Goal: Task Accomplishment & Management: Manage account settings

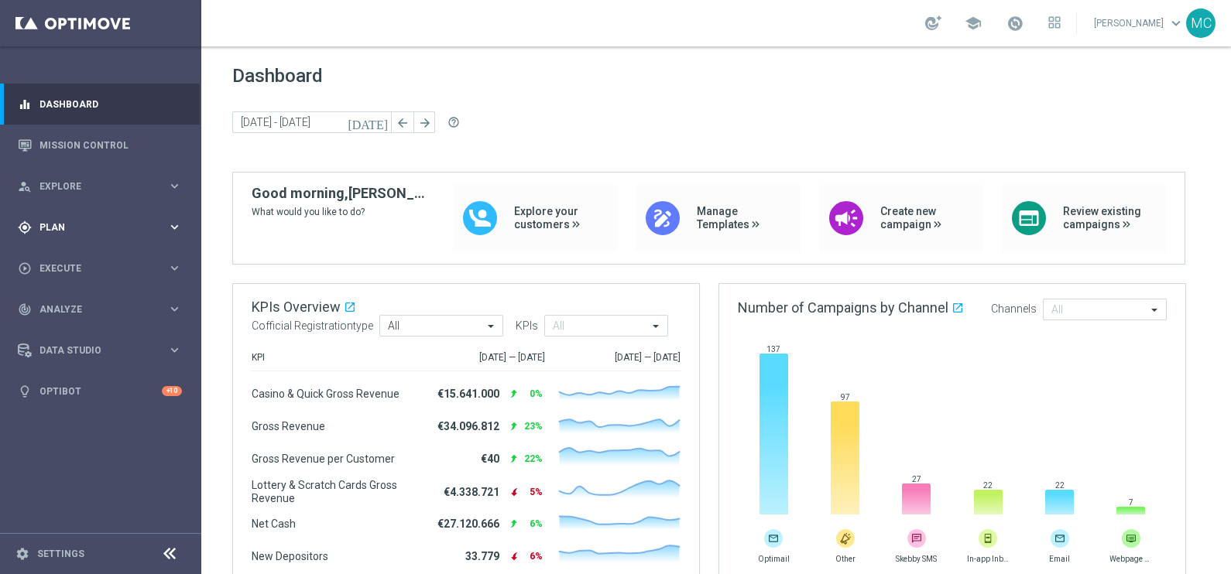
click at [174, 228] on icon "keyboard_arrow_right" at bounding box center [174, 227] width 15 height 15
click at [183, 308] on div "Templates keyboard_arrow_right" at bounding box center [119, 306] width 159 height 12
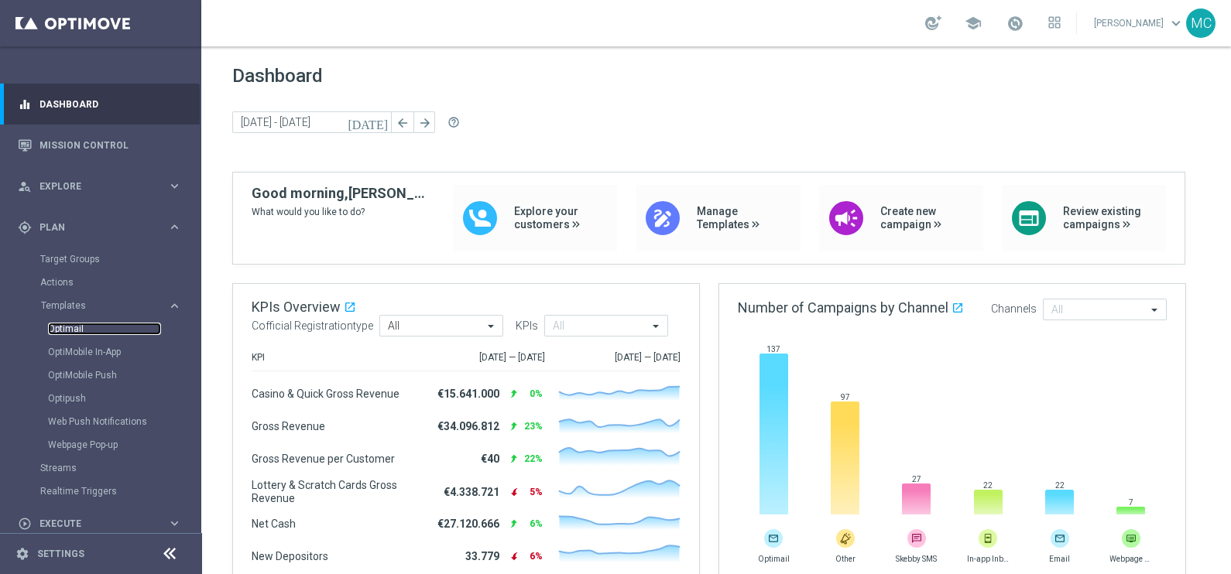
click at [74, 325] on link "Optimail" at bounding box center [104, 329] width 113 height 12
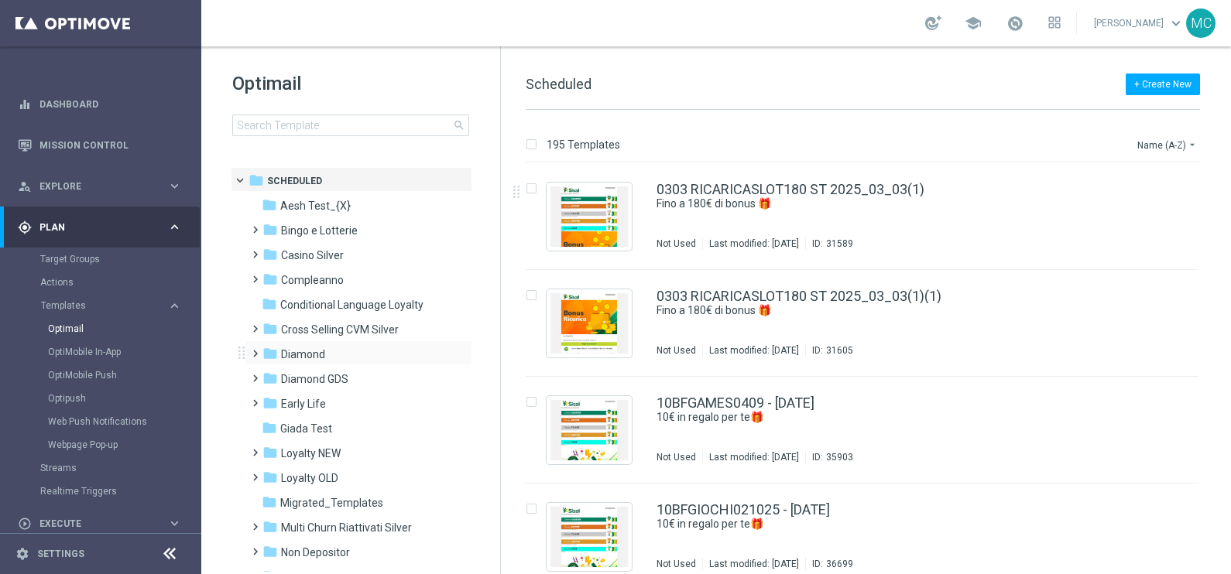
click at [252, 350] on span at bounding box center [251, 347] width 7 height 6
click at [271, 399] on span at bounding box center [267, 396] width 7 height 6
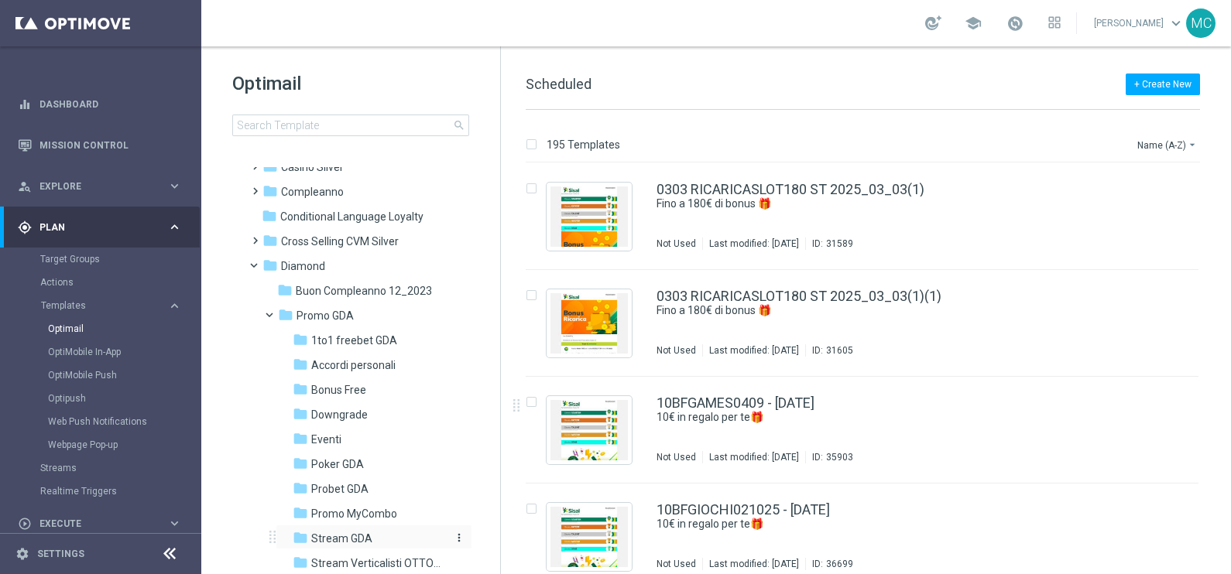
scroll to position [193, 0]
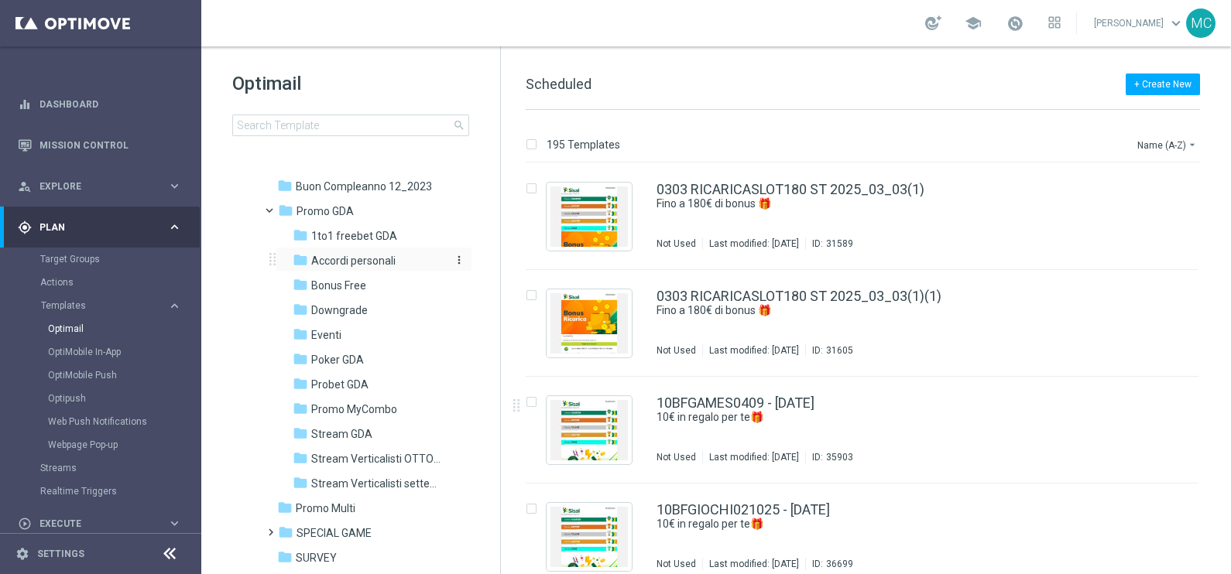
click at [359, 256] on span "Accordi personali" at bounding box center [353, 261] width 84 height 14
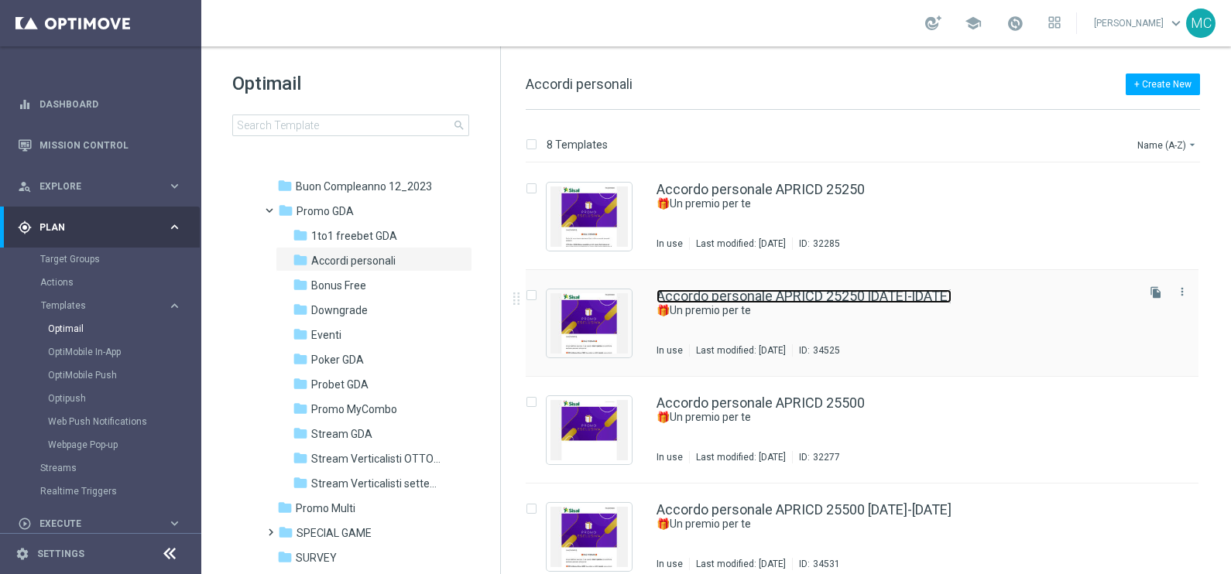
click at [785, 290] on link "Accordo personale APRICD 25250 [DATE]-[DATE]" at bounding box center [803, 296] width 295 height 14
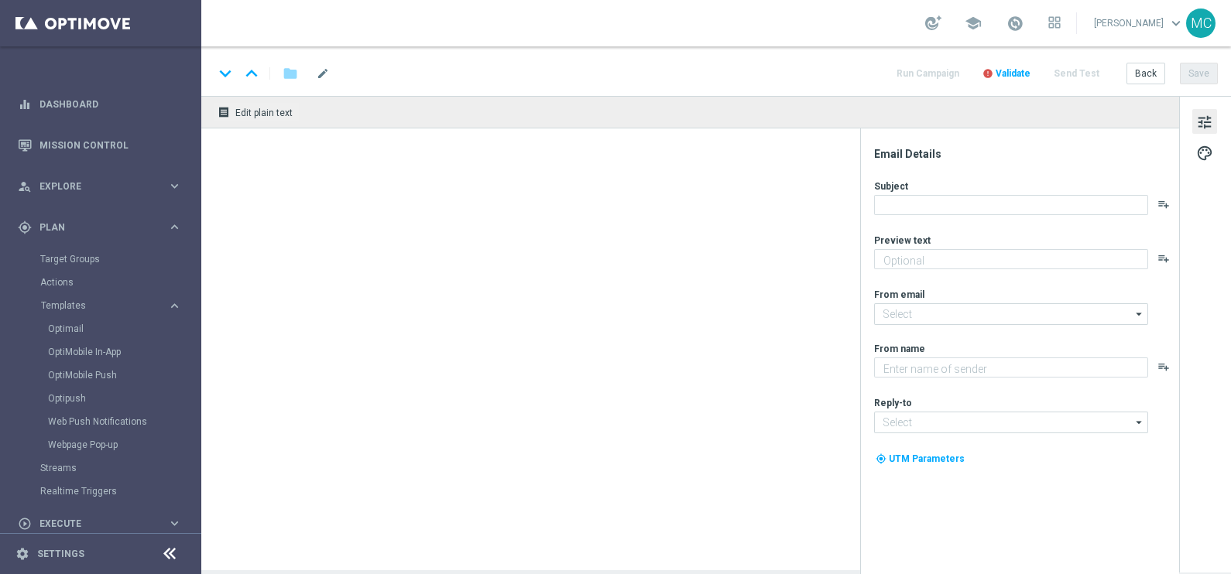
type textarea "Un accordo personale per la tua fedeltà!"
type input "[EMAIL_ADDRESS][DOMAIN_NAME]"
type textarea "Sisal"
type input "[EMAIL_ADDRESS][DOMAIN_NAME]"
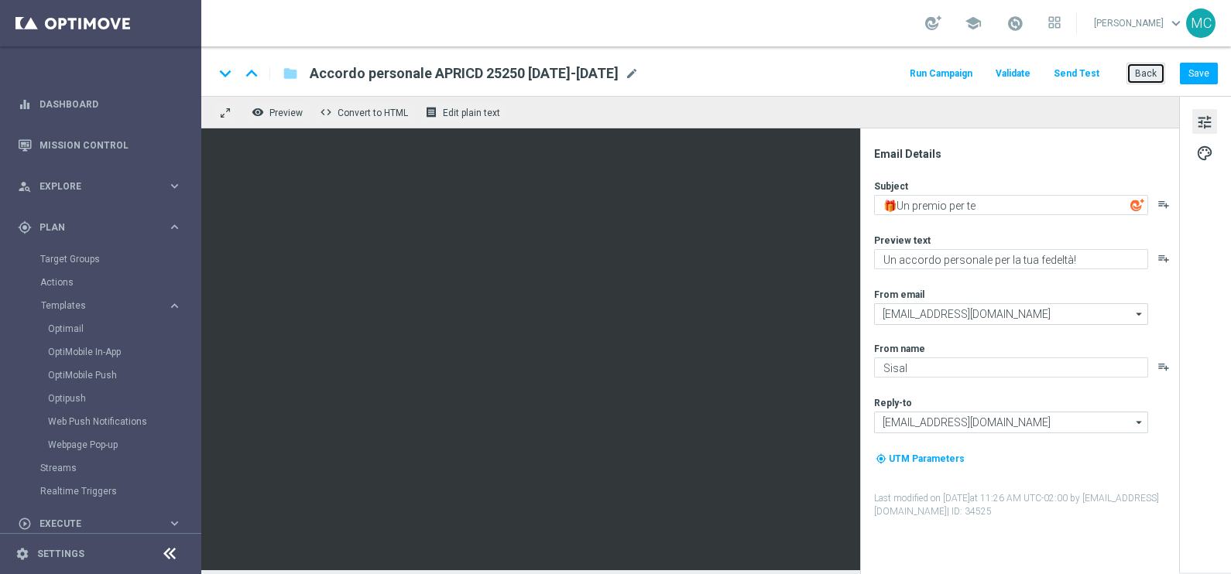
click at [1143, 74] on button "Back" at bounding box center [1145, 74] width 39 height 22
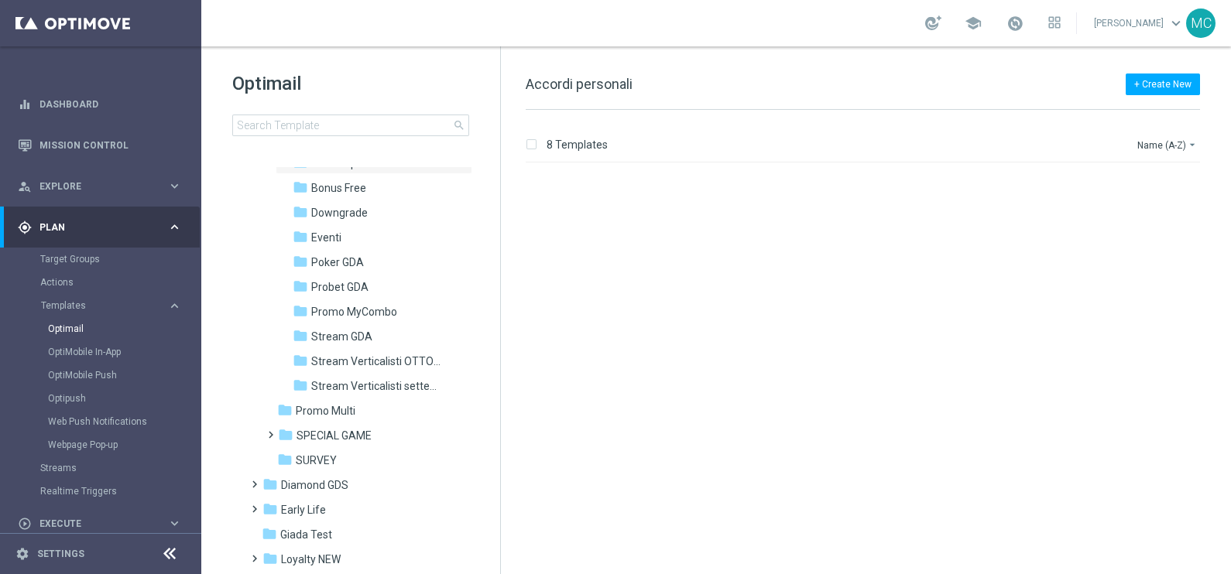
scroll to position [444, 0]
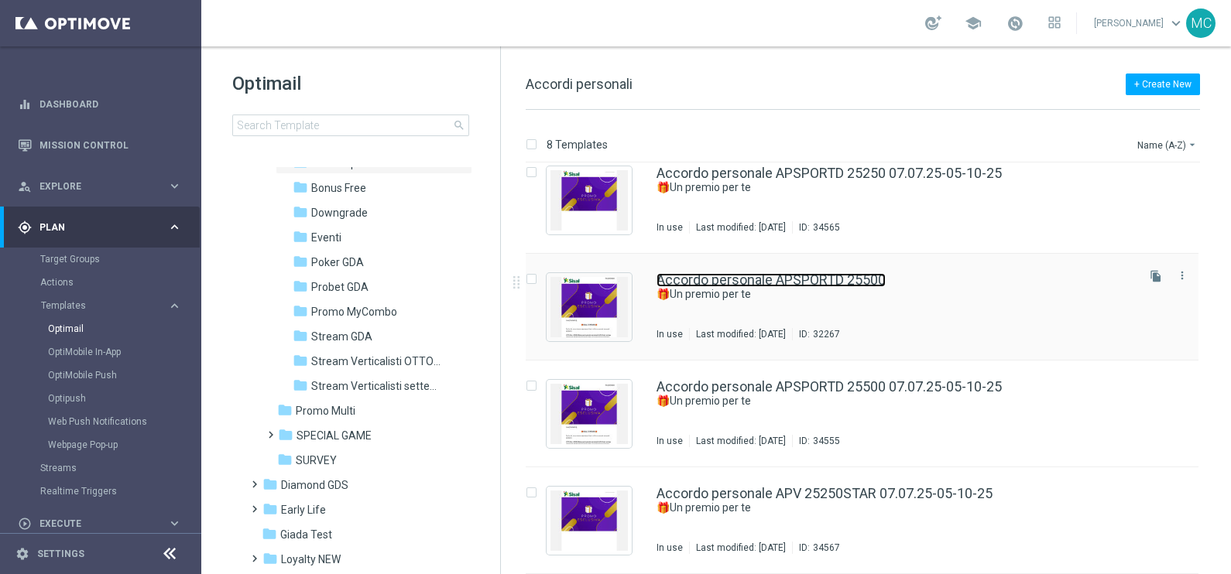
drag, startPoint x: 829, startPoint y: 274, endPoint x: 725, endPoint y: 258, distance: 105.0
click at [829, 274] on link "Accordo personale APSPORTD 25500" at bounding box center [770, 280] width 229 height 14
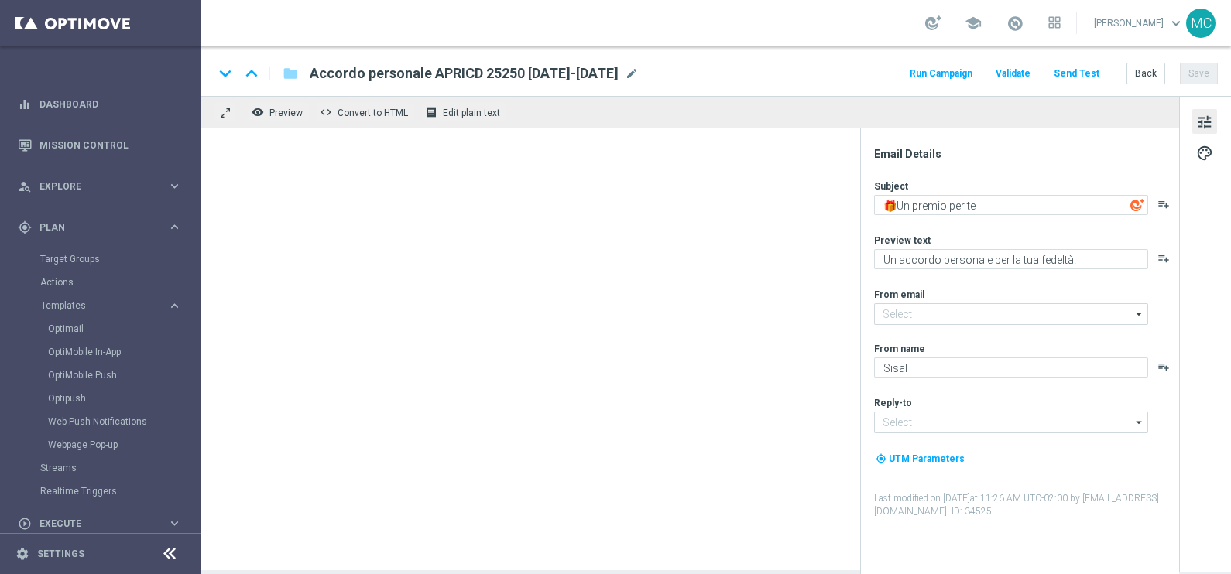
type input "[EMAIL_ADDRESS][DOMAIN_NAME]"
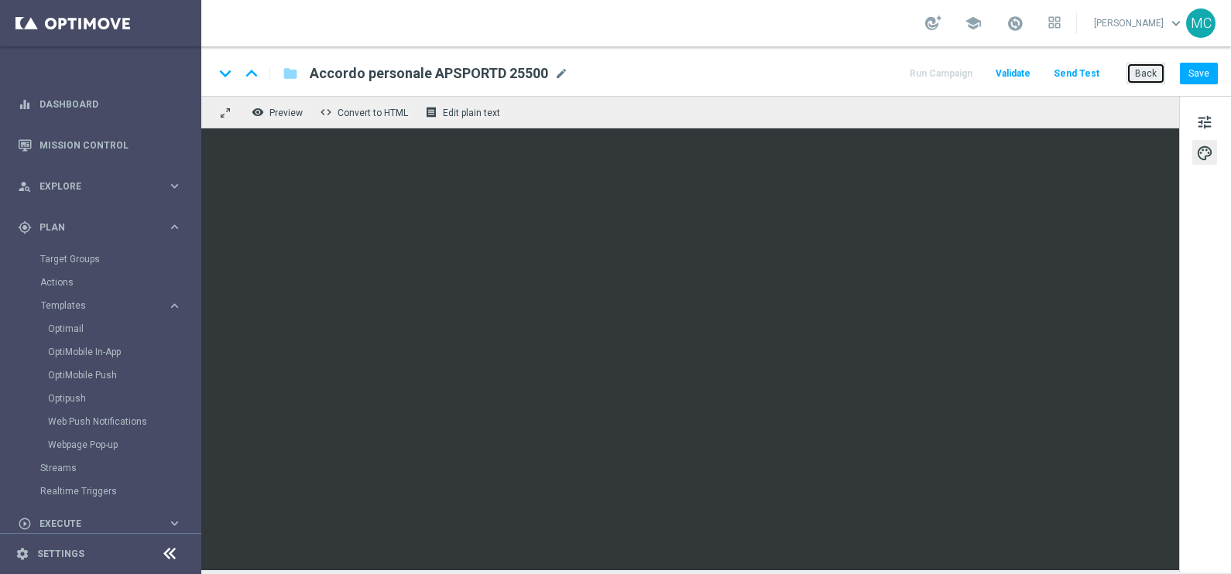
click at [1141, 71] on button "Back" at bounding box center [1145, 74] width 39 height 22
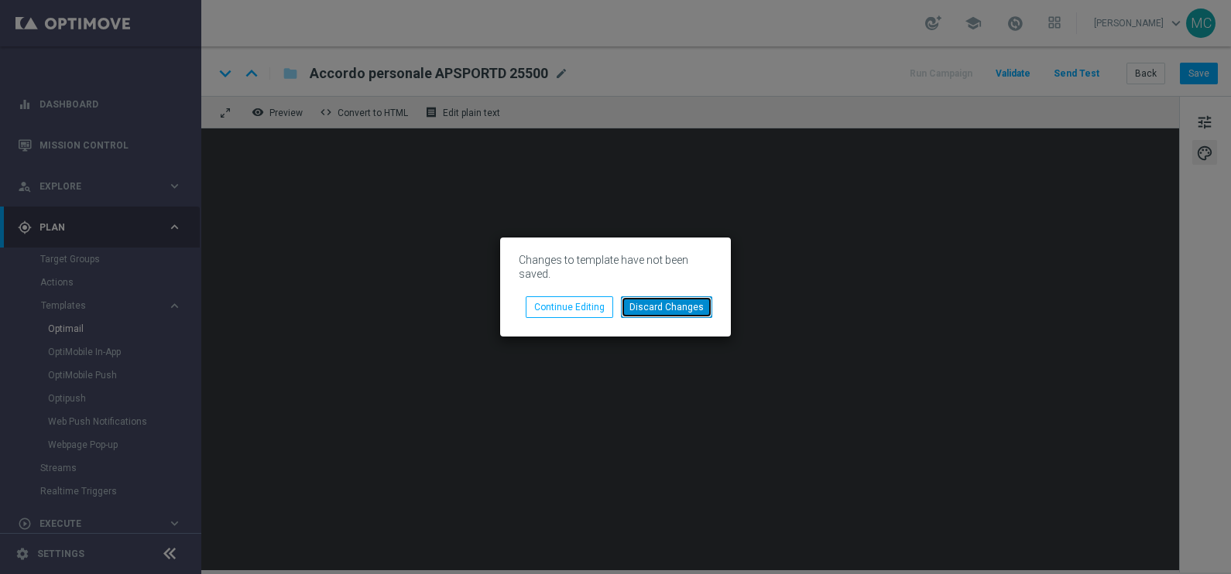
click at [688, 305] on button "Discard Changes" at bounding box center [666, 307] width 91 height 22
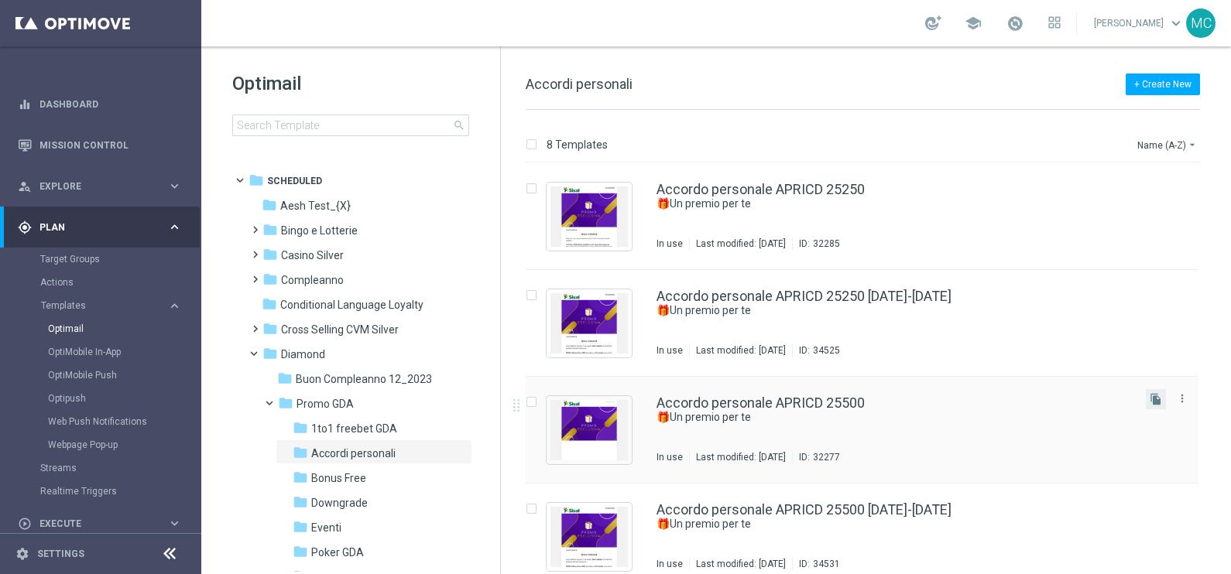
click at [1146, 395] on button "file_copy" at bounding box center [1156, 399] width 20 height 20
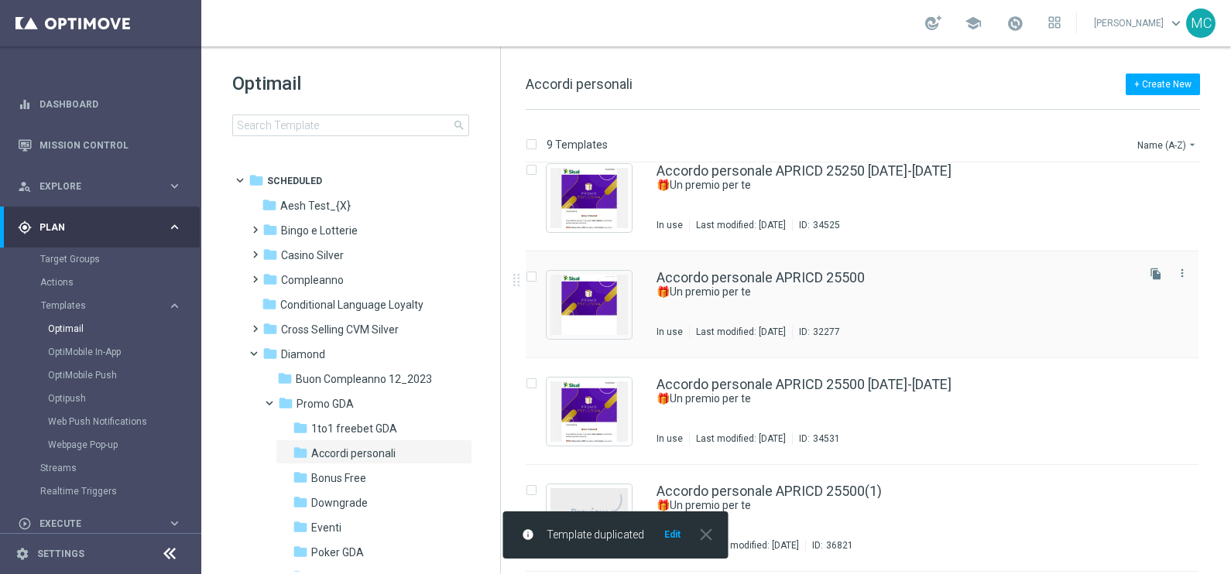
scroll to position [193, 0]
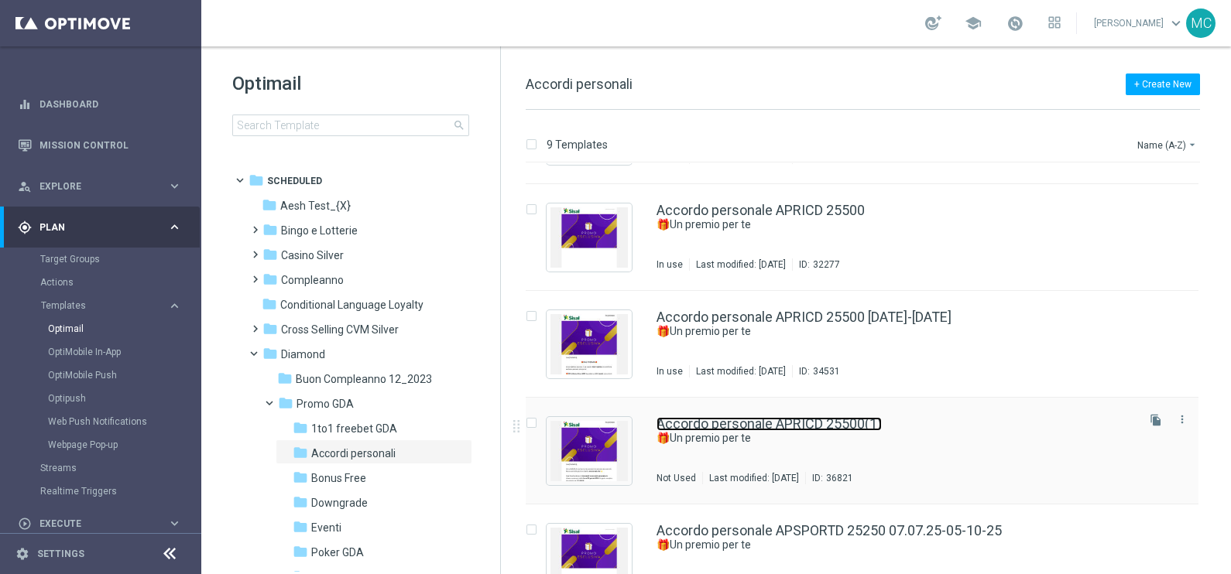
click at [810, 417] on link "Accordo personale APRICD 25500(1)" at bounding box center [768, 424] width 225 height 14
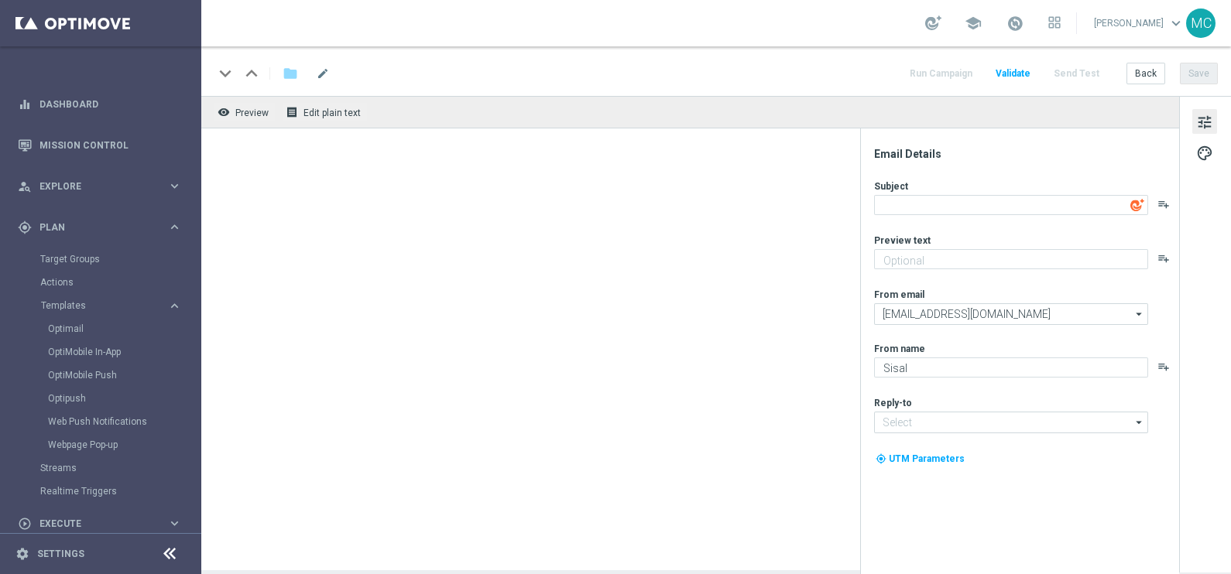
type input "[EMAIL_ADDRESS][DOMAIN_NAME]"
type input "Accordo personale APRICD 25500(1)"
type textarea "🎁Un premio per te"
type textarea "Un accordo personale per la tua fedeltà!"
type input "[EMAIL_ADDRESS][DOMAIN_NAME]"
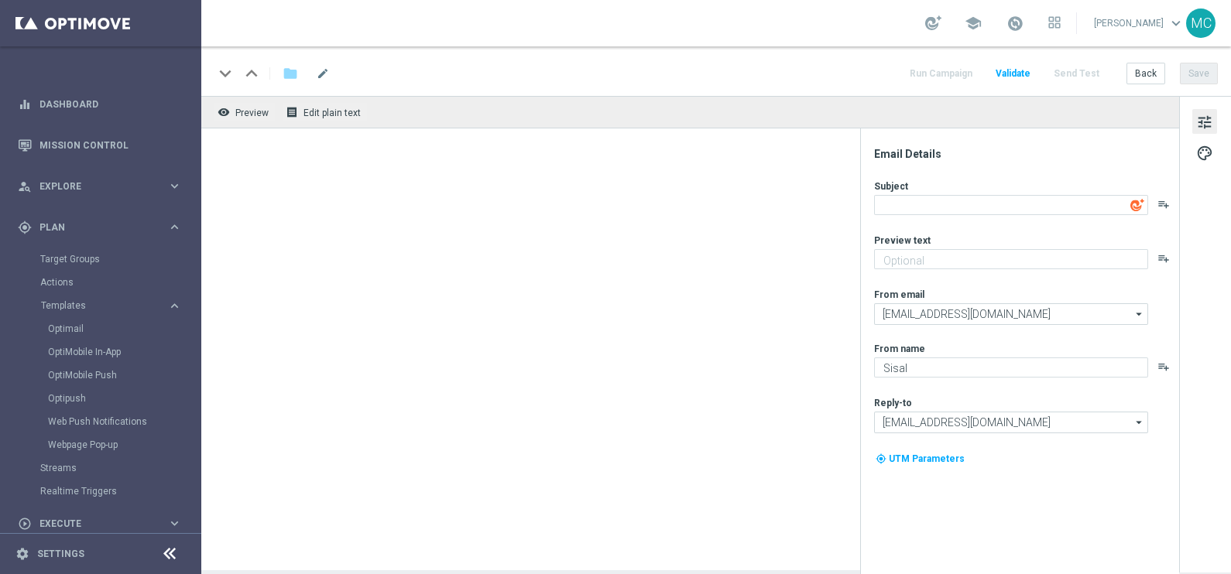
type input "[EMAIL_ADDRESS][DOMAIN_NAME]"
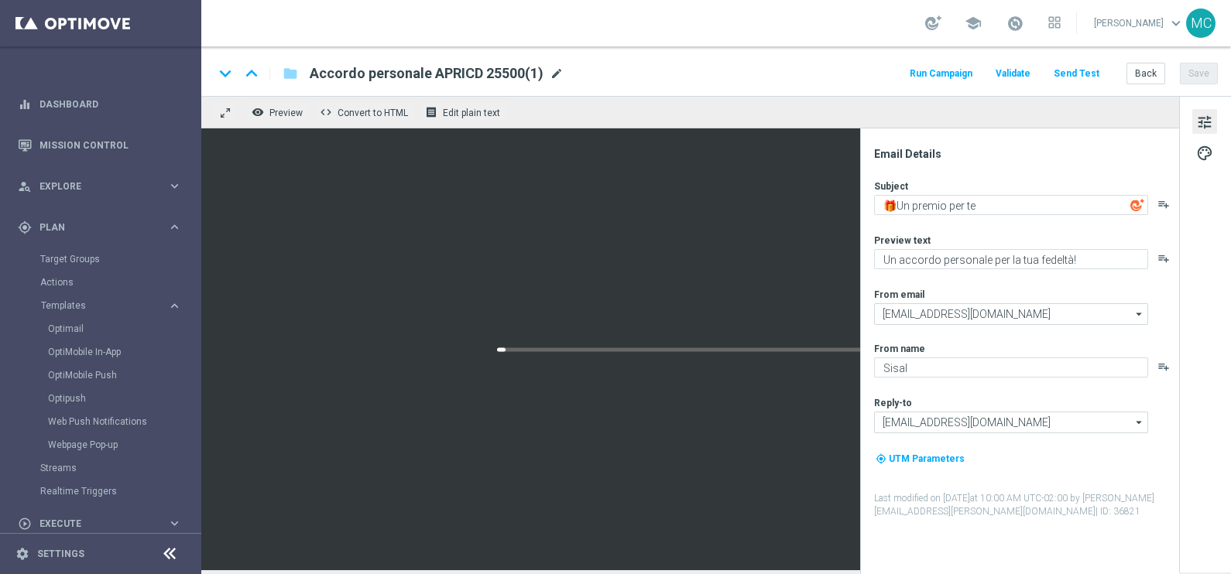
click at [550, 71] on span "mode_edit" at bounding box center [557, 74] width 14 height 14
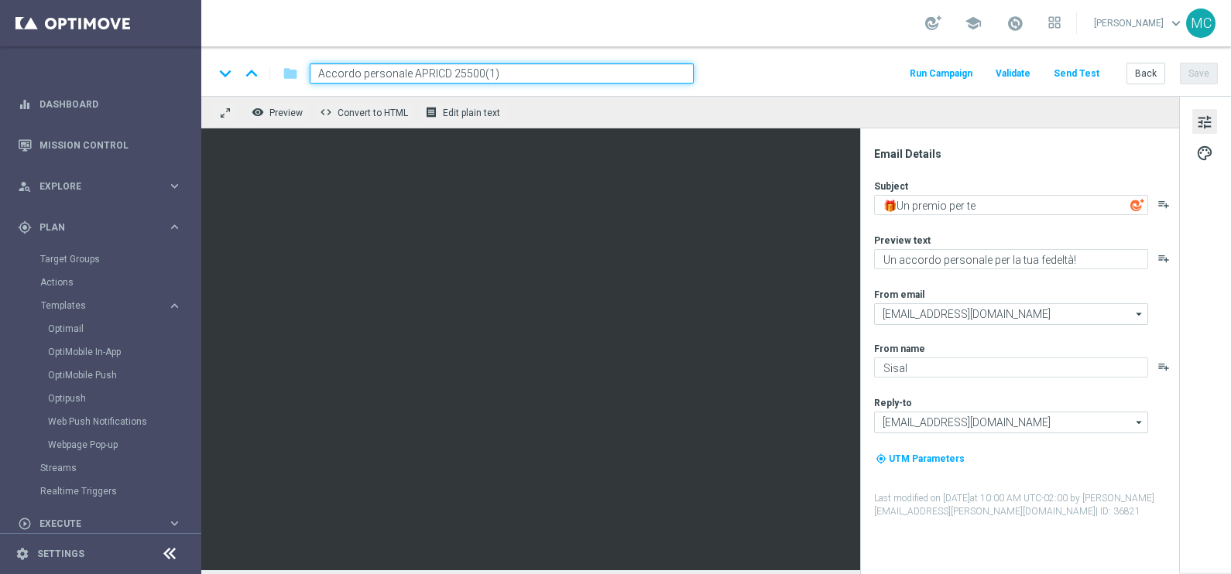
drag, startPoint x: 320, startPoint y: 73, endPoint x: 361, endPoint y: 74, distance: 41.1
click at [320, 73] on input "Accordo personale APRICD 25500(1)" at bounding box center [502, 73] width 384 height 20
drag, startPoint x: 538, startPoint y: 69, endPoint x: 453, endPoint y: 65, distance: 85.2
click at [450, 65] on input "Rinnovo Accordo personale APRICD 25500(1)" at bounding box center [502, 73] width 384 height 20
type input "Rinnovo Accordo personale 8_10_2025"
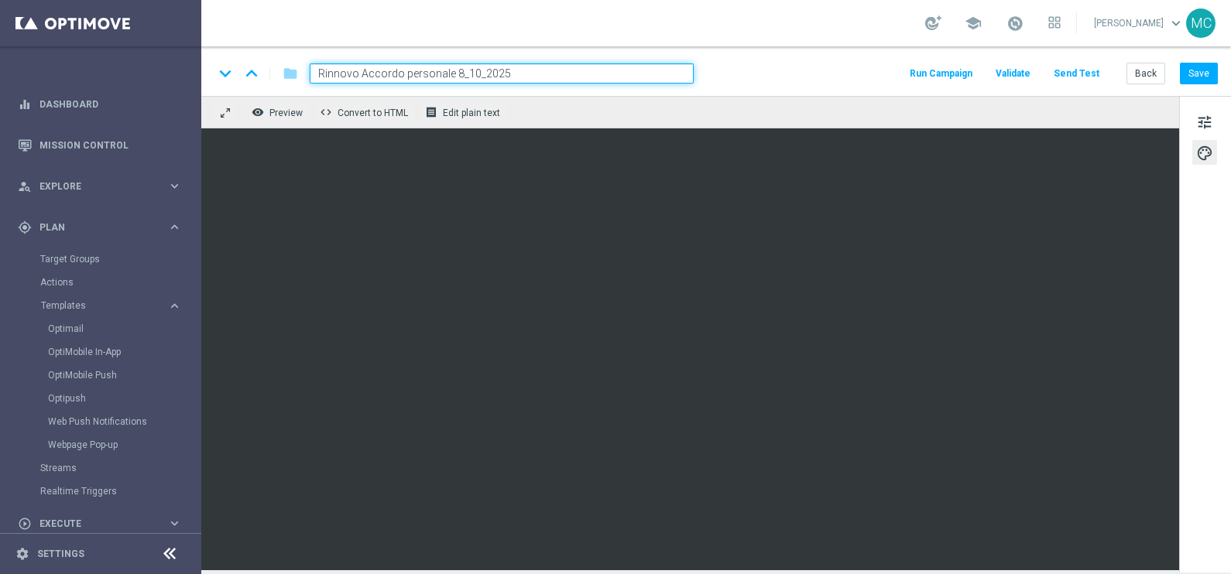
click at [577, 112] on div "remove_red_eye Preview code Convert to HTML receipt Edit plain text" at bounding box center [690, 112] width 978 height 33
click at [557, 70] on input "Rinnovo Accordo personale 8_10_2025" at bounding box center [502, 73] width 384 height 20
click at [588, 34] on div "school [PERSON_NAME] keyboard_arrow_down MC" at bounding box center [715, 23] width 1029 height 46
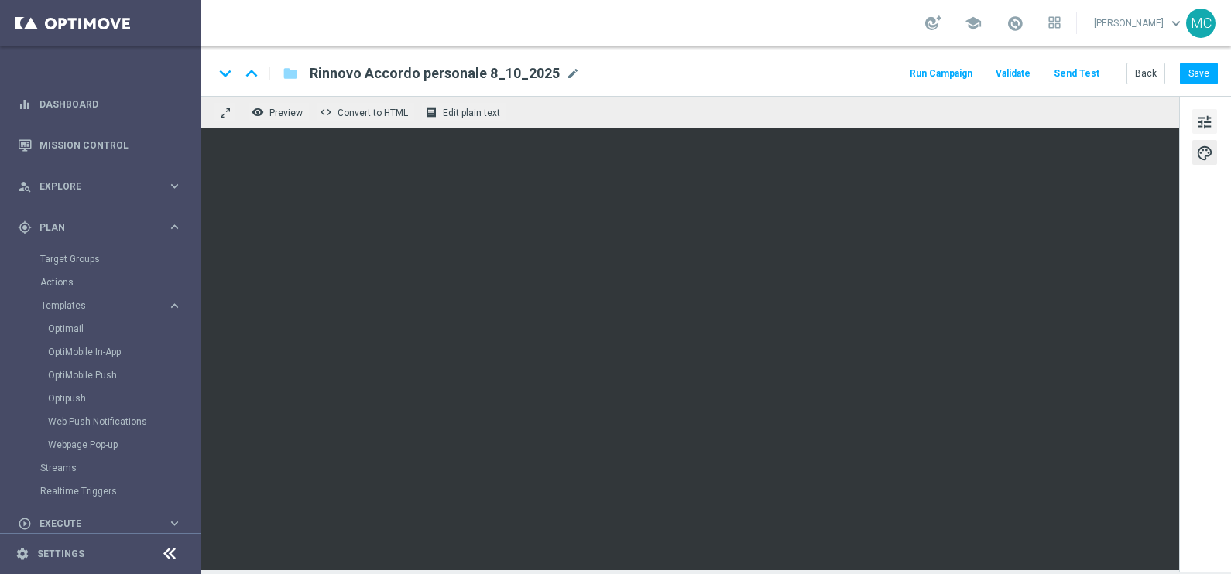
click at [1211, 114] on span "tune" at bounding box center [1204, 122] width 17 height 20
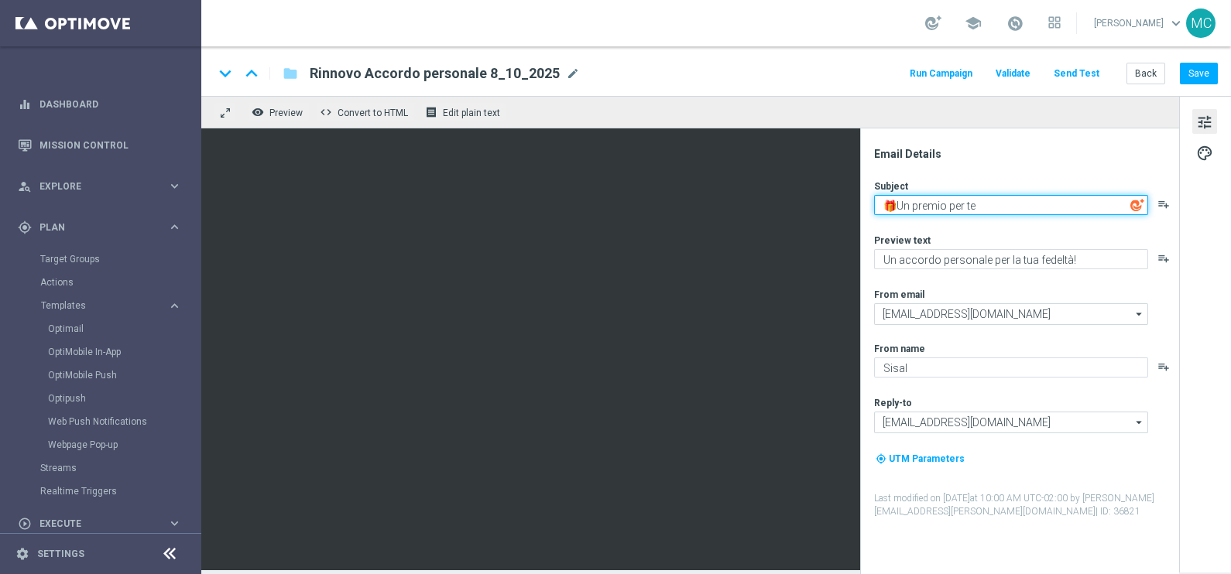
drag, startPoint x: 986, startPoint y: 206, endPoint x: 897, endPoint y: 207, distance: 89.0
click at [897, 207] on textarea "🎁Un premio per te" at bounding box center [1011, 205] width 274 height 20
type textarea "🎁Sisal ti premia"
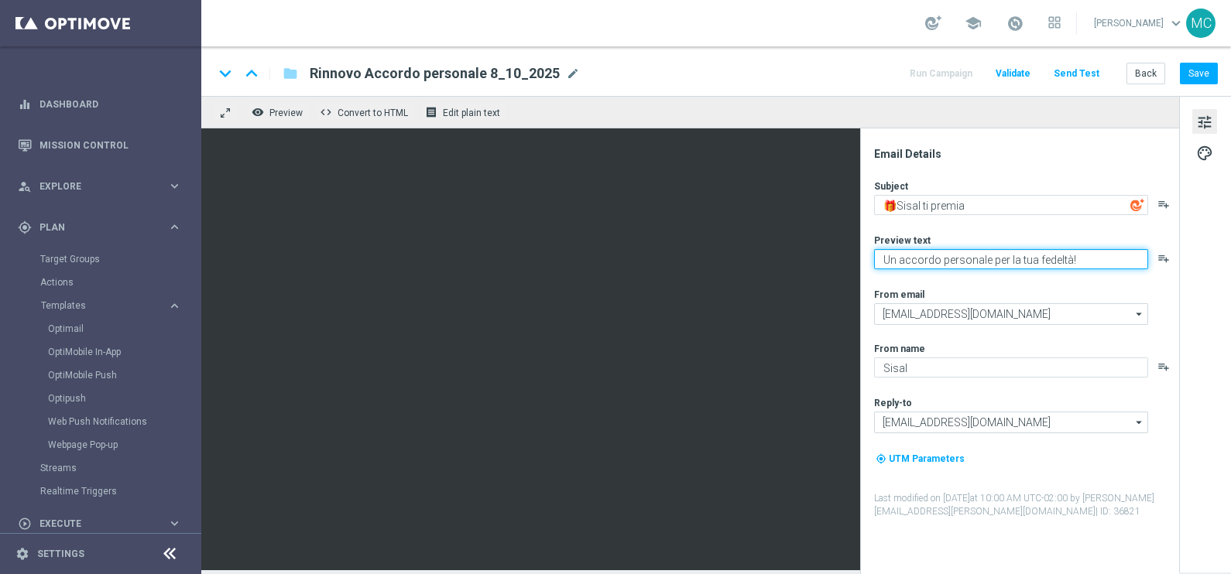
drag, startPoint x: 1088, startPoint y: 255, endPoint x: 1008, endPoint y: 260, distance: 79.9
click at [1008, 260] on textarea "Un accordo personale per la tua fedeltà!" at bounding box center [1011, 259] width 274 height 20
click at [920, 258] on textarea "Un accordo personale per la tua fedeltà!" at bounding box center [1011, 259] width 274 height 20
drag, startPoint x: 896, startPoint y: 259, endPoint x: 880, endPoint y: 259, distance: 16.3
click at [880, 259] on textarea "Un accordo personale per la tua fedeltà!" at bounding box center [1011, 259] width 274 height 20
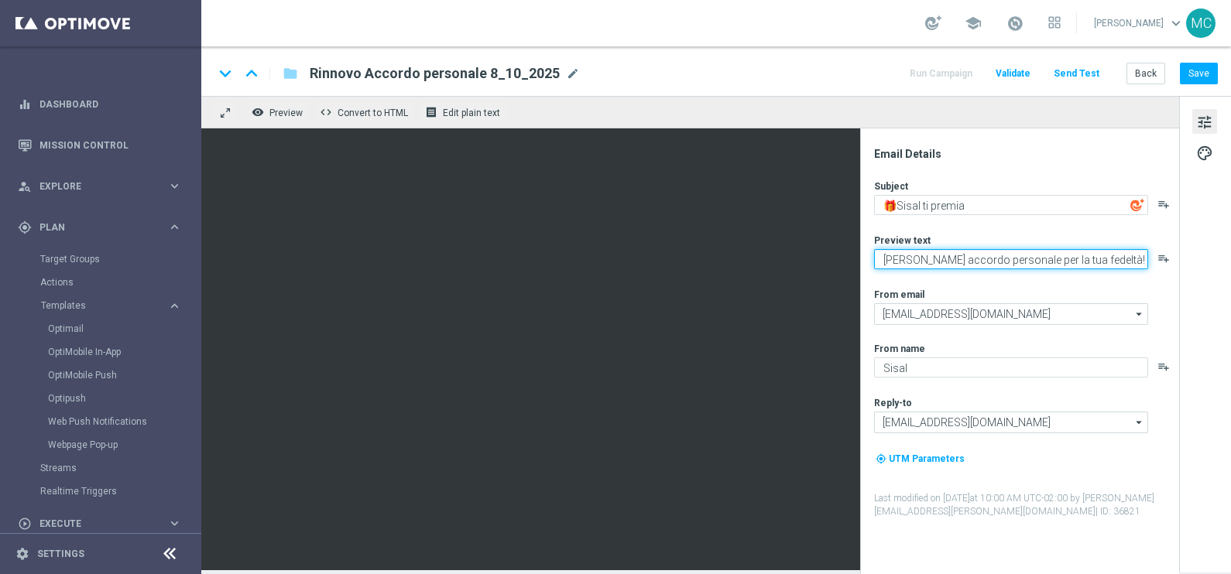
drag, startPoint x: 1106, startPoint y: 252, endPoint x: 1015, endPoint y: 256, distance: 91.4
click at [1015, 256] on textarea "[PERSON_NAME] accordo personale per la tua fedeltà!" at bounding box center [1011, 259] width 274 height 20
type textarea "Rinnovo accordo personale!"
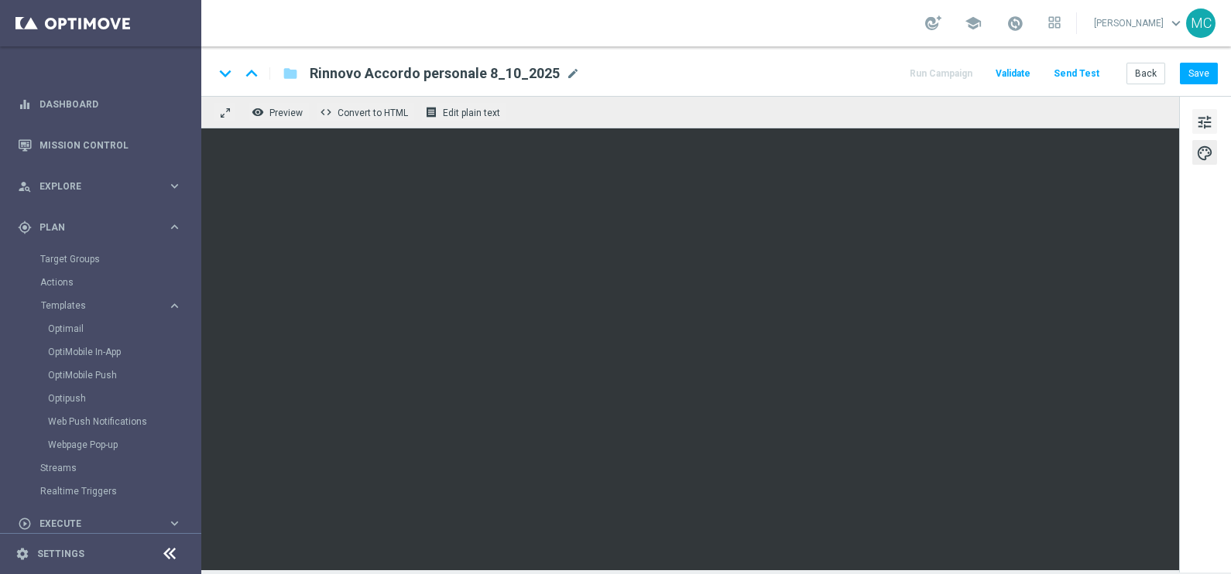
click at [1210, 113] on span "tune" at bounding box center [1204, 122] width 17 height 20
click at [1209, 66] on button "Save" at bounding box center [1199, 74] width 38 height 22
click at [1146, 74] on button "Back" at bounding box center [1145, 74] width 39 height 22
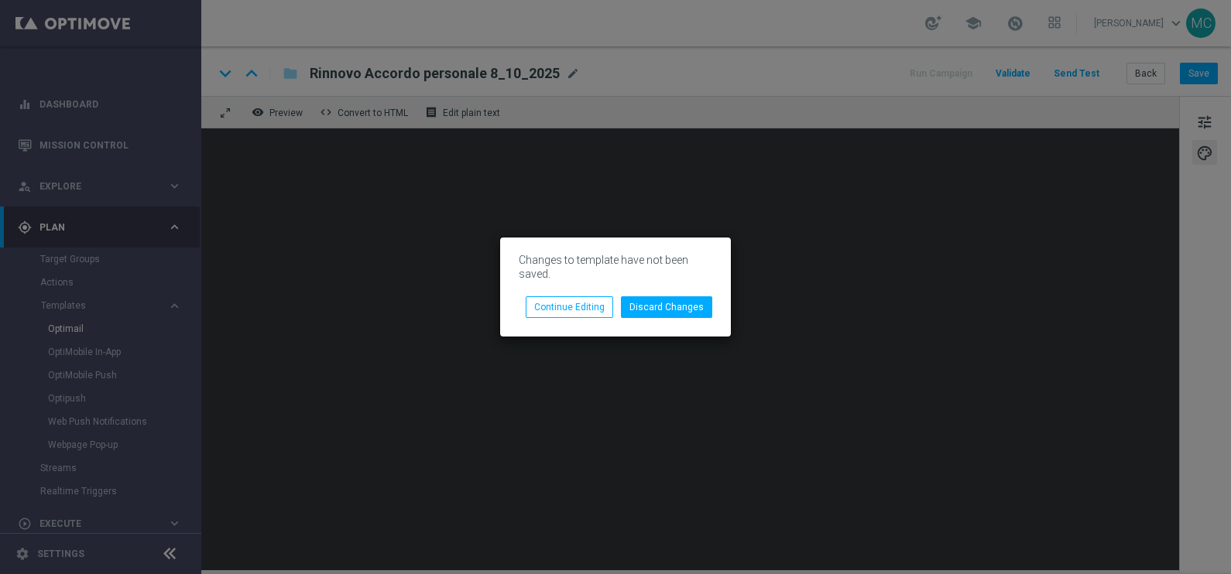
click at [838, 263] on modal-container "Changes to template have not been saved. Discard Changes Continue Editing" at bounding box center [615, 287] width 1231 height 574
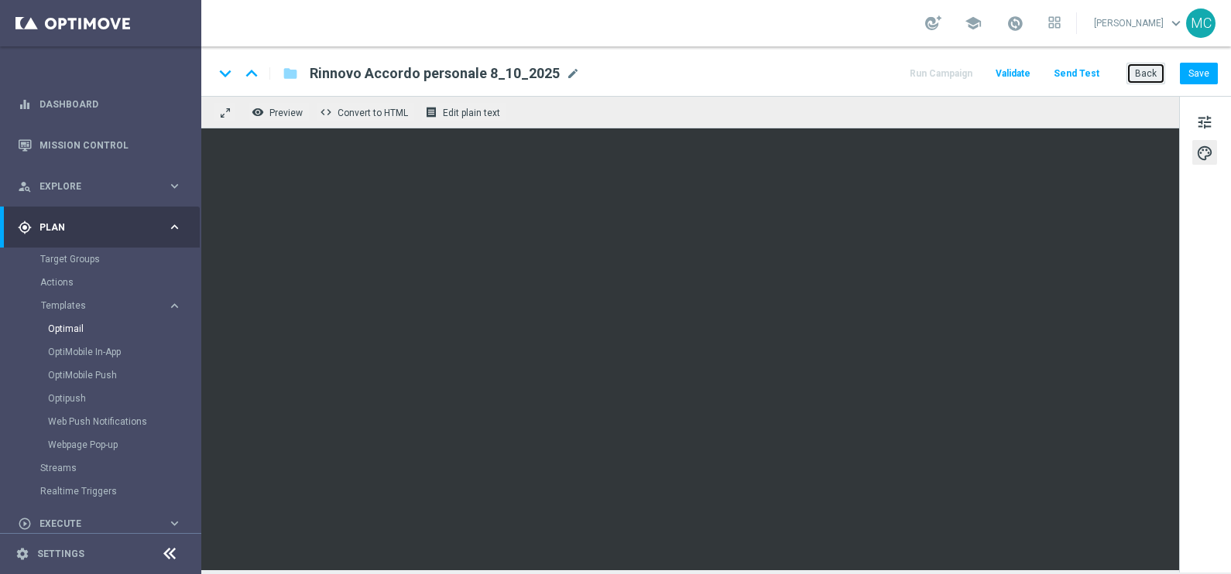
click at [1151, 70] on button "Back" at bounding box center [1145, 74] width 39 height 22
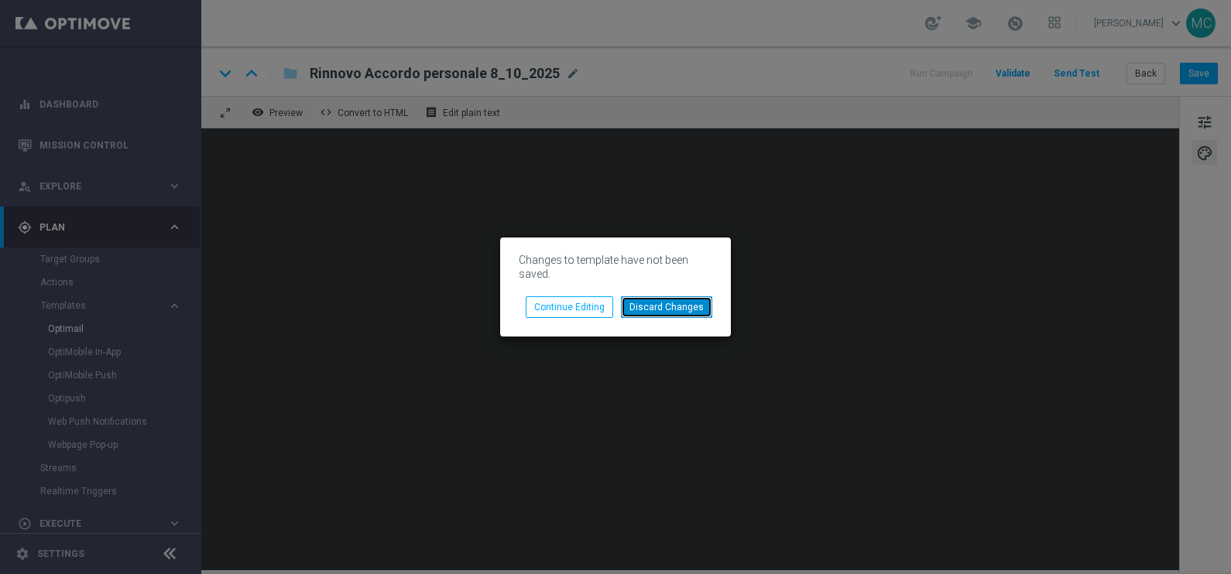
click at [654, 310] on button "Discard Changes" at bounding box center [666, 307] width 91 height 22
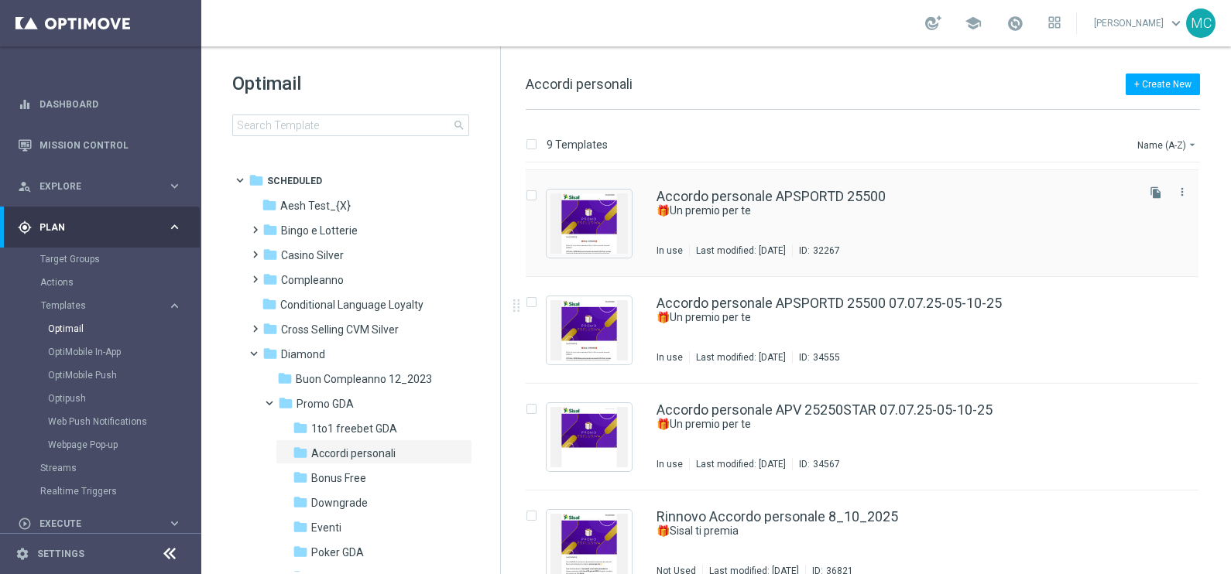
scroll to position [550, 0]
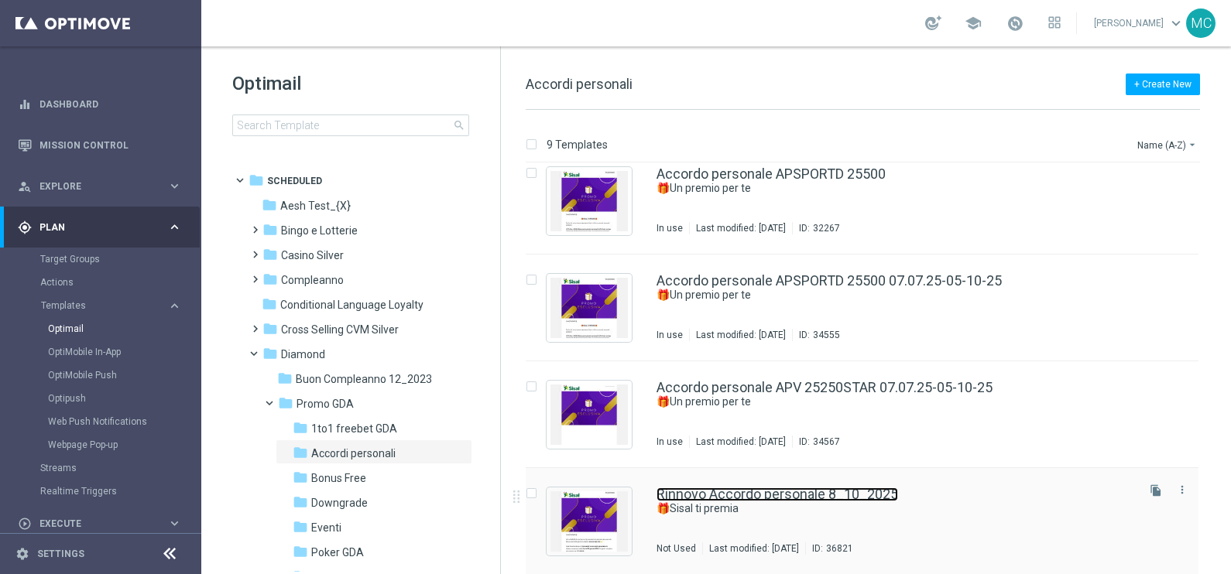
click at [832, 491] on link "Rinnovo Accordo personale 8_10_2025" at bounding box center [777, 495] width 242 height 14
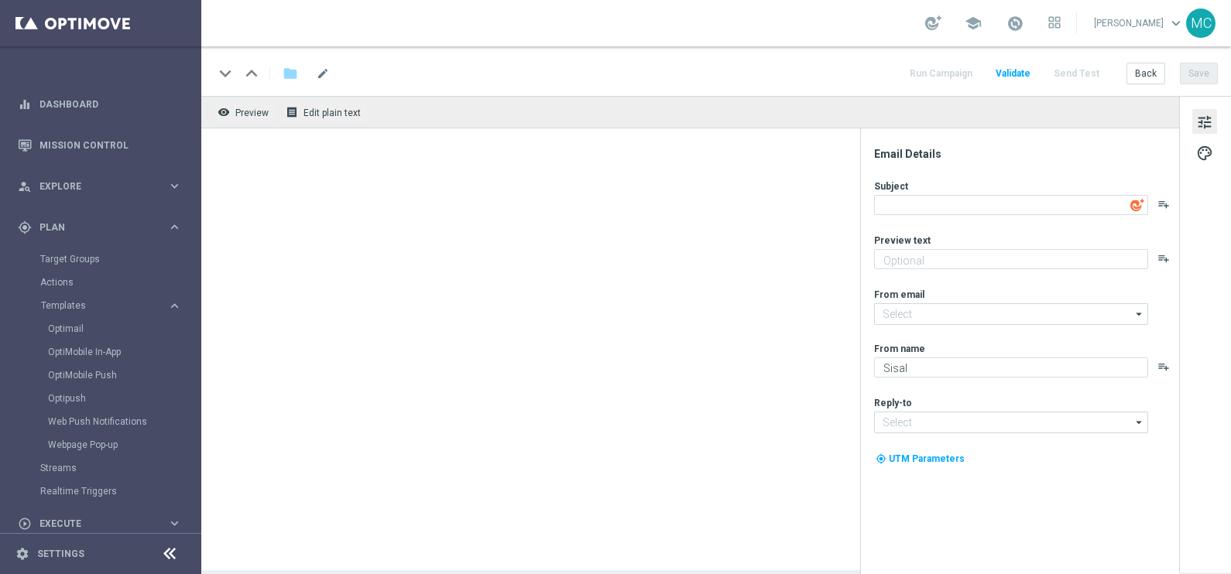
type input "[EMAIL_ADDRESS][DOMAIN_NAME]"
type textarea "🎁Sisal ti premia"
type textarea "Rinnovo accordo personale!"
type input "[EMAIL_ADDRESS][DOMAIN_NAME]"
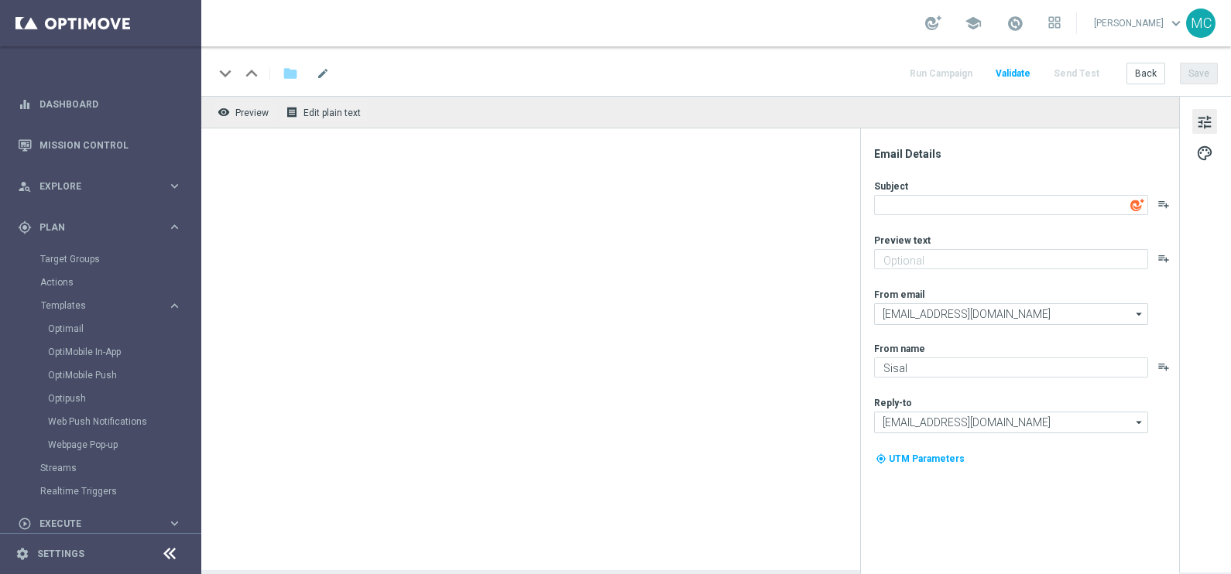
type input "[EMAIL_ADDRESS][DOMAIN_NAME]"
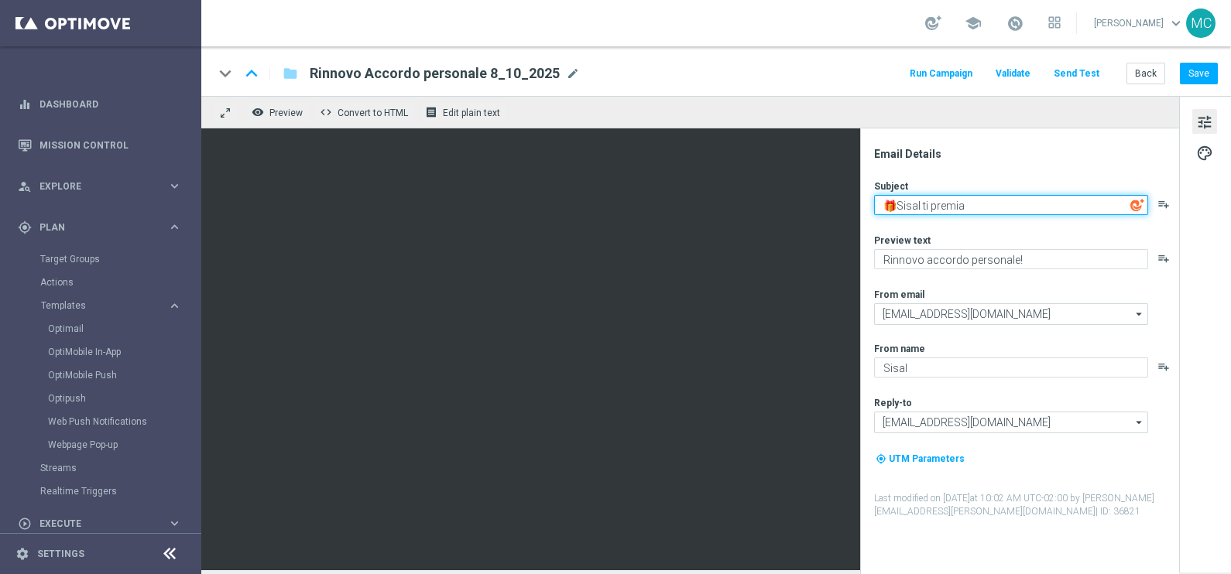
drag, startPoint x: 975, startPoint y: 206, endPoint x: 930, endPoint y: 207, distance: 44.1
click at [930, 207] on textarea "🎁Sisal ti premia" at bounding box center [1011, 205] width 274 height 20
click at [997, 207] on textarea "🎁Sisal ti premia" at bounding box center [1011, 205] width 274 height 20
click at [978, 207] on textarea "🎁Sisal ti premia" at bounding box center [1011, 205] width 274 height 20
click at [983, 201] on textarea "🎁Sisal ti premia" at bounding box center [1011, 205] width 274 height 20
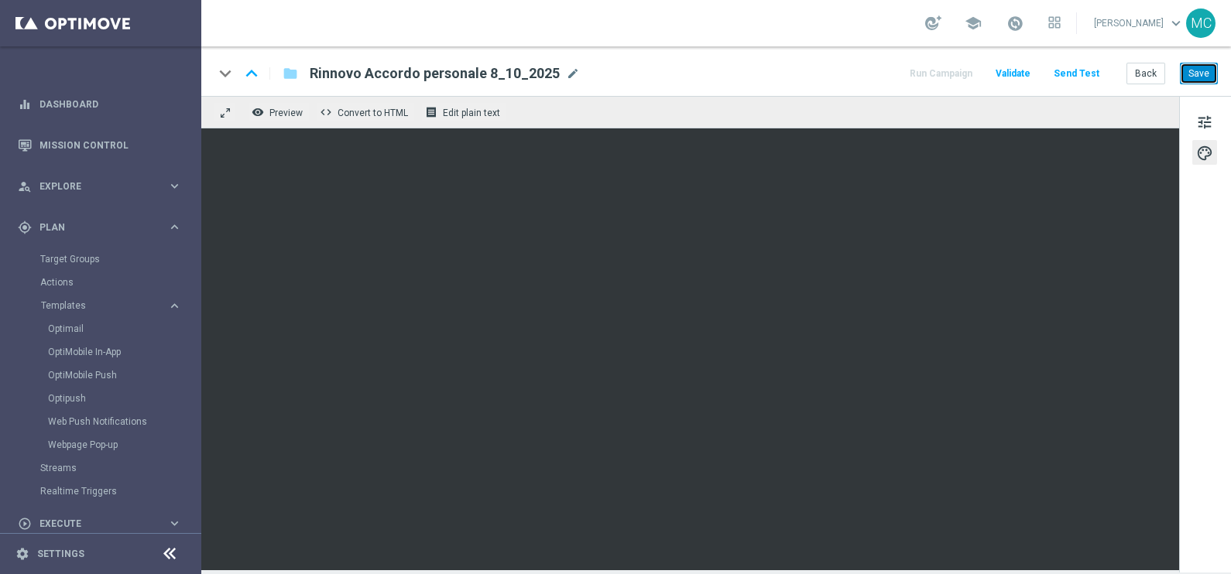
click at [1193, 77] on button "Save" at bounding box center [1199, 74] width 38 height 22
click at [1201, 74] on button "Save" at bounding box center [1199, 74] width 38 height 22
click at [1197, 63] on button "Save" at bounding box center [1199, 74] width 38 height 22
click at [1200, 70] on button "Save" at bounding box center [1199, 74] width 38 height 22
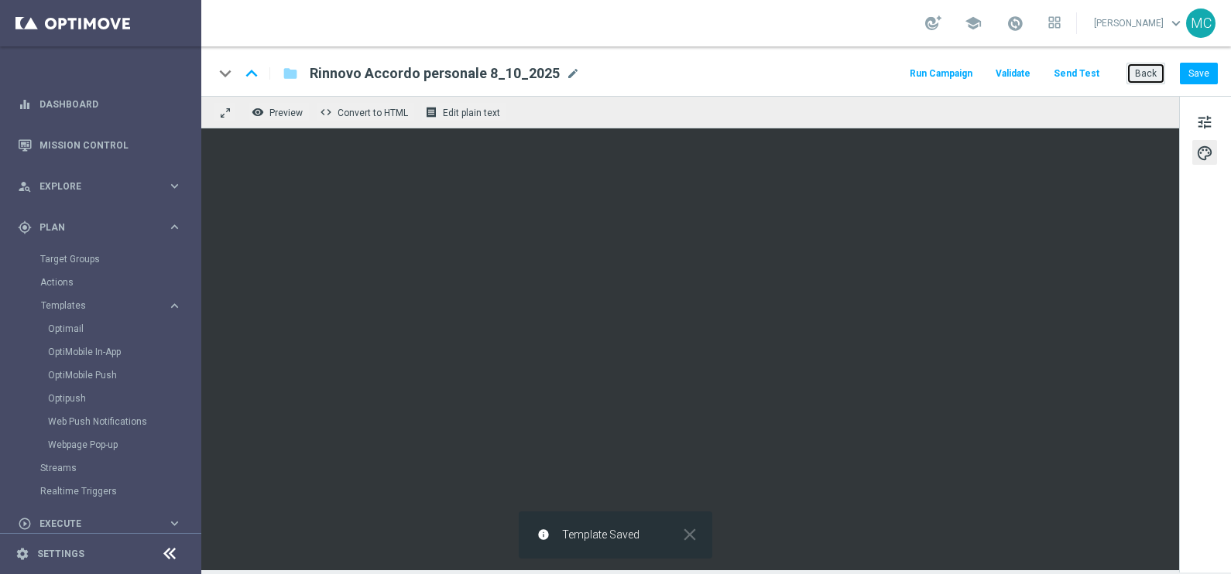
click at [1149, 74] on button "Back" at bounding box center [1145, 74] width 39 height 22
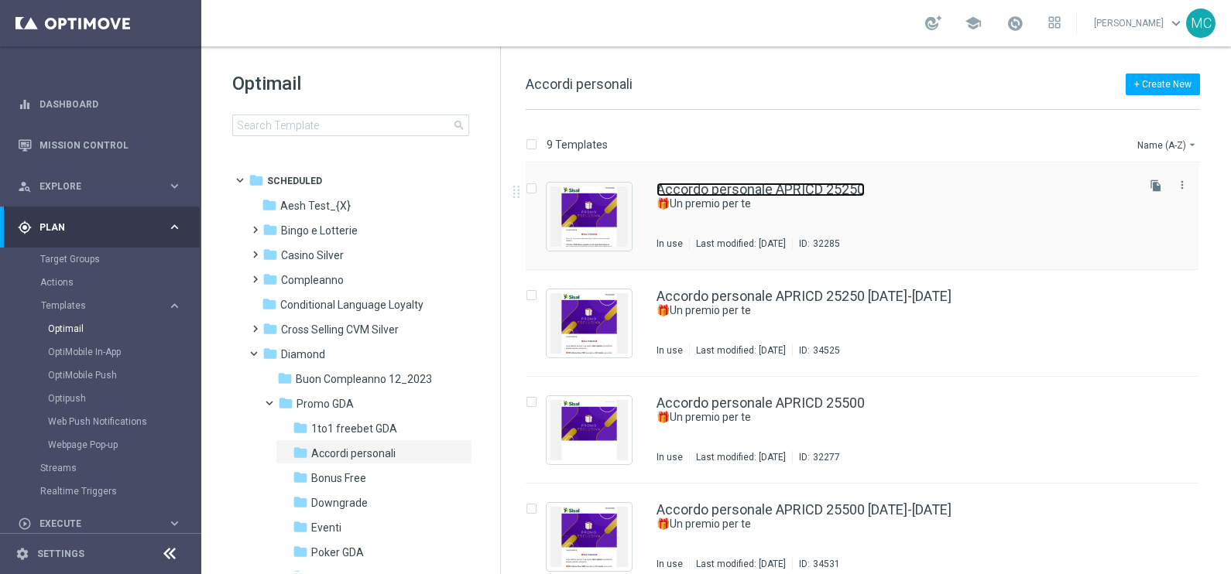
click at [802, 188] on link "Accordo personale APRICD 25250" at bounding box center [760, 190] width 208 height 14
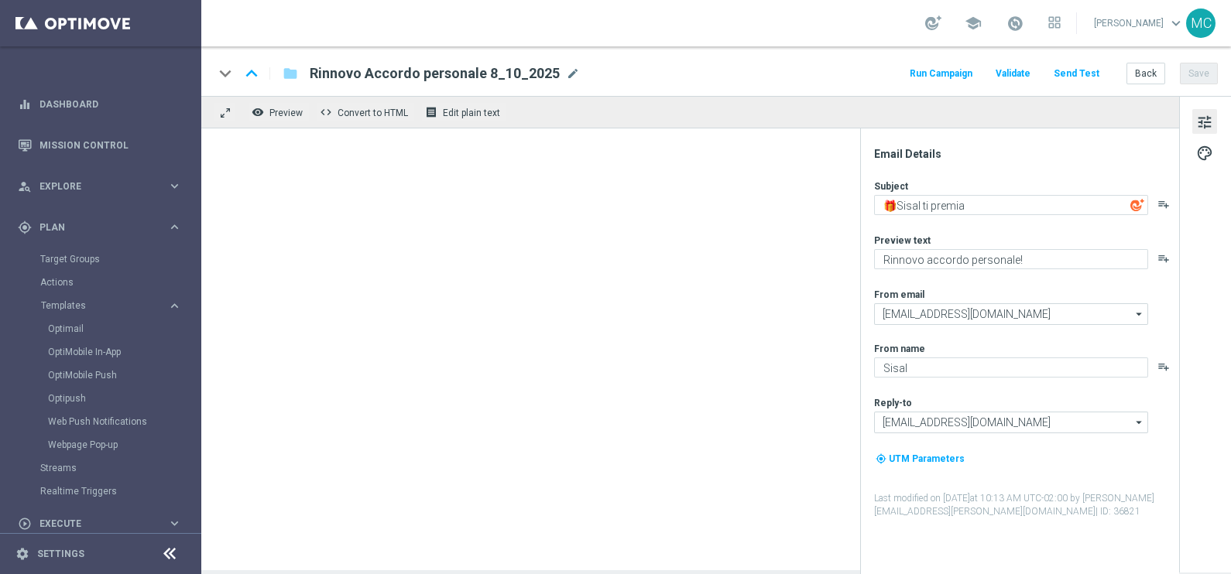
type textarea "🎁Un premio per te"
type textarea "Un accordo personale per la tua fedeltà!"
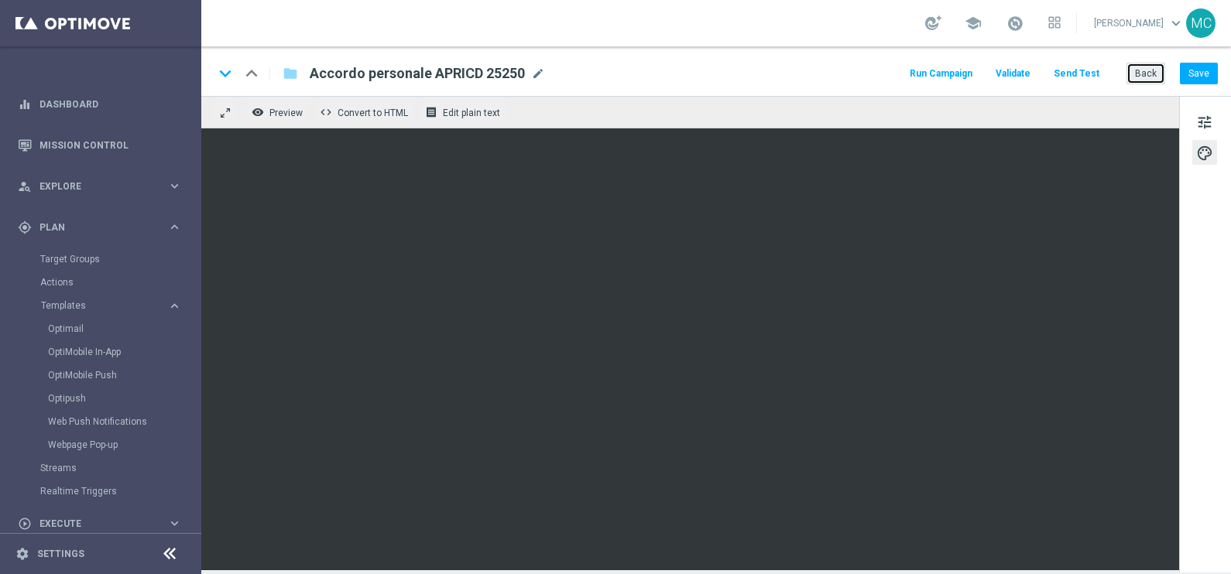
click at [1142, 76] on button "Back" at bounding box center [1145, 74] width 39 height 22
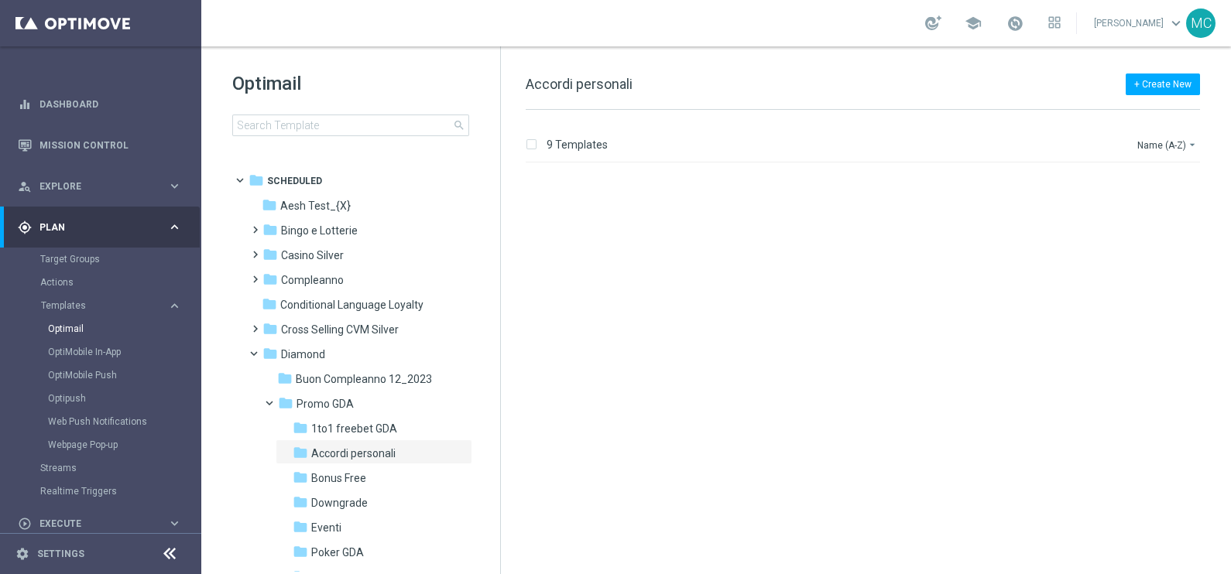
scroll to position [484, 0]
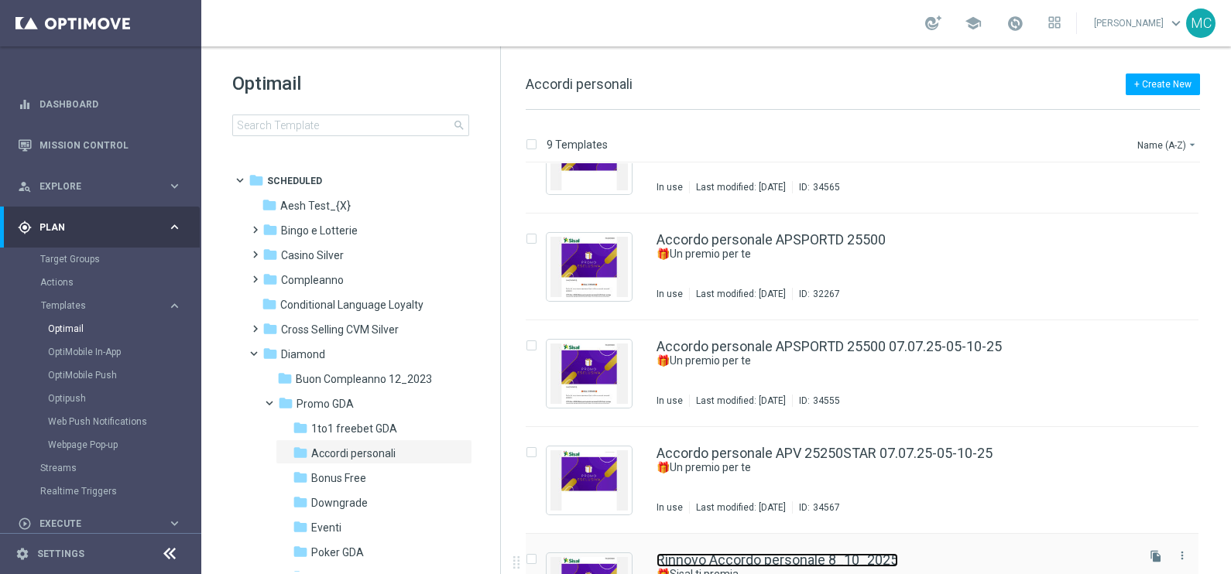
click at [851, 553] on link "Rinnovo Accordo personale 8_10_2025" at bounding box center [777, 560] width 242 height 14
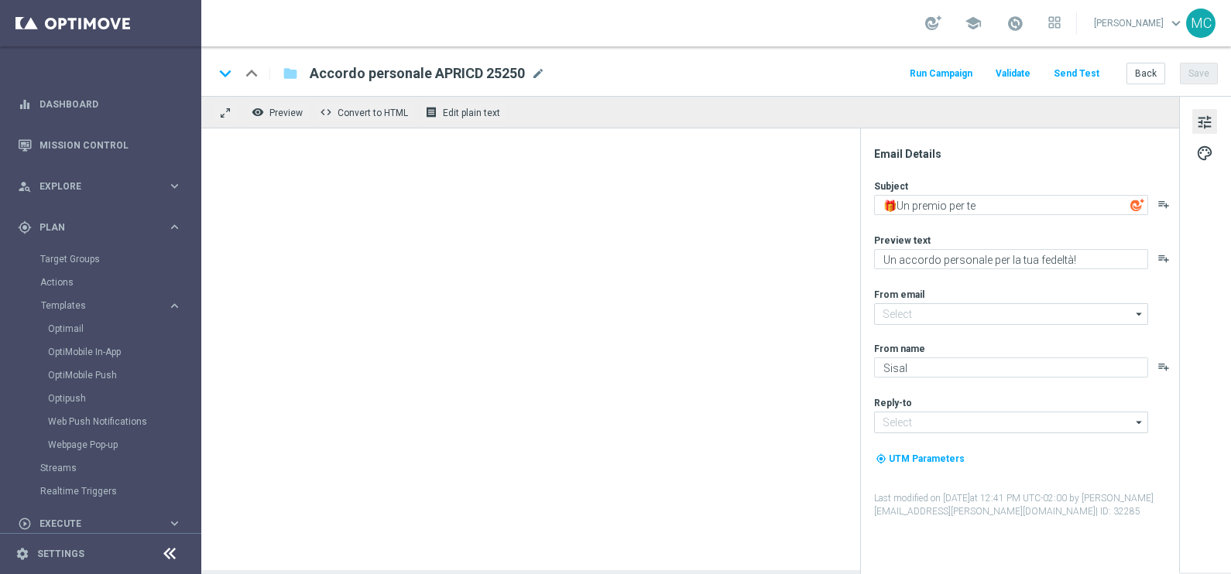
type input "[EMAIL_ADDRESS][DOMAIN_NAME]"
type textarea "🎁Sisal ti premia"
type textarea "Rinnovo accordo personale!"
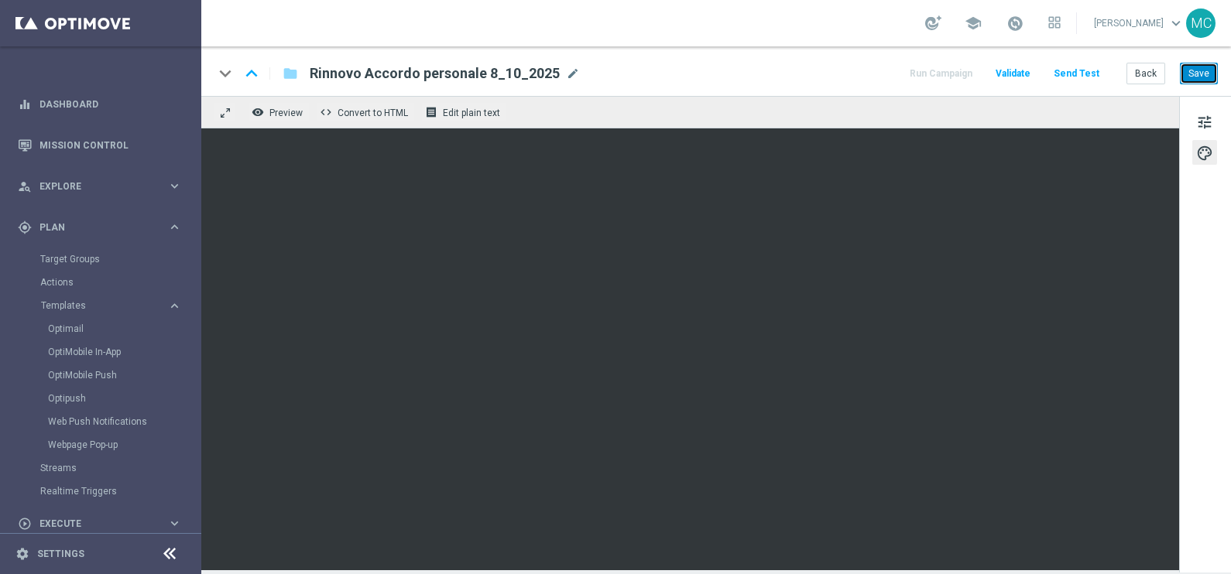
click at [1196, 77] on button "Save" at bounding box center [1199, 74] width 38 height 22
click at [1190, 77] on button "Save" at bounding box center [1199, 74] width 38 height 22
click at [1193, 74] on button "Save" at bounding box center [1199, 74] width 38 height 22
click at [1208, 66] on button "Save" at bounding box center [1199, 74] width 38 height 22
click at [1201, 107] on div "tune palette" at bounding box center [1205, 334] width 52 height 477
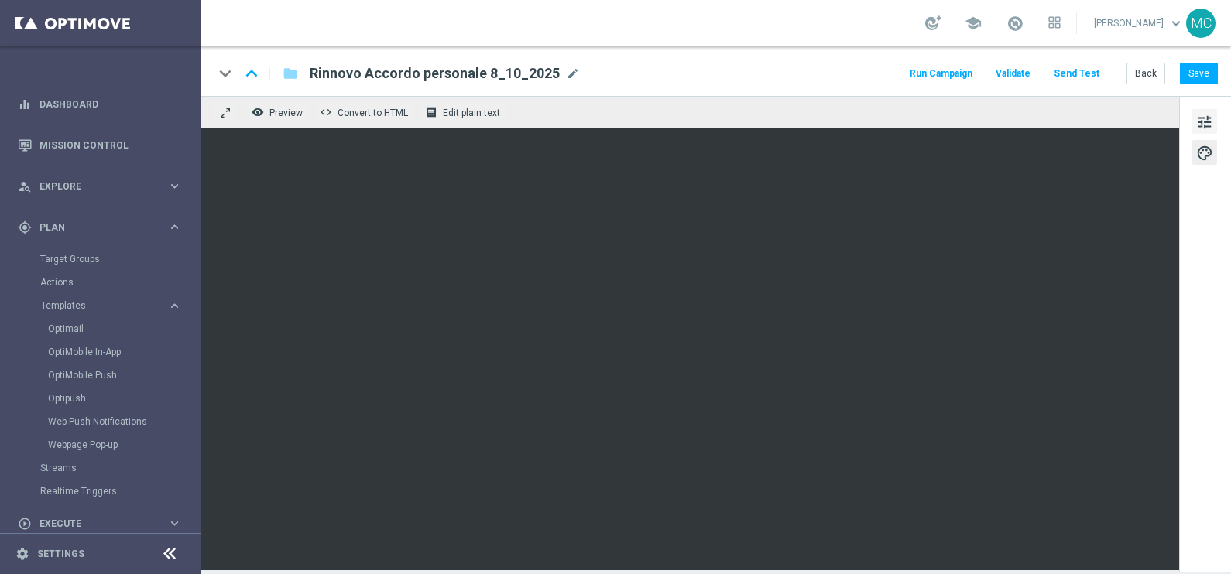
click at [1199, 119] on span "tune" at bounding box center [1204, 122] width 17 height 20
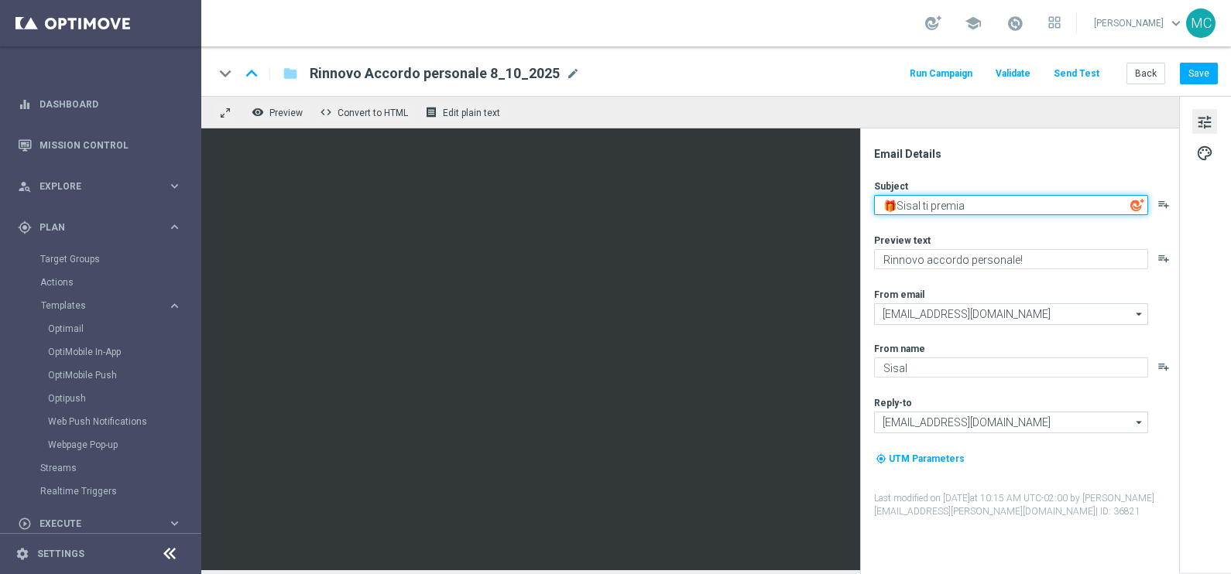
drag, startPoint x: 971, startPoint y: 207, endPoint x: 924, endPoint y: 209, distance: 47.2
click at [924, 209] on textarea "🎁Sisal ti premia" at bounding box center [1011, 205] width 274 height 20
click at [968, 200] on textarea "🎁Sisal ti premia" at bounding box center [1011, 205] width 274 height 20
drag, startPoint x: 991, startPoint y: 201, endPoint x: 896, endPoint y: 200, distance: 94.4
click at [896, 200] on textarea "🎁Sisal rinnova il tuo" at bounding box center [1011, 205] width 274 height 20
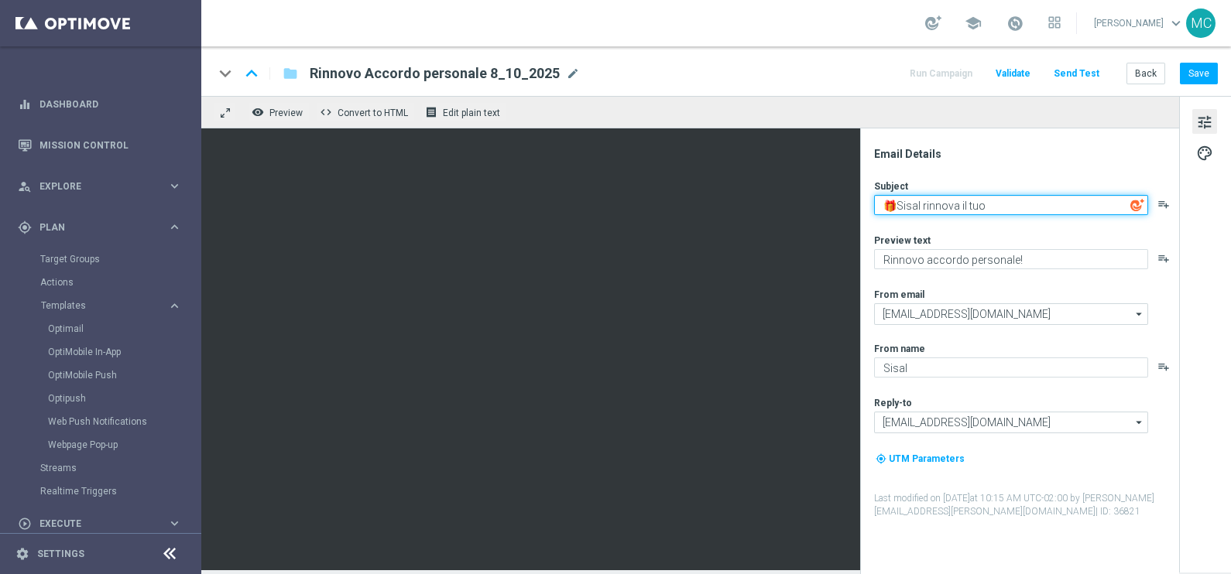
paste textarea "Il tuo accordo continua fino al 5 ottobre 2025!"
click at [899, 204] on textarea "🎁Il tuo accordo continua fino al 5 ottobre 2025!" at bounding box center [1011, 205] width 274 height 20
drag, startPoint x: 1122, startPoint y: 198, endPoint x: 1040, endPoint y: 204, distance: 83.0
click at [1040, 204] on textarea "🎁Il tuo accordo continua fino al 5 ottobre 2025!" at bounding box center [1011, 205] width 274 height 20
type textarea "🎁Il tuo accordo continua fino al 4 Gennaio!"
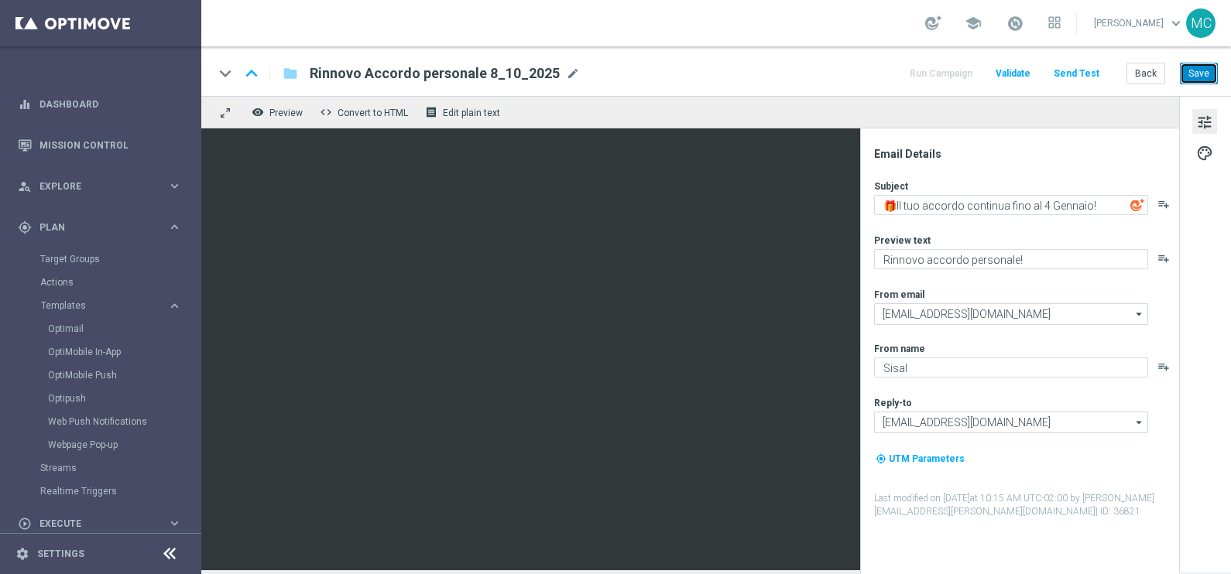
click at [1207, 69] on button "Save" at bounding box center [1199, 74] width 38 height 22
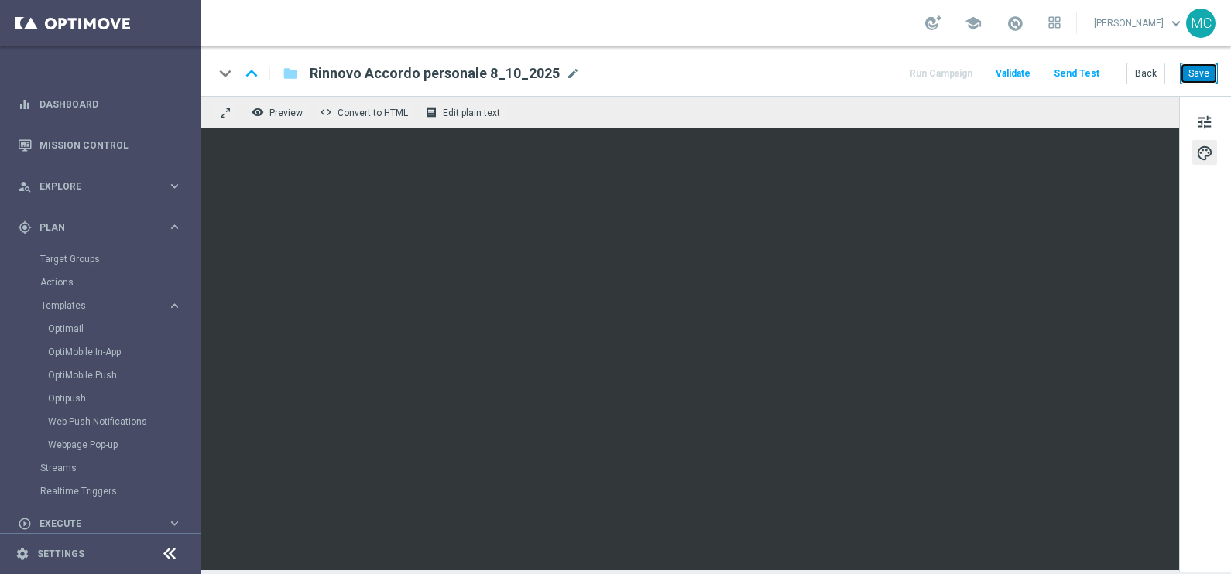
click at [1201, 66] on button "Save" at bounding box center [1199, 74] width 38 height 22
click at [1141, 80] on button "Back" at bounding box center [1145, 74] width 39 height 22
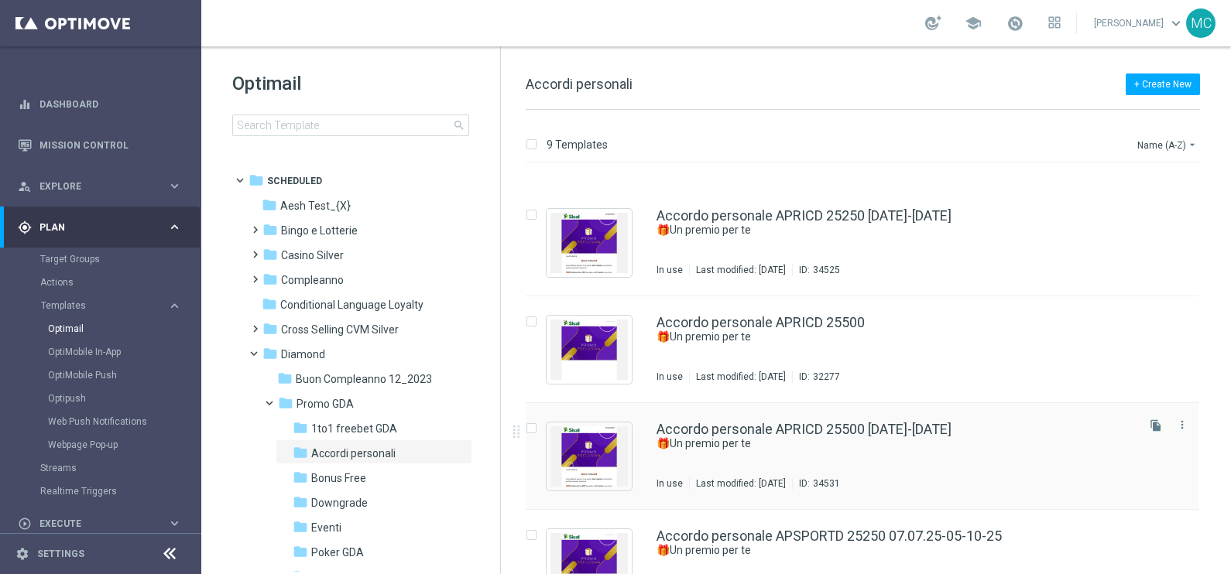
scroll to position [66, 0]
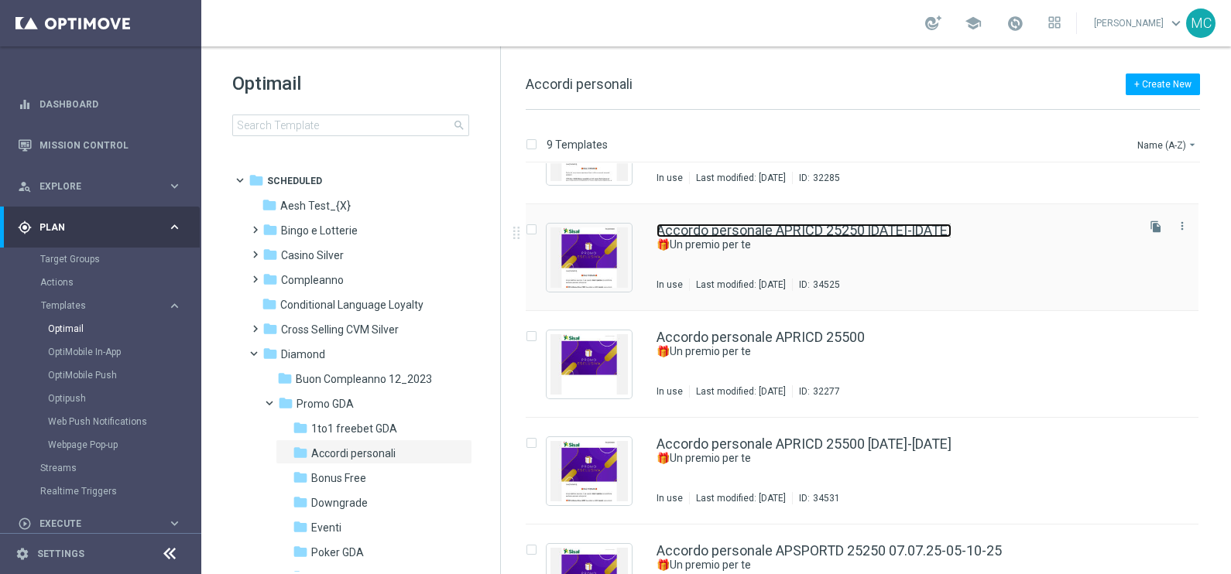
click at [932, 233] on link "Accordo personale APRICD 25250 [DATE]-[DATE]" at bounding box center [803, 231] width 295 height 14
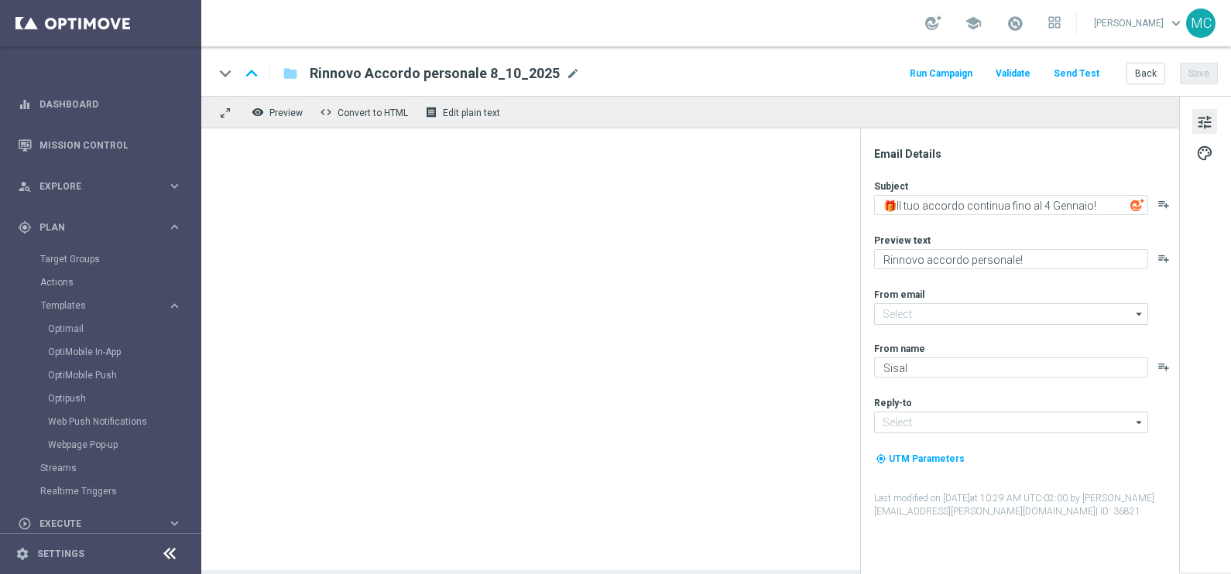
type input "[EMAIL_ADDRESS][DOMAIN_NAME]"
type textarea "🎁Un premio per te"
type textarea "Un accordo personale per la tua fedeltà!"
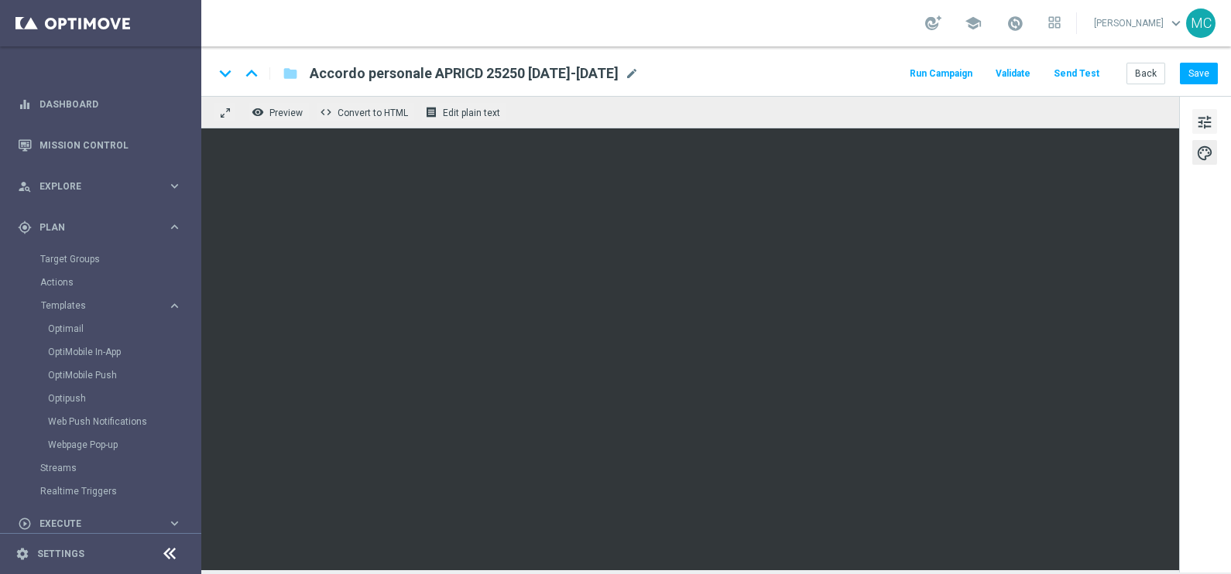
click at [1197, 115] on span "tune" at bounding box center [1204, 122] width 17 height 20
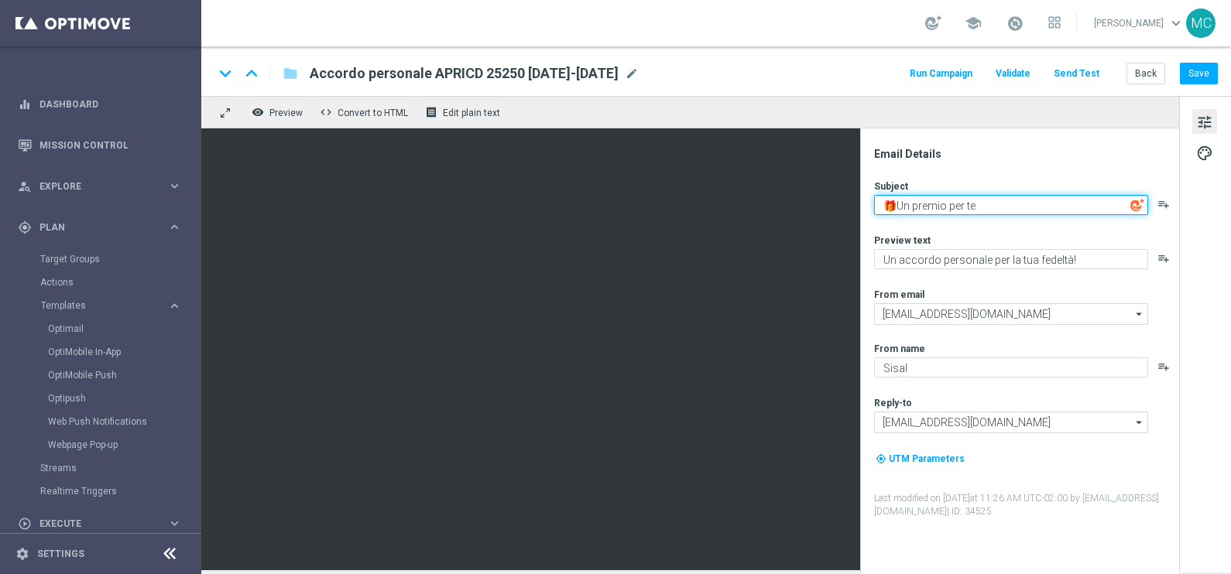
drag, startPoint x: 981, startPoint y: 204, endPoint x: 879, endPoint y: 204, distance: 101.4
click at [879, 204] on textarea "🎁Un premio per te" at bounding box center [1011, 205] width 274 height 20
paste textarea "Un trattamento da VIP, perché te lo merit"
type textarea "🎁Un premio per te"
click at [1062, 198] on textarea "🎁Un premio per te" at bounding box center [1011, 205] width 274 height 20
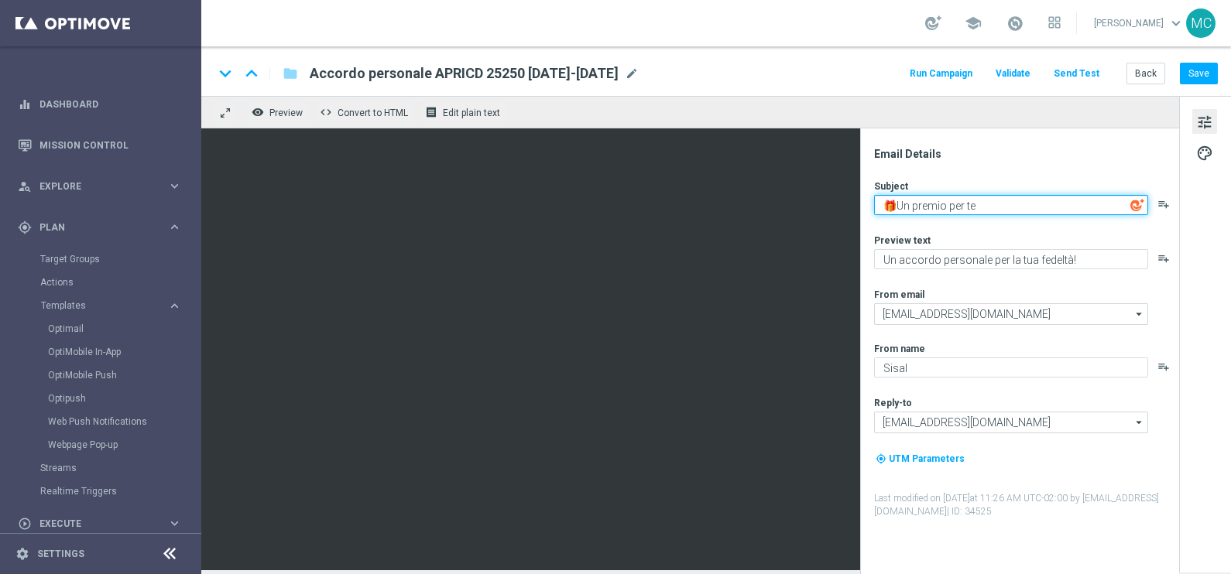
click at [1036, 201] on textarea "🎁Un premio per te" at bounding box center [1011, 205] width 274 height 20
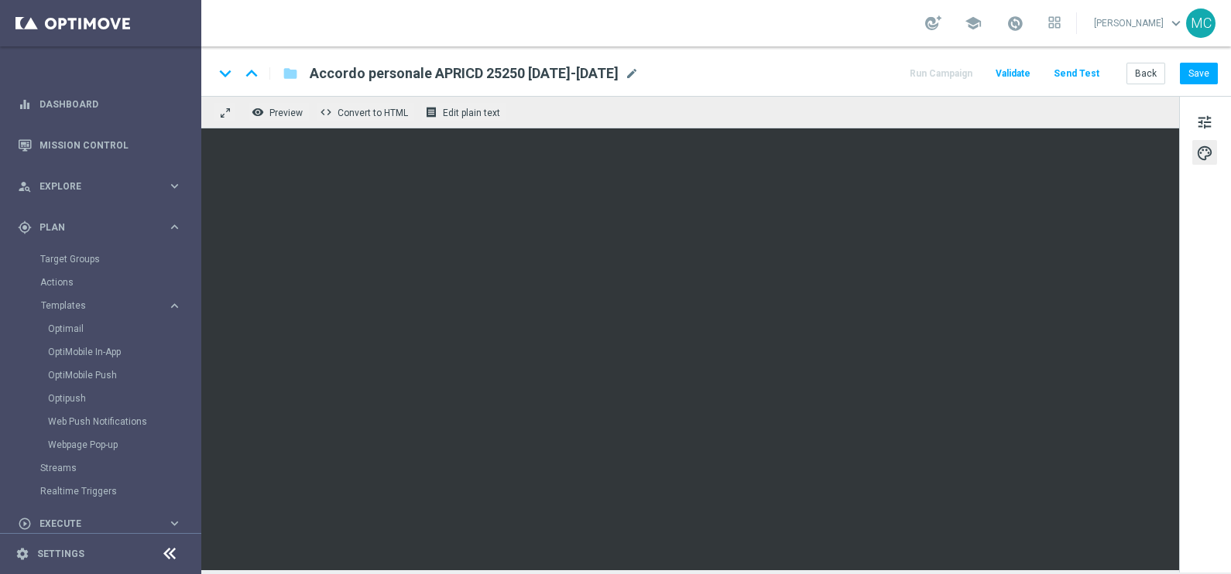
click at [639, 70] on span "mode_edit" at bounding box center [632, 74] width 14 height 14
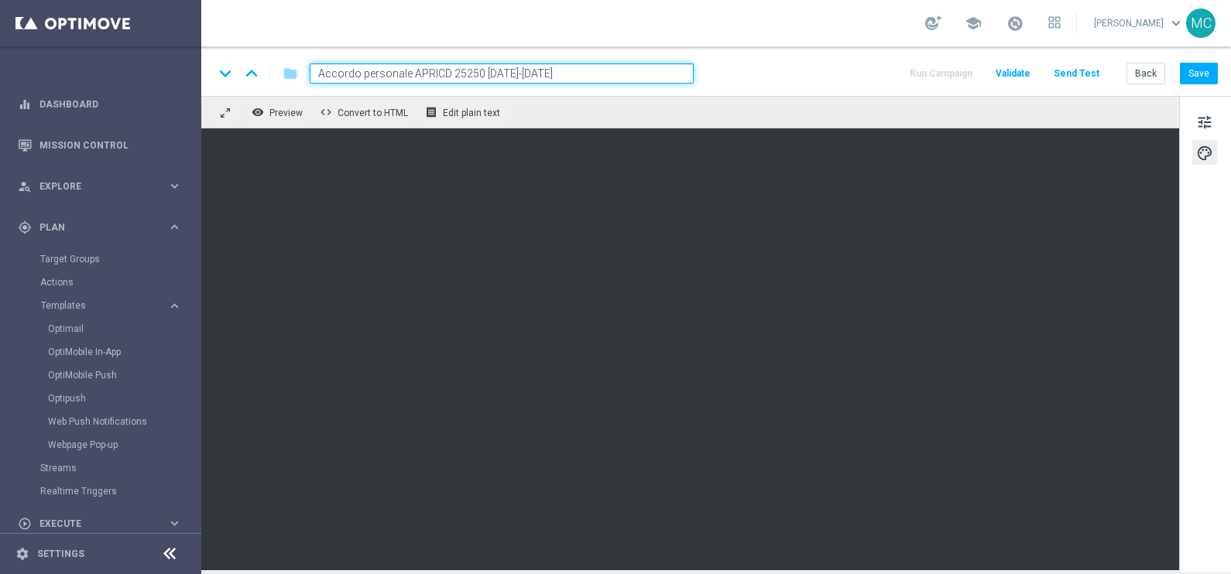
drag, startPoint x: 492, startPoint y: 68, endPoint x: 480, endPoint y: 66, distance: 11.8
click at [480, 67] on input "Accordo personale APRICD 25250 [DATE]-[DATE]" at bounding box center [502, 73] width 384 height 20
drag, startPoint x: 507, startPoint y: 70, endPoint x: 499, endPoint y: 64, distance: 9.4
click at [498, 67] on input "Accordo personale APRICD 25250 [DATE]-[DATE]" at bounding box center [502, 73] width 384 height 20
drag, startPoint x: 569, startPoint y: 70, endPoint x: 524, endPoint y: 70, distance: 44.9
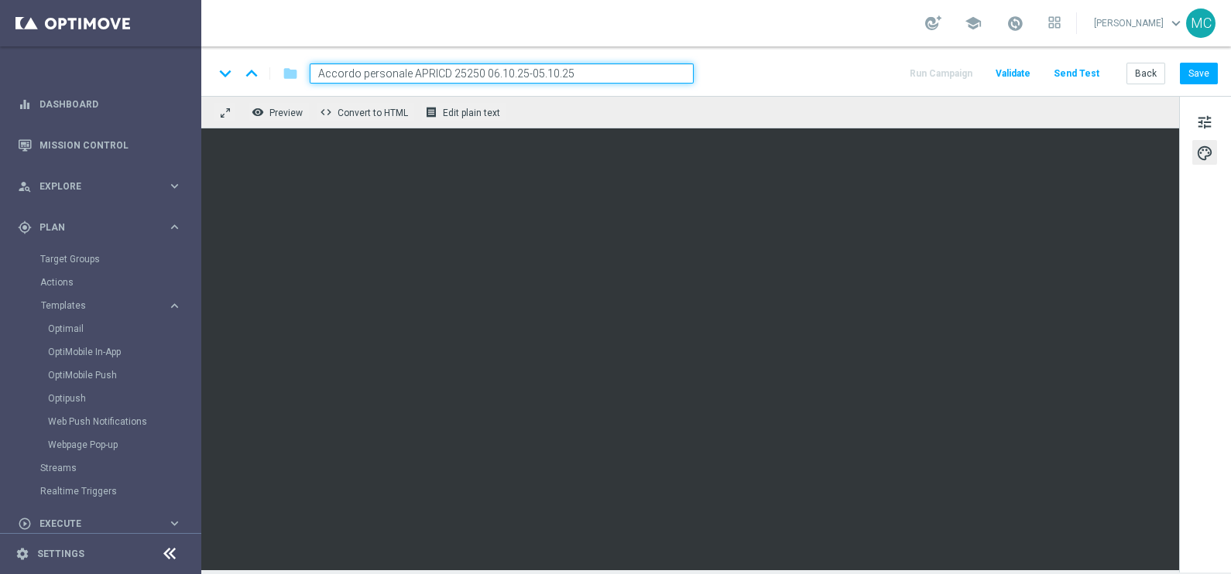
click at [524, 70] on input "Accordo personale APRICD 25250 06.10.25-05.10.25" at bounding box center [502, 73] width 384 height 20
click at [1190, 73] on button "Save" at bounding box center [1199, 74] width 38 height 22
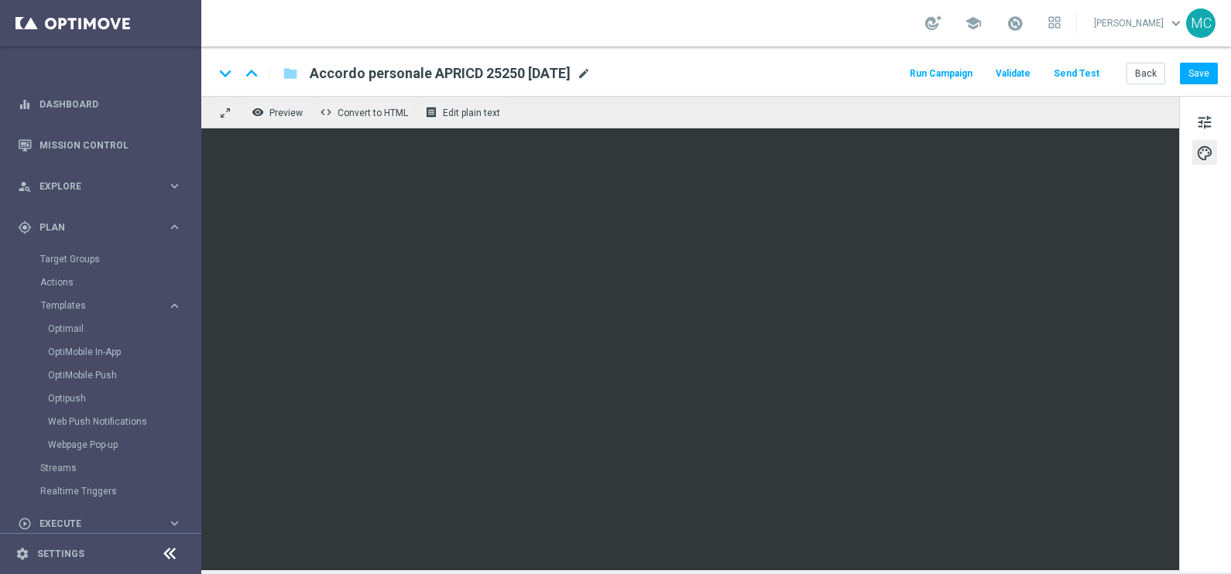
click at [591, 71] on span "mode_edit" at bounding box center [584, 74] width 14 height 14
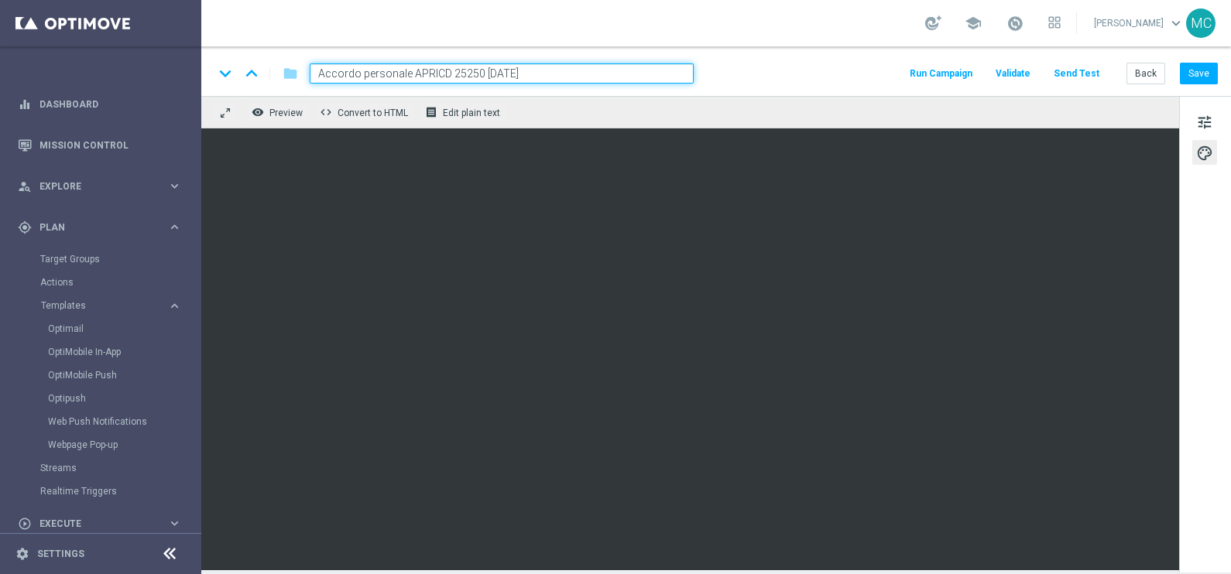
click at [492, 73] on input "Accordo personale APRICD 25250 [DATE]" at bounding box center [502, 73] width 384 height 20
type input "Accordo personale APRICD 25250 [DATE]"
click at [1200, 70] on button "Save" at bounding box center [1199, 74] width 38 height 22
click at [1200, 67] on button "Save" at bounding box center [1199, 74] width 38 height 22
click at [1208, 118] on span "tune" at bounding box center [1204, 122] width 17 height 20
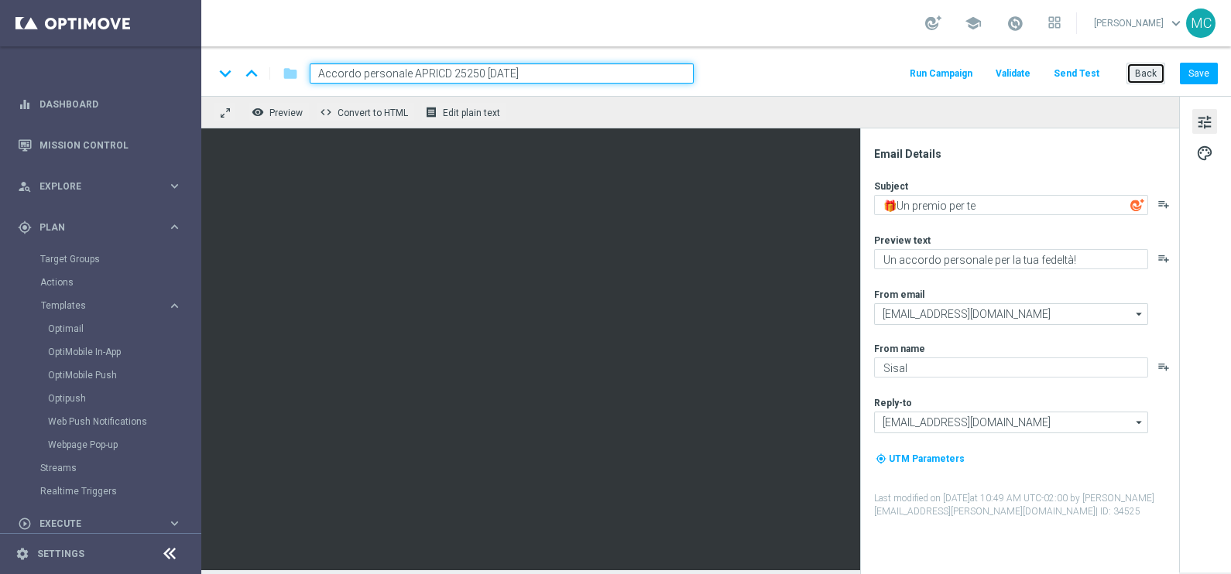
click at [1147, 74] on button "Back" at bounding box center [1145, 74] width 39 height 22
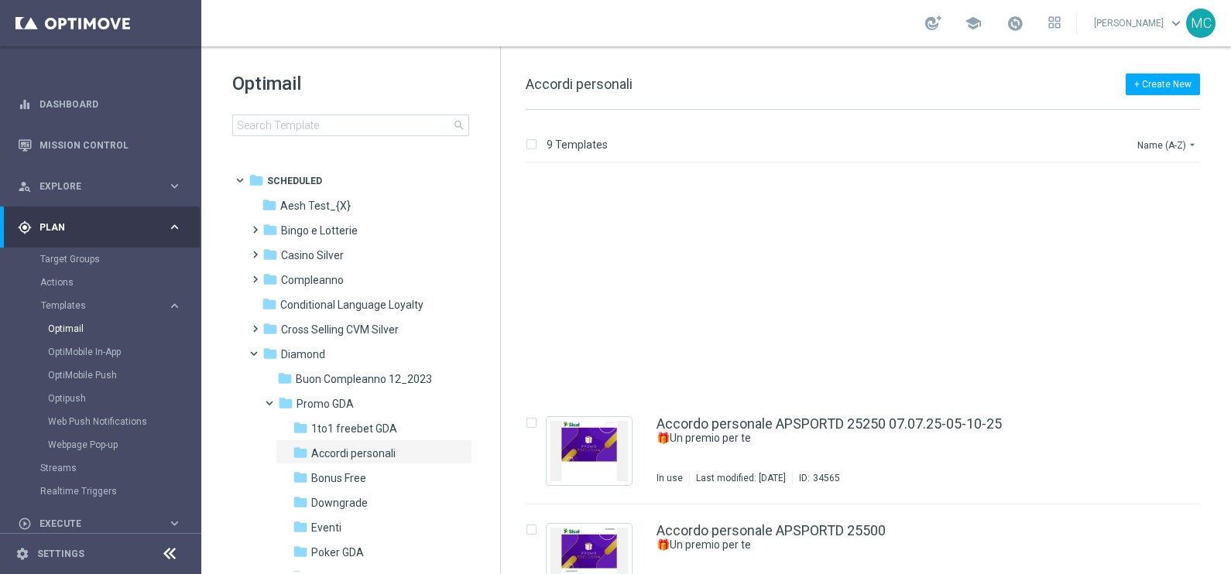
scroll to position [550, 0]
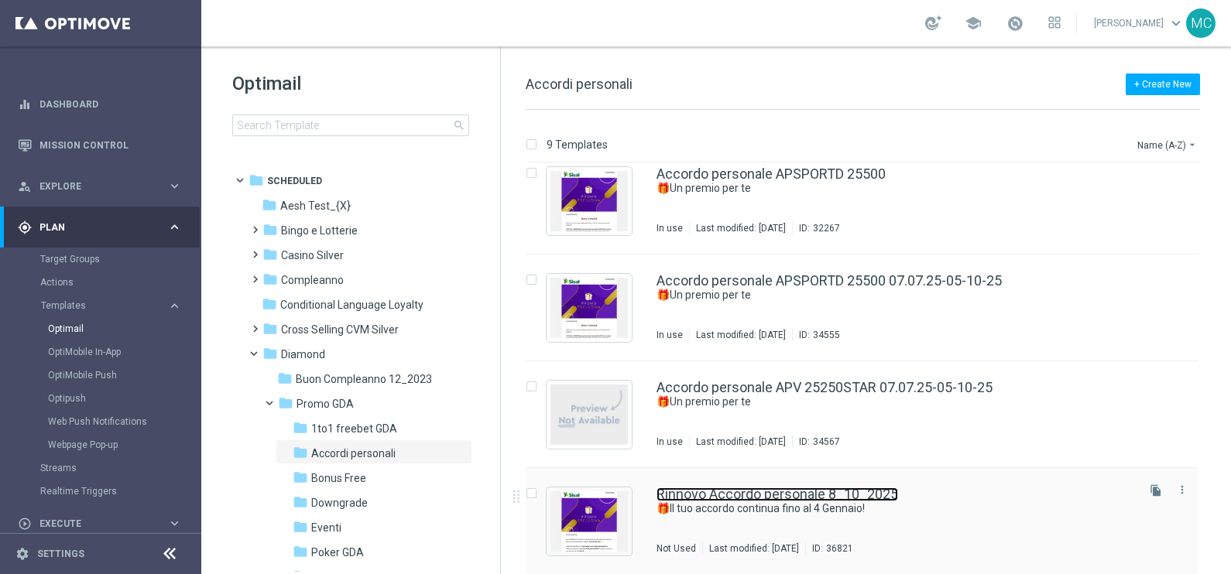
click at [828, 495] on link "Rinnovo Accordo personale 8_10_2025" at bounding box center [777, 495] width 242 height 14
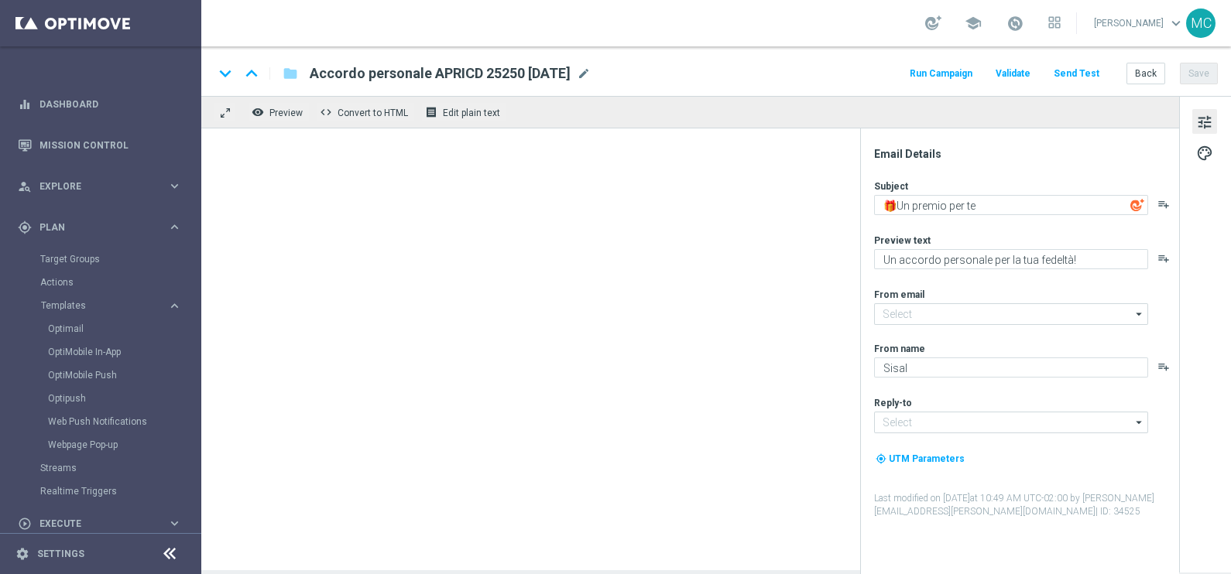
type textarea "🎁Il tuo accordo continua fino al 4 Gennaio!"
type textarea "Rinnovo accordo personale!"
type input "[EMAIL_ADDRESS][DOMAIN_NAME]"
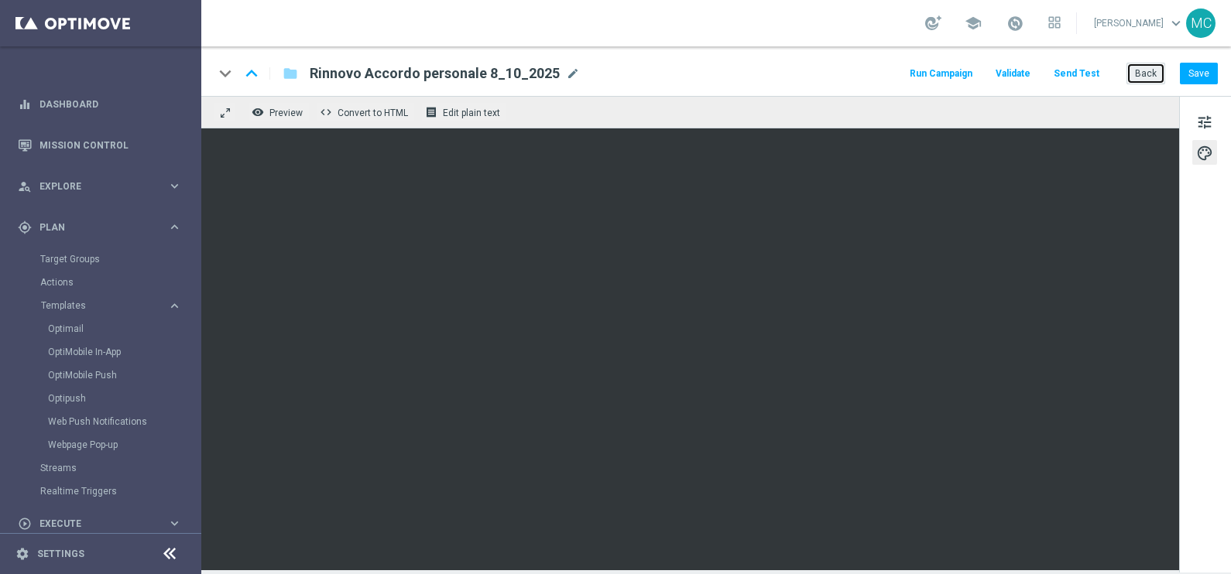
click at [1142, 72] on button "Back" at bounding box center [1145, 74] width 39 height 22
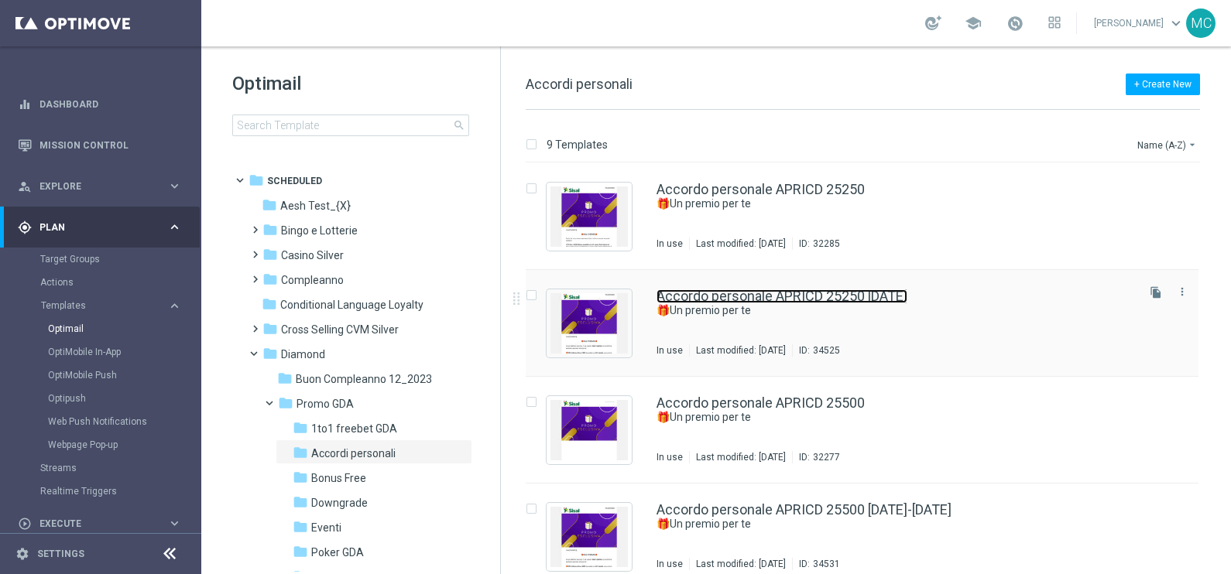
click at [811, 290] on link "Accordo personale APRICD 25250 [DATE]" at bounding box center [781, 296] width 251 height 14
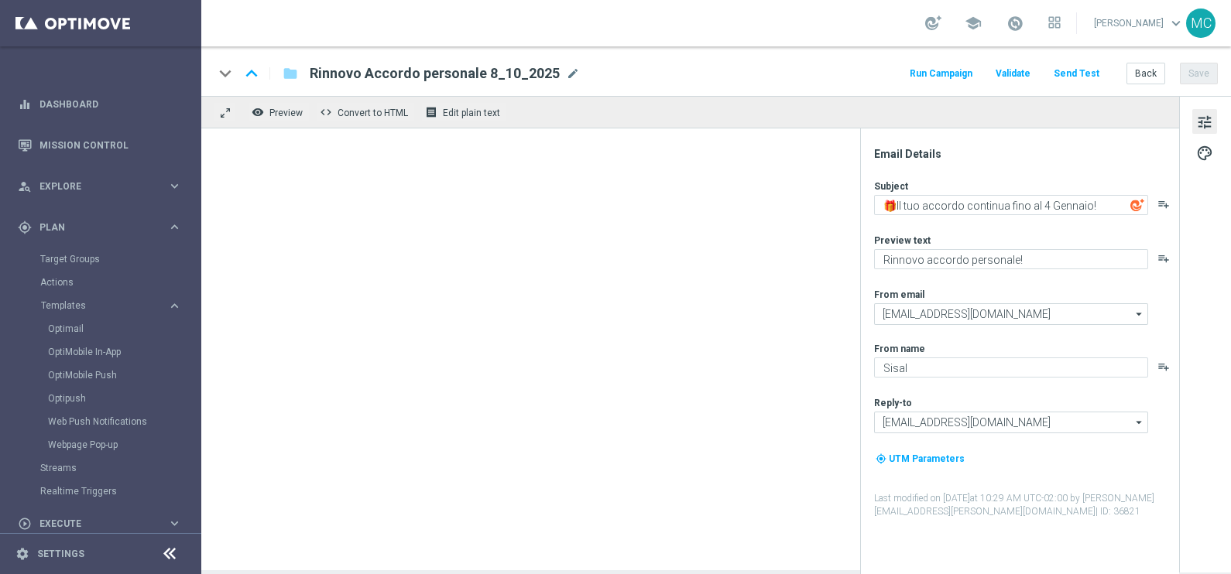
type textarea "🎁Un premio per te"
type textarea "Un accordo personale per la tua fedeltà!"
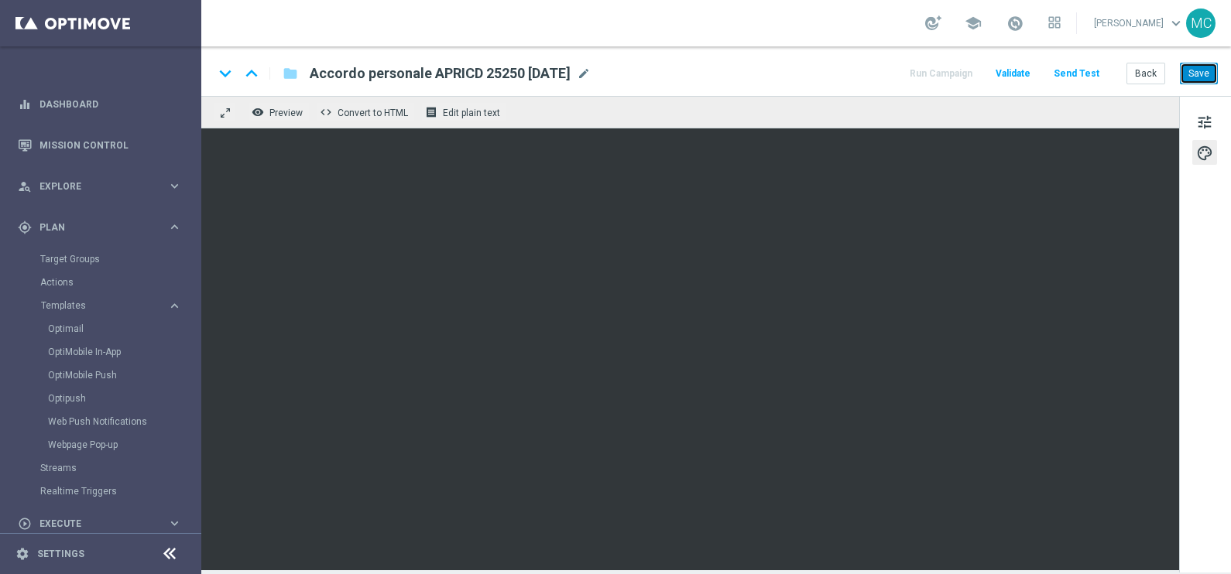
click at [1210, 70] on button "Save" at bounding box center [1199, 74] width 38 height 22
click at [1200, 65] on button "Save" at bounding box center [1199, 74] width 38 height 22
click at [1200, 71] on button "Save" at bounding box center [1199, 74] width 38 height 22
click at [1138, 74] on button "Back" at bounding box center [1145, 74] width 39 height 22
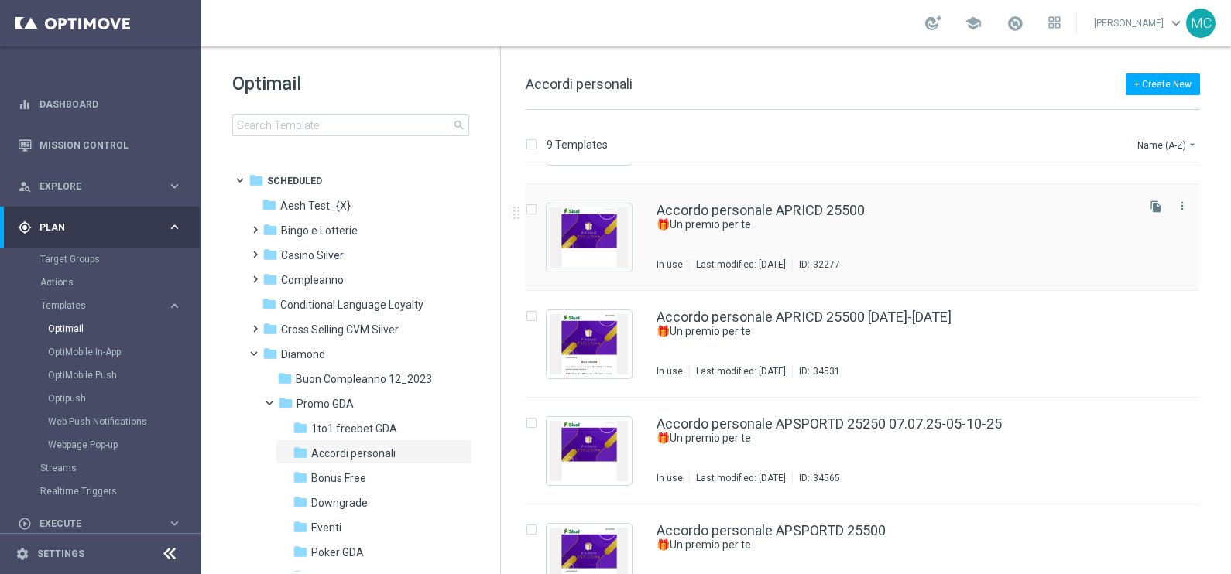
scroll to position [96, 0]
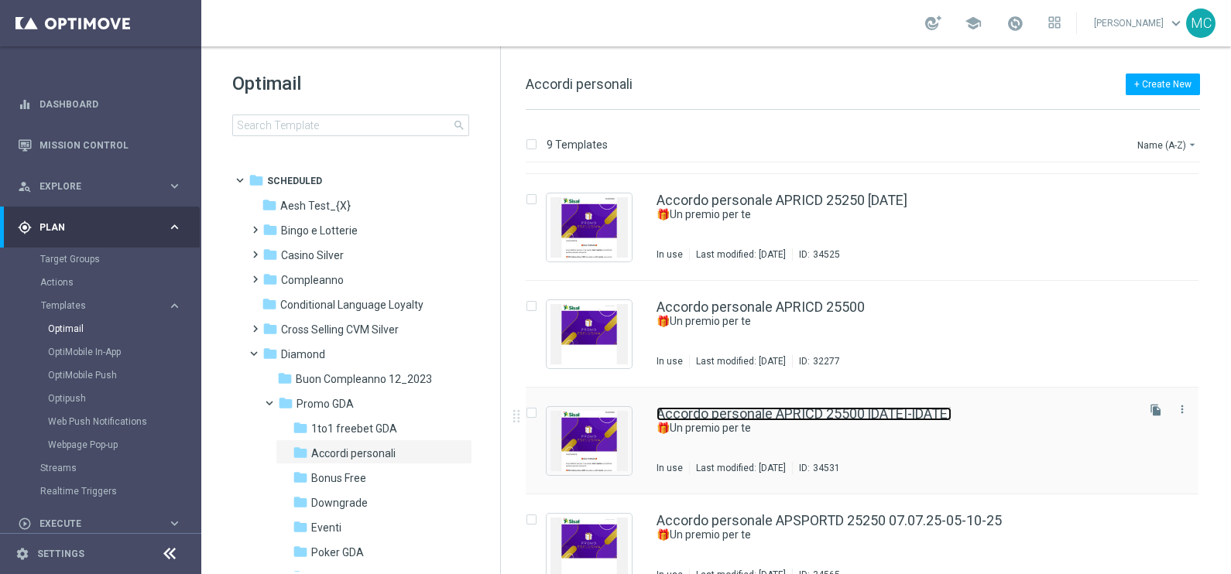
click at [951, 412] on link "Accordo personale APRICD 25500 [DATE]-[DATE]" at bounding box center [803, 414] width 295 height 14
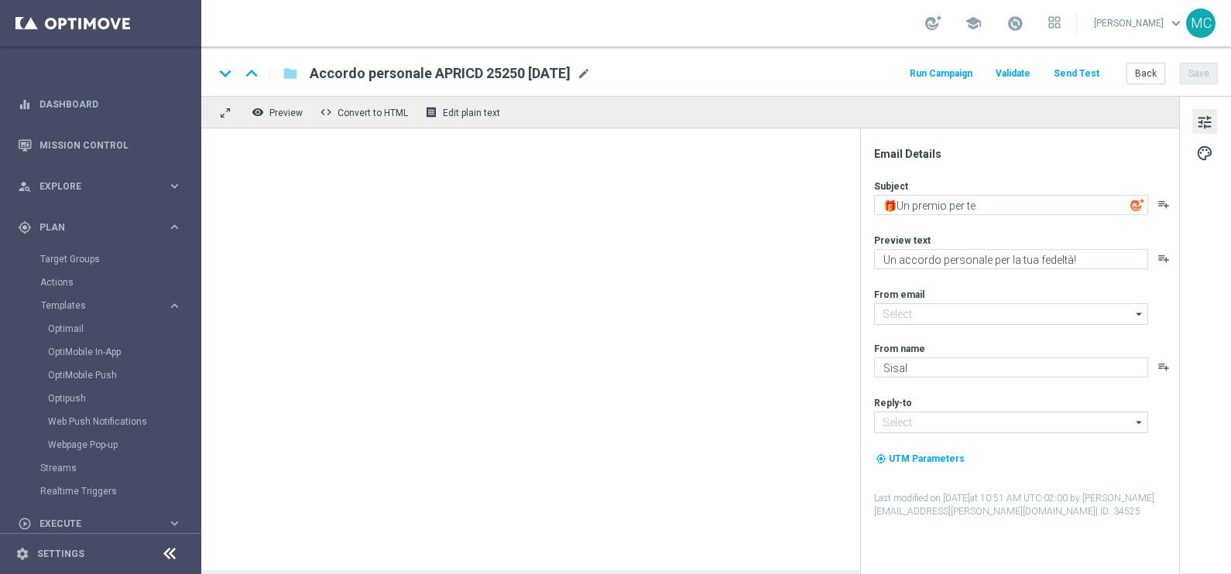
type input "Accordo personale APRICD 25500 [DATE]-[DATE]"
type input "[EMAIL_ADDRESS][DOMAIN_NAME]"
click at [639, 71] on span "mode_edit" at bounding box center [632, 74] width 14 height 14
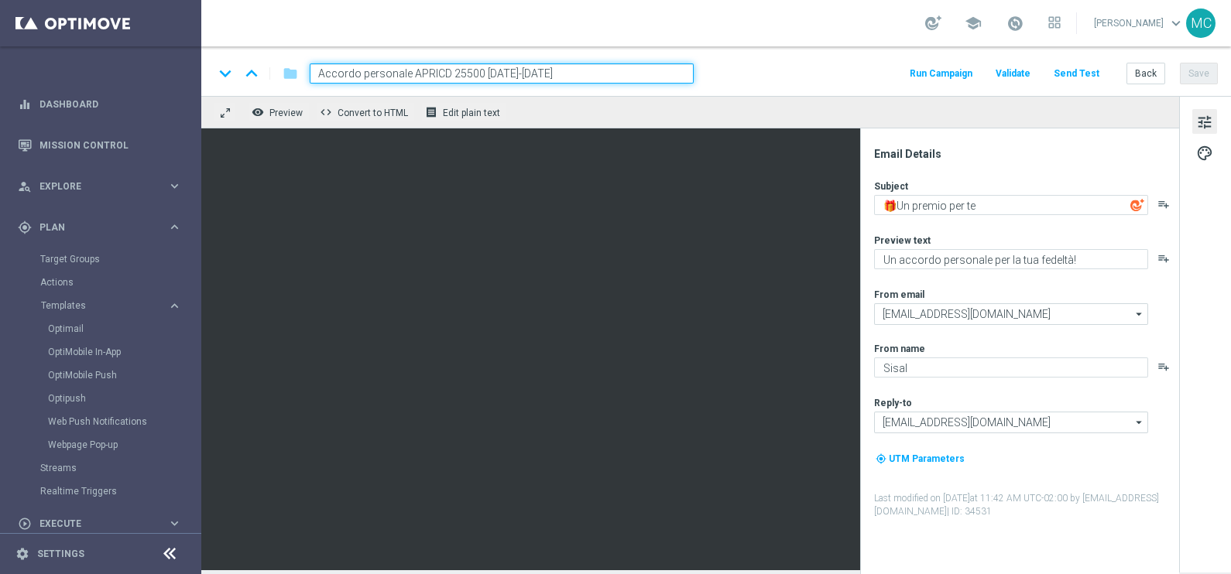
drag, startPoint x: 556, startPoint y: 74, endPoint x: 484, endPoint y: 73, distance: 72.0
click at [484, 73] on input "Accordo personale APRICD 25500 [DATE]-[DATE]" at bounding box center [502, 73] width 384 height 20
drag, startPoint x: 547, startPoint y: 72, endPoint x: 560, endPoint y: 83, distance: 16.5
click at [548, 70] on input "Accordo personale APRICD 25500 [DATE]" at bounding box center [502, 73] width 384 height 20
type input "Accordo personale APRICD 25500 [DATE]"
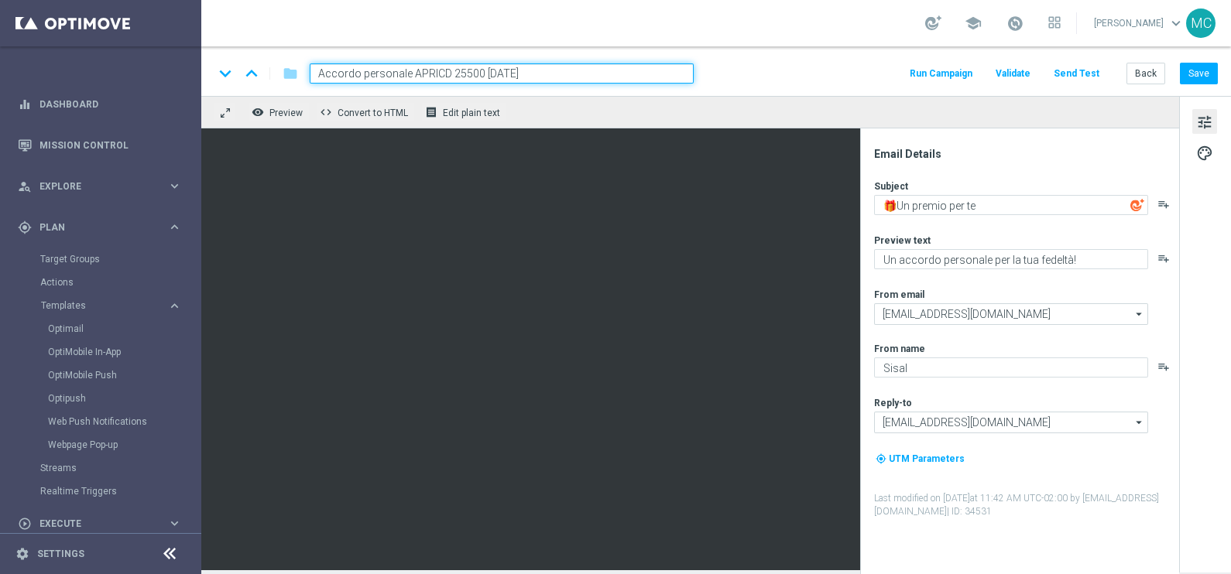
click at [574, 110] on div "remove_red_eye Preview code Convert to HTML receipt Edit plain text" at bounding box center [690, 112] width 978 height 33
drag, startPoint x: 560, startPoint y: 62, endPoint x: 584, endPoint y: 63, distance: 24.0
click at [561, 63] on div "keyboard_arrow_down keyboard_arrow_up folder Accordo personale APRICD 25500 [DA…" at bounding box center [715, 71] width 1029 height 50
click at [591, 62] on div "keyboard_arrow_down keyboard_arrow_up folder Accordo personale APRICD 25500 [DA…" at bounding box center [715, 71] width 1029 height 50
click at [599, 67] on input "Accordo personale APRICD 25500 [DATE]" at bounding box center [502, 73] width 384 height 20
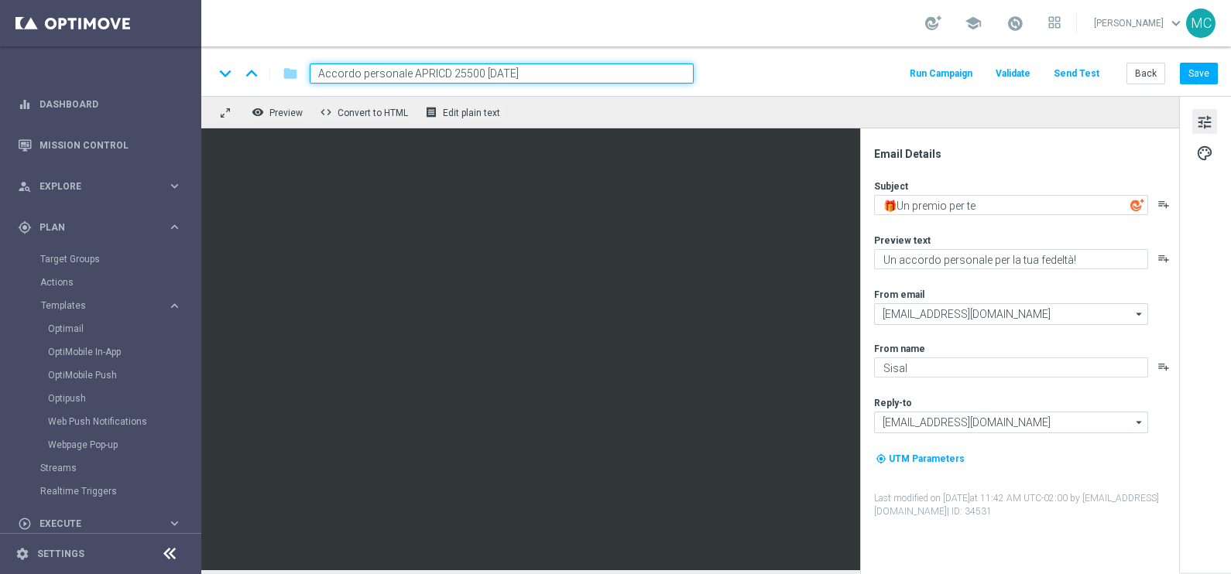
click at [619, 39] on div "school [PERSON_NAME] keyboard_arrow_down MC" at bounding box center [715, 23] width 1029 height 46
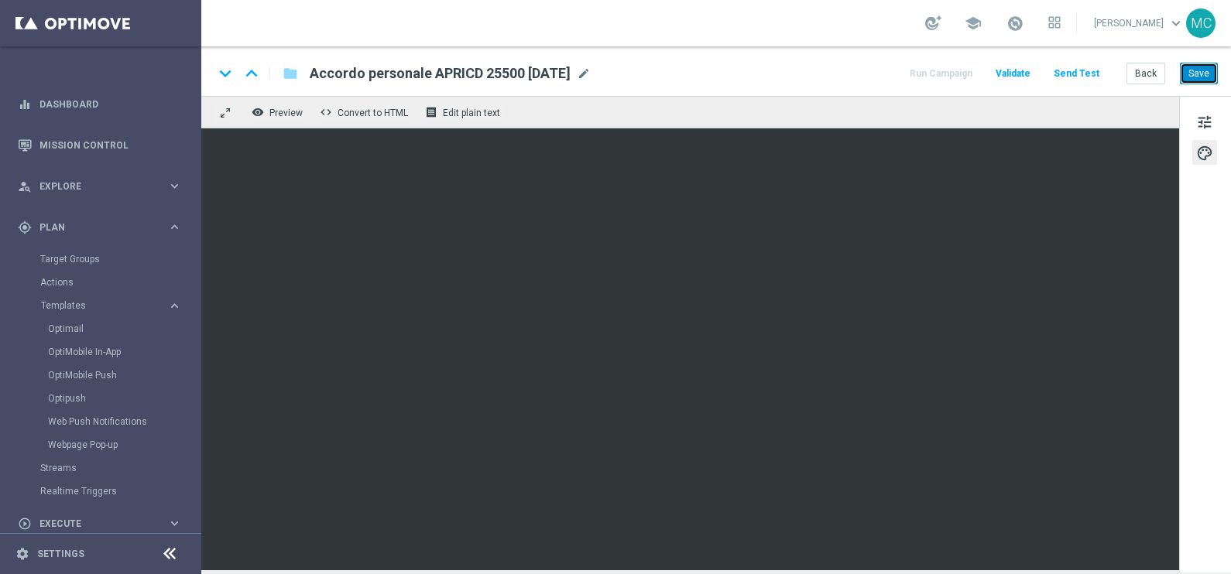
click at [1208, 77] on button "Save" at bounding box center [1199, 74] width 38 height 22
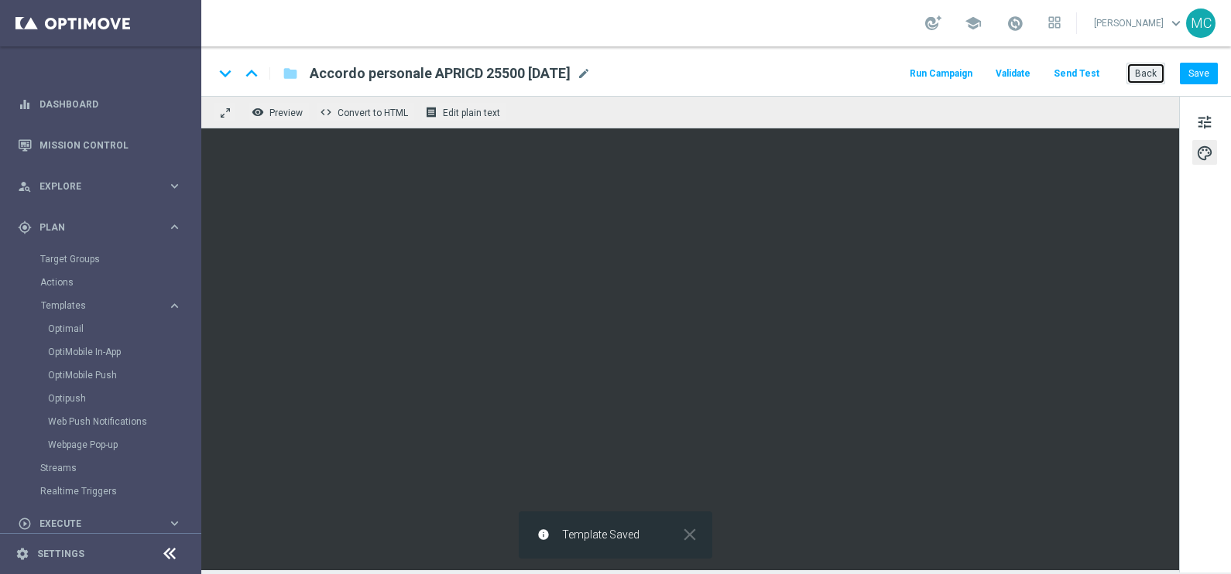
click at [1149, 72] on button "Back" at bounding box center [1145, 74] width 39 height 22
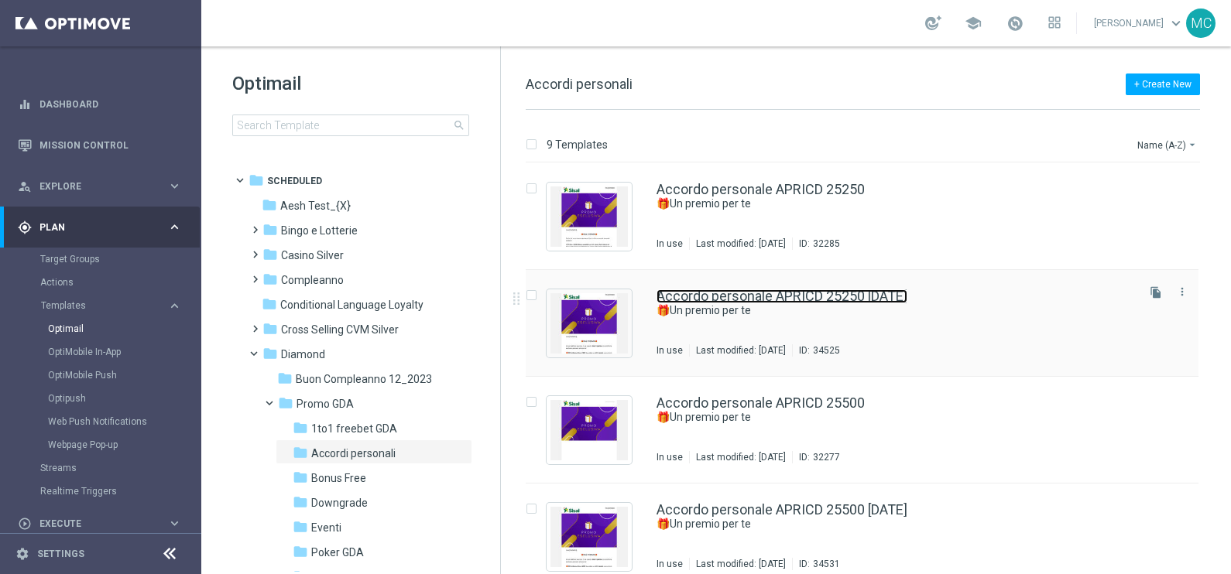
click at [819, 293] on link "Accordo personale APRICD 25250 [DATE]" at bounding box center [781, 296] width 251 height 14
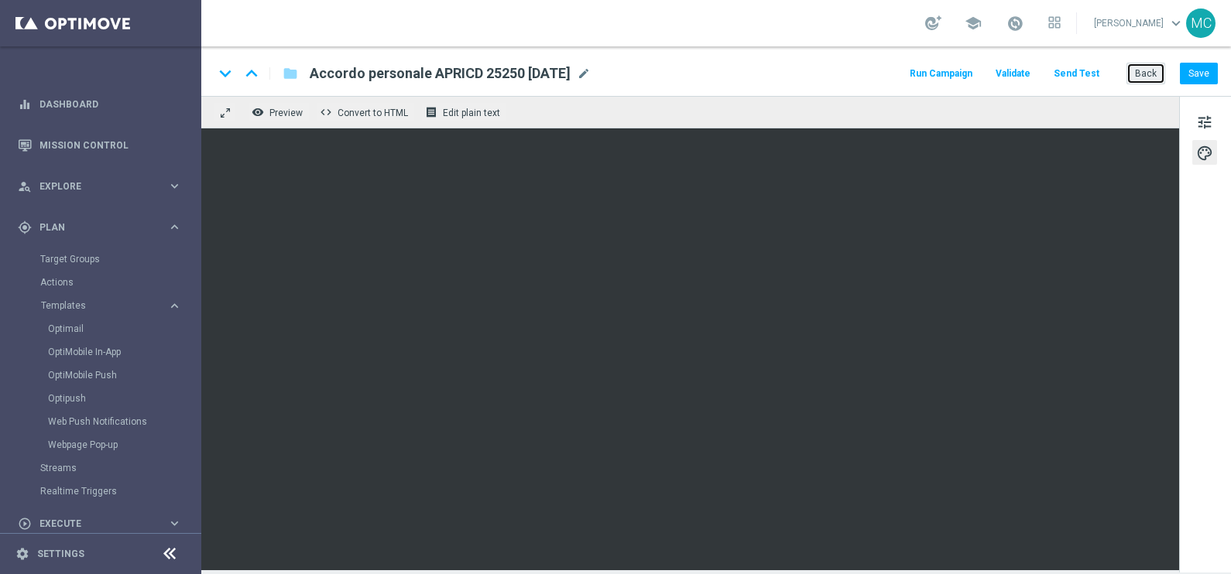
click at [1153, 63] on button "Back" at bounding box center [1145, 74] width 39 height 22
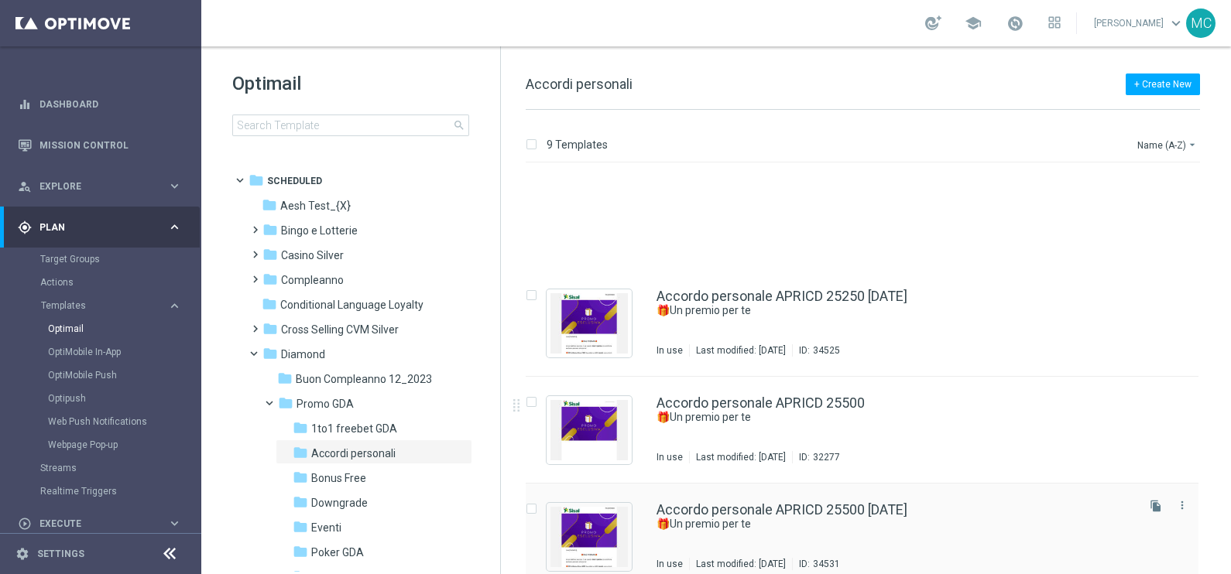
scroll to position [193, 0]
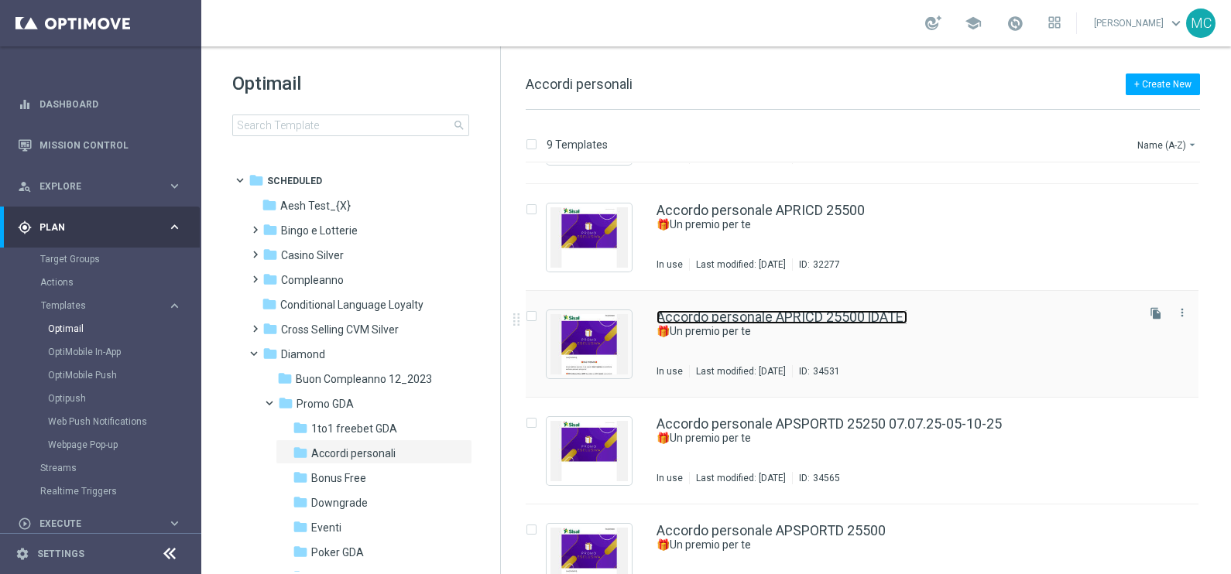
click at [846, 313] on link "Accordo personale APRICD 25500 [DATE]" at bounding box center [781, 317] width 251 height 14
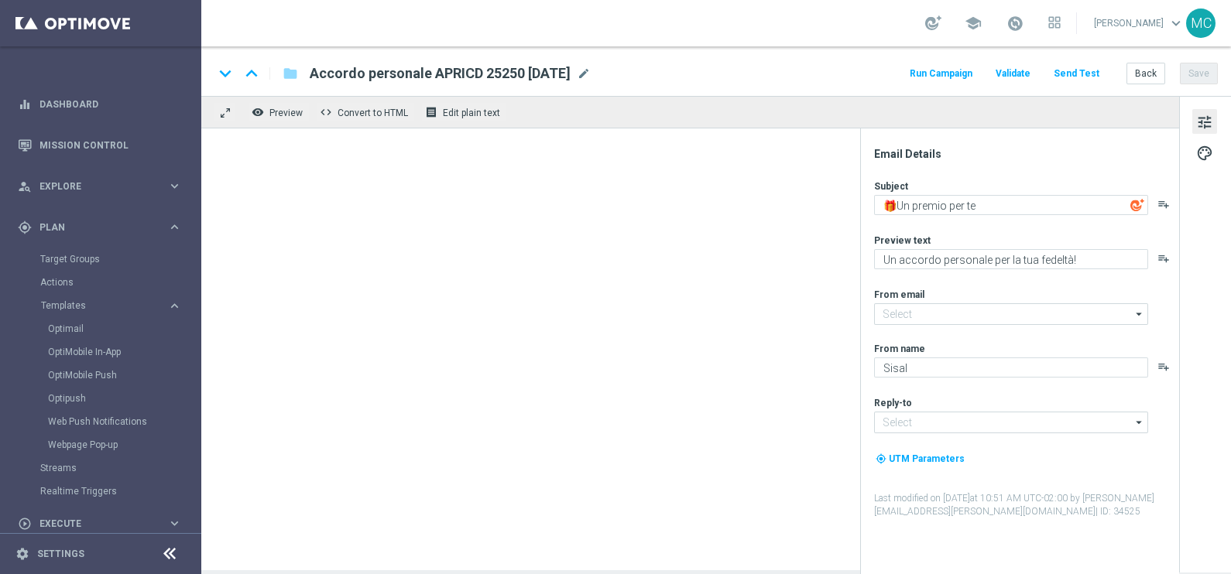
type input "[EMAIL_ADDRESS][DOMAIN_NAME]"
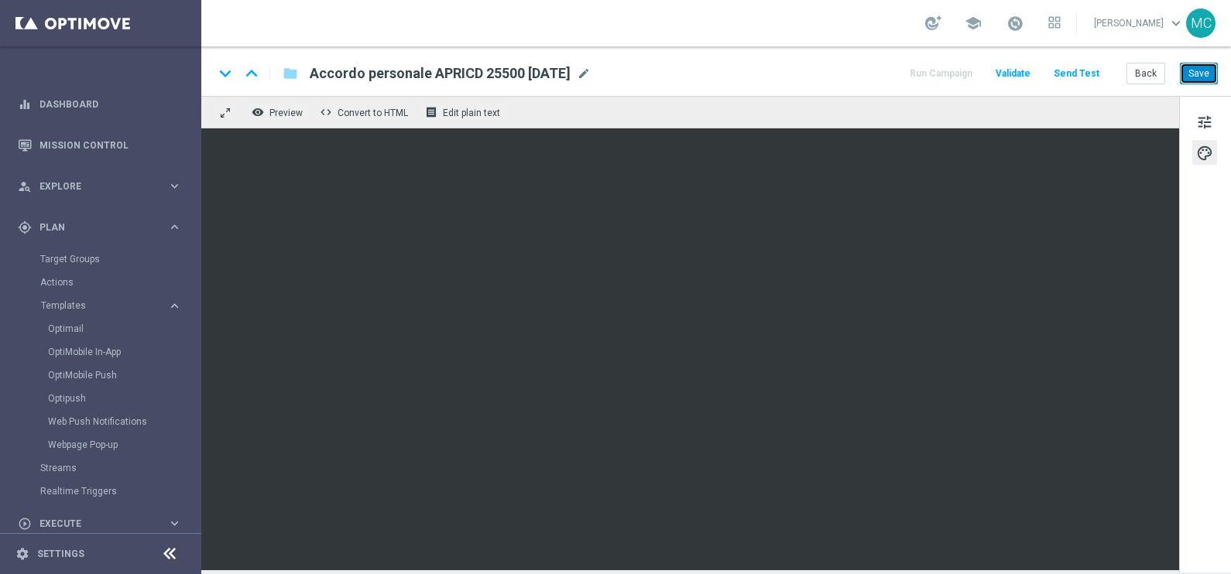
click at [1211, 74] on button "Save" at bounding box center [1199, 74] width 38 height 22
click at [1202, 69] on button "Save" at bounding box center [1199, 74] width 38 height 22
click at [1145, 70] on button "Back" at bounding box center [1145, 74] width 39 height 22
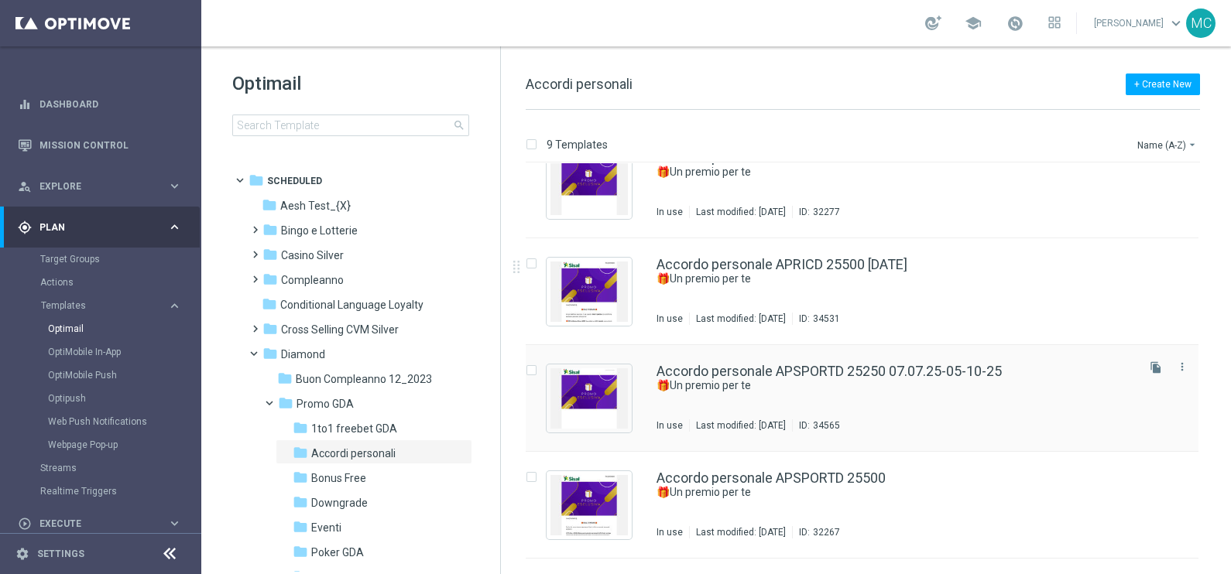
scroll to position [290, 0]
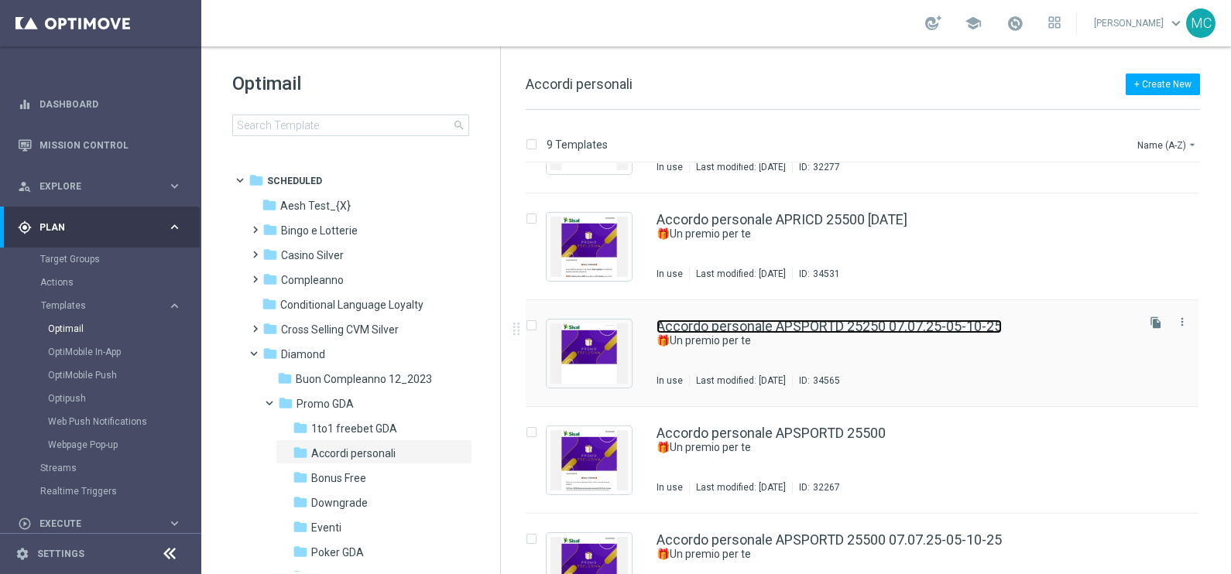
click at [851, 329] on link "Accordo personale APSPORTD 25250 07.07.25-05-10-25" at bounding box center [828, 327] width 345 height 14
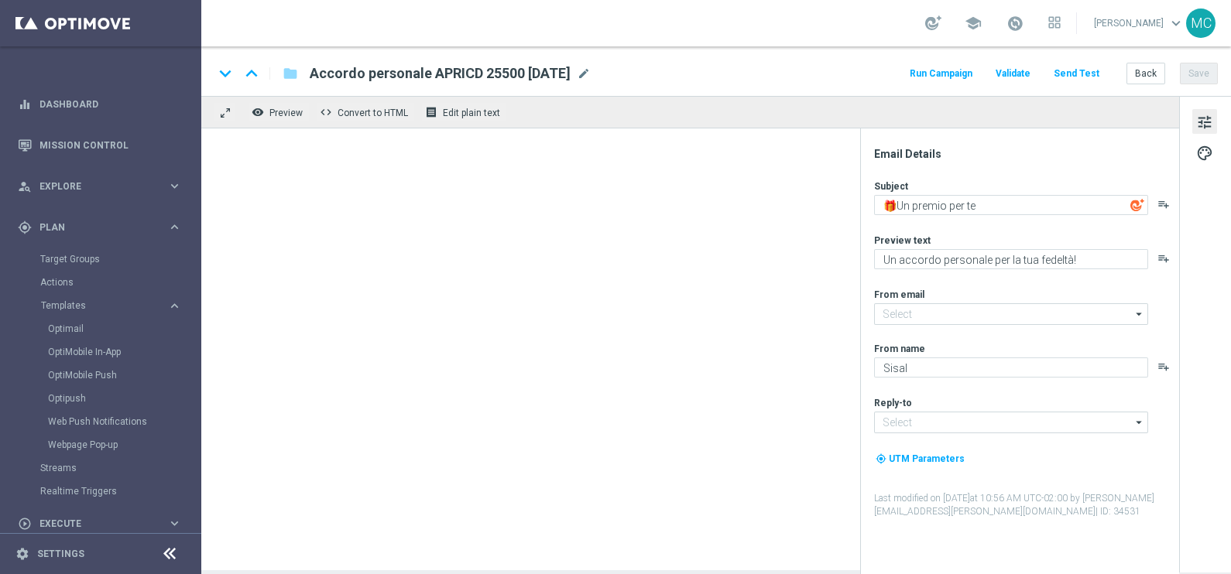
type input "[EMAIL_ADDRESS][DOMAIN_NAME]"
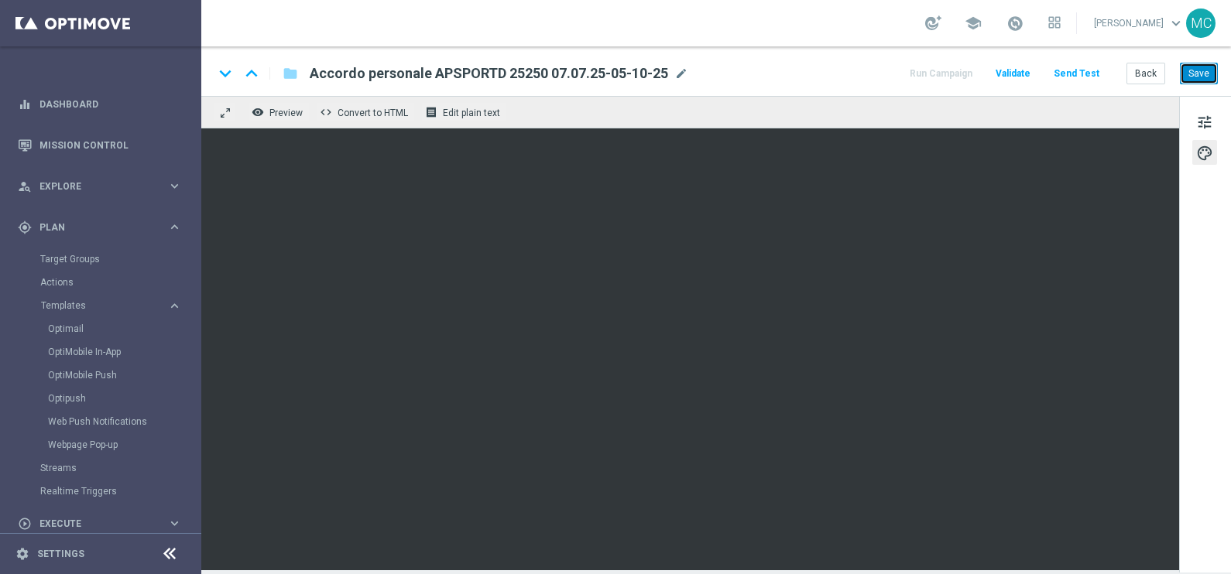
click at [1192, 74] on button "Save" at bounding box center [1199, 74] width 38 height 22
click at [1200, 76] on button "Save" at bounding box center [1199, 74] width 38 height 22
click at [687, 72] on span "mode_edit" at bounding box center [681, 74] width 14 height 14
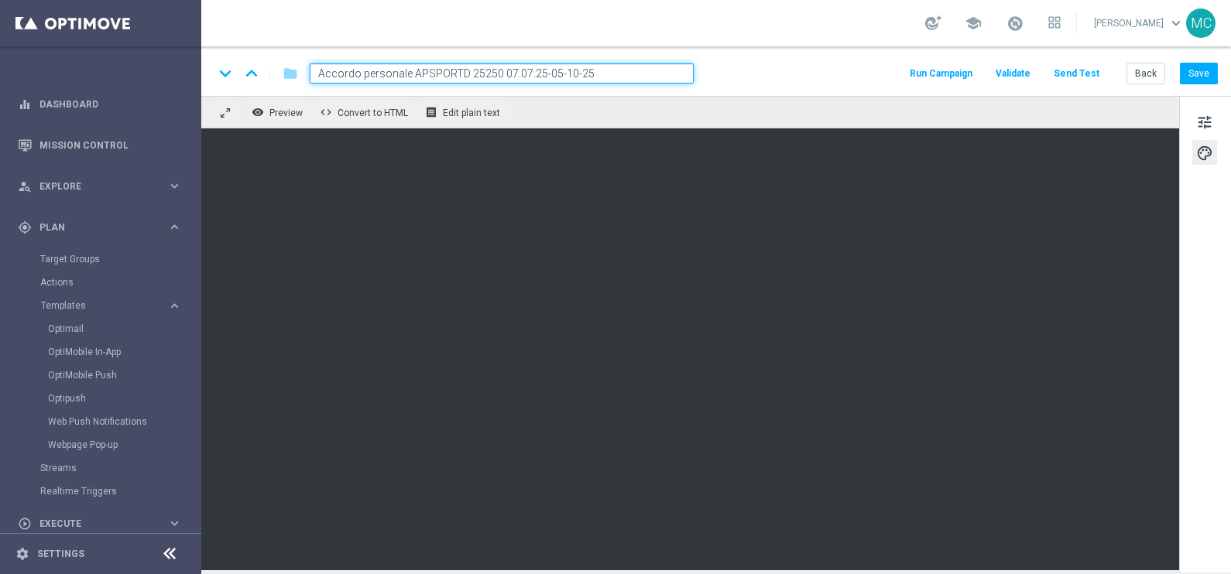
drag, startPoint x: 593, startPoint y: 74, endPoint x: 500, endPoint y: 70, distance: 93.0
click at [500, 70] on input "Accordo personale APSPORTD 25250 07.07.25-05-10-25" at bounding box center [502, 73] width 384 height 20
type input "Accordo personale APSPORTD 25250 [DATE]"
drag, startPoint x: 1192, startPoint y: 74, endPoint x: 1201, endPoint y: 75, distance: 8.7
click at [1194, 74] on button "Save" at bounding box center [1199, 74] width 38 height 22
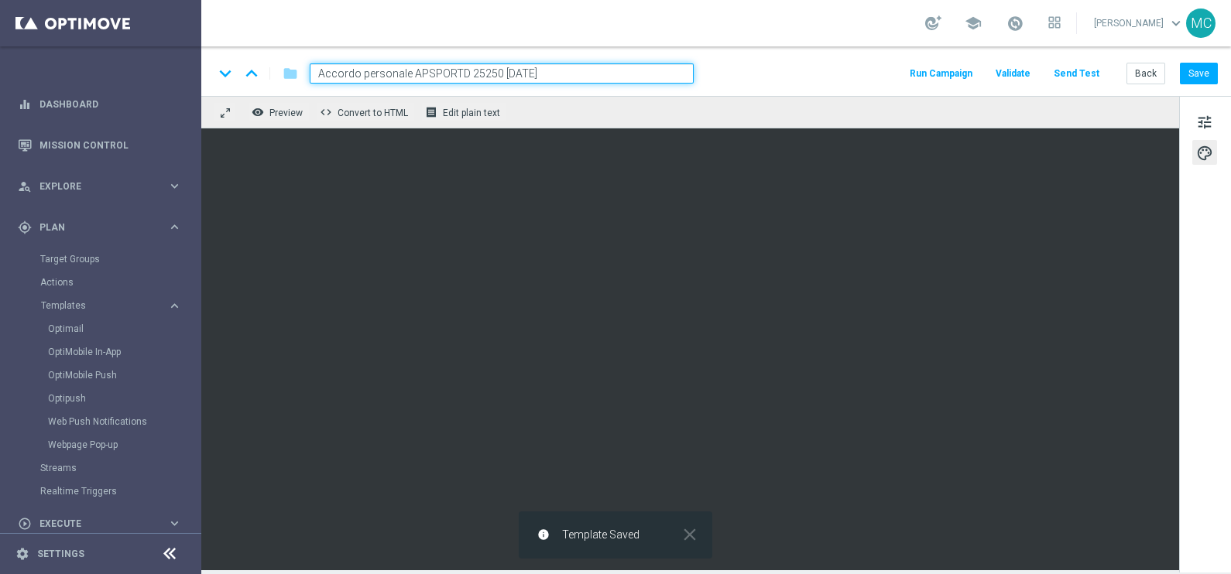
click at [607, 74] on input "Accordo personale APSPORTD 25250 [DATE]" at bounding box center [502, 73] width 384 height 20
click at [644, 37] on div "school [PERSON_NAME] keyboard_arrow_down MC" at bounding box center [715, 23] width 1029 height 46
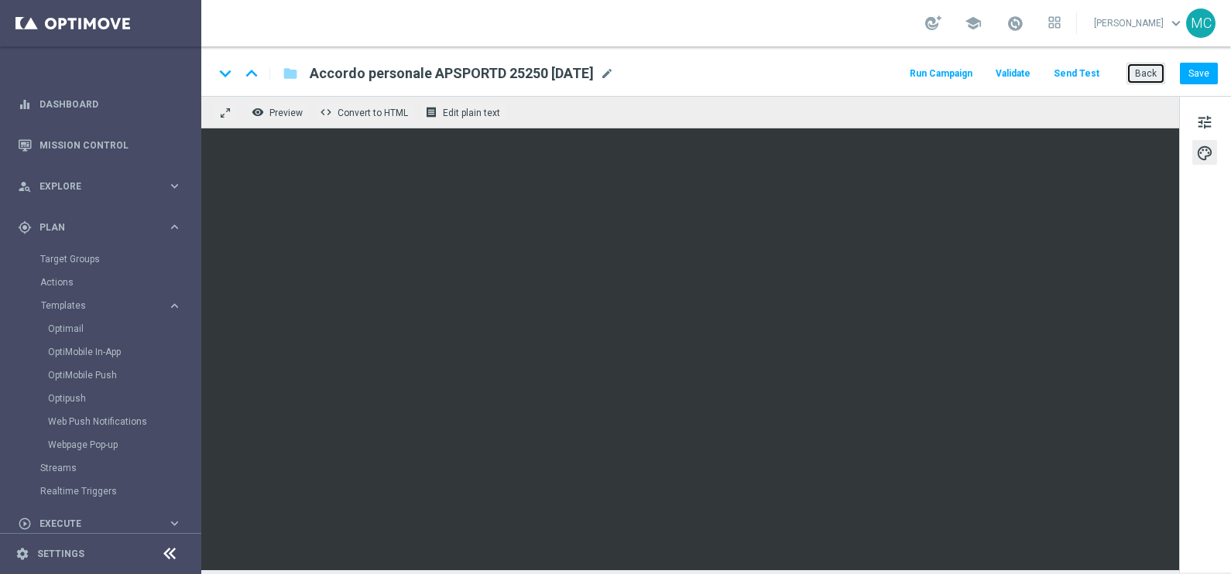
click at [1142, 70] on button "Back" at bounding box center [1145, 74] width 39 height 22
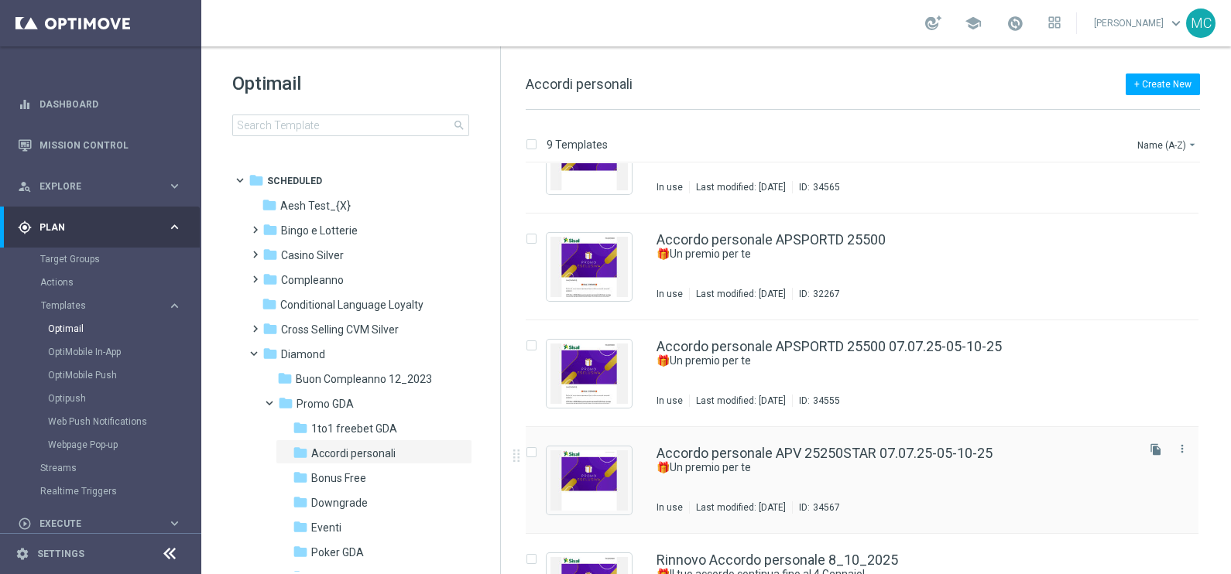
scroll to position [550, 0]
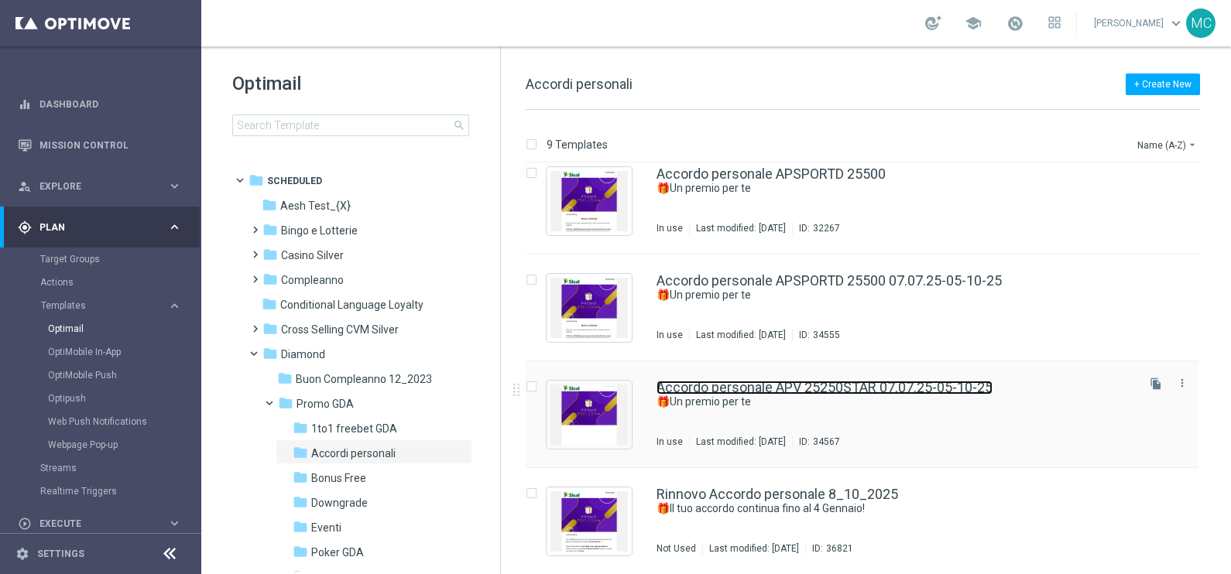
click at [910, 387] on link "Accordo personale APV 25250STAR 07.07.25-05-10-25" at bounding box center [824, 388] width 336 height 14
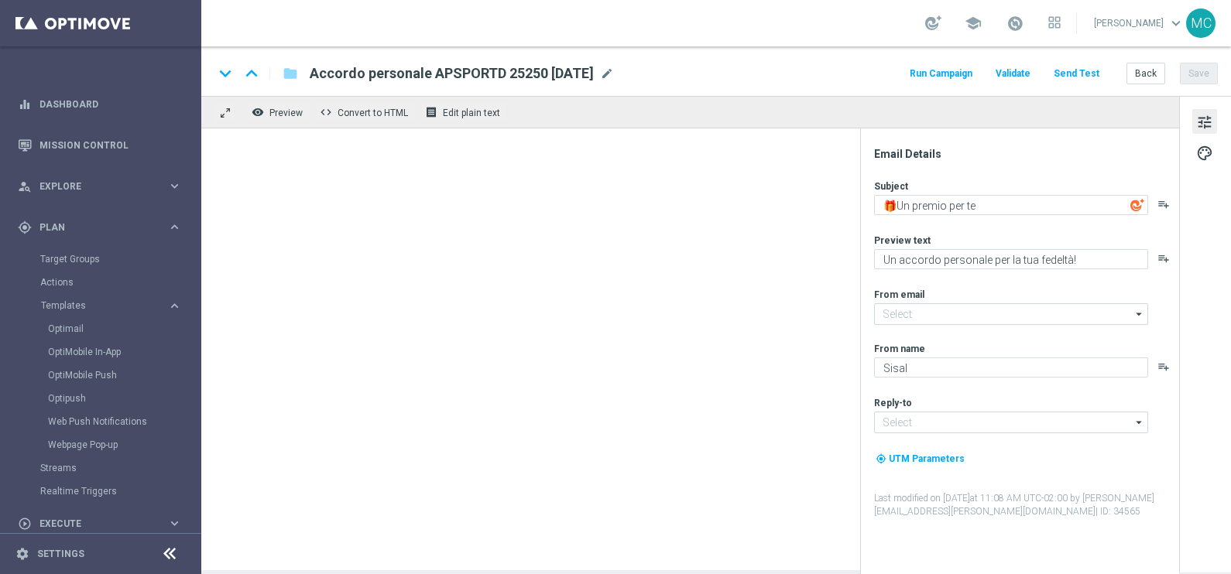
type input "[EMAIL_ADDRESS][DOMAIN_NAME]"
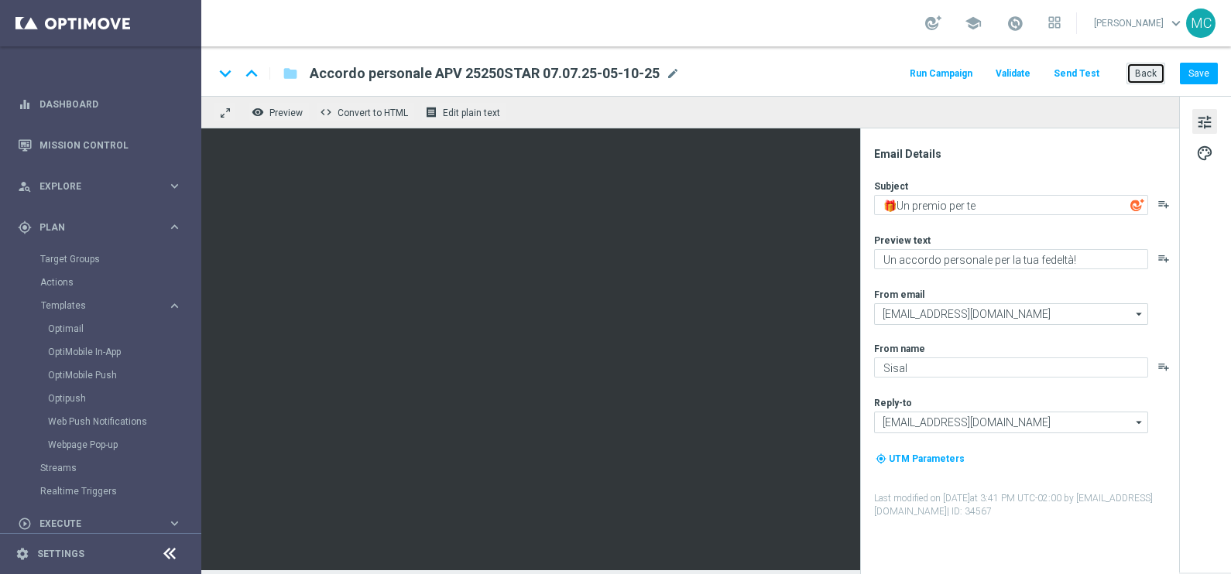
click at [1133, 72] on button "Back" at bounding box center [1145, 74] width 39 height 22
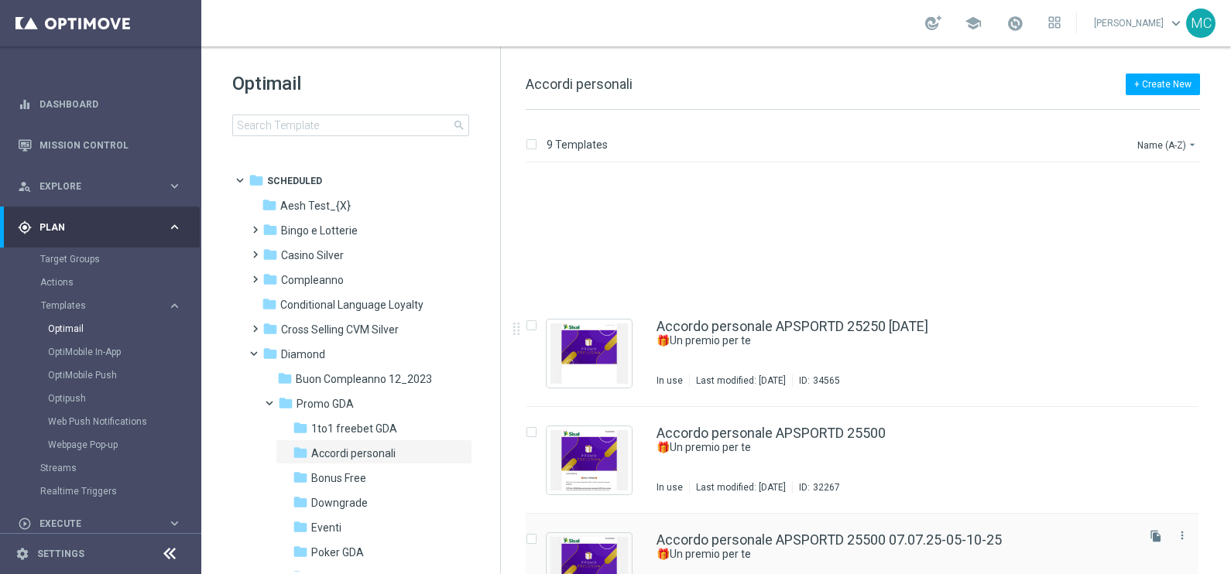
scroll to position [484, 0]
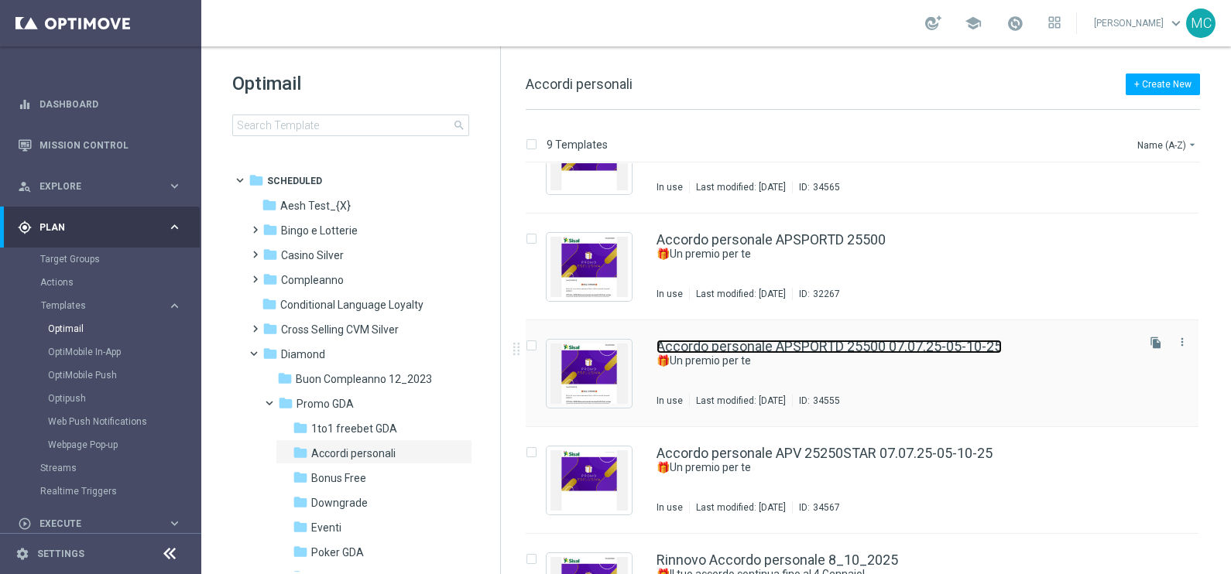
click at [874, 347] on link "Accordo personale APSPORTD 25500 07.07.25-05-10-25" at bounding box center [828, 347] width 345 height 14
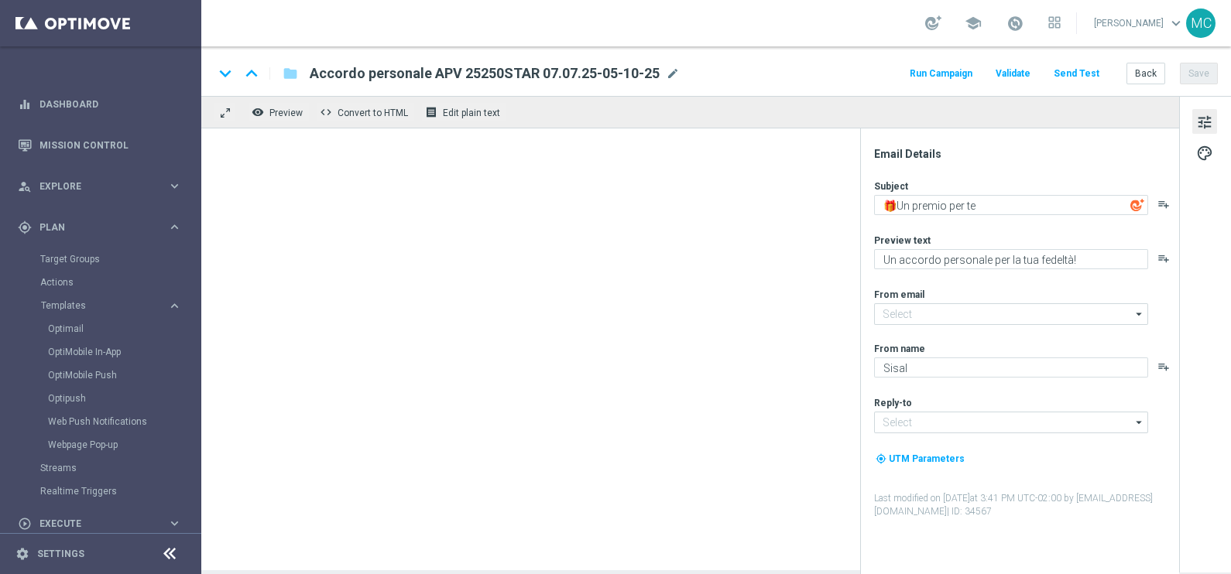
type input "[EMAIL_ADDRESS][DOMAIN_NAME]"
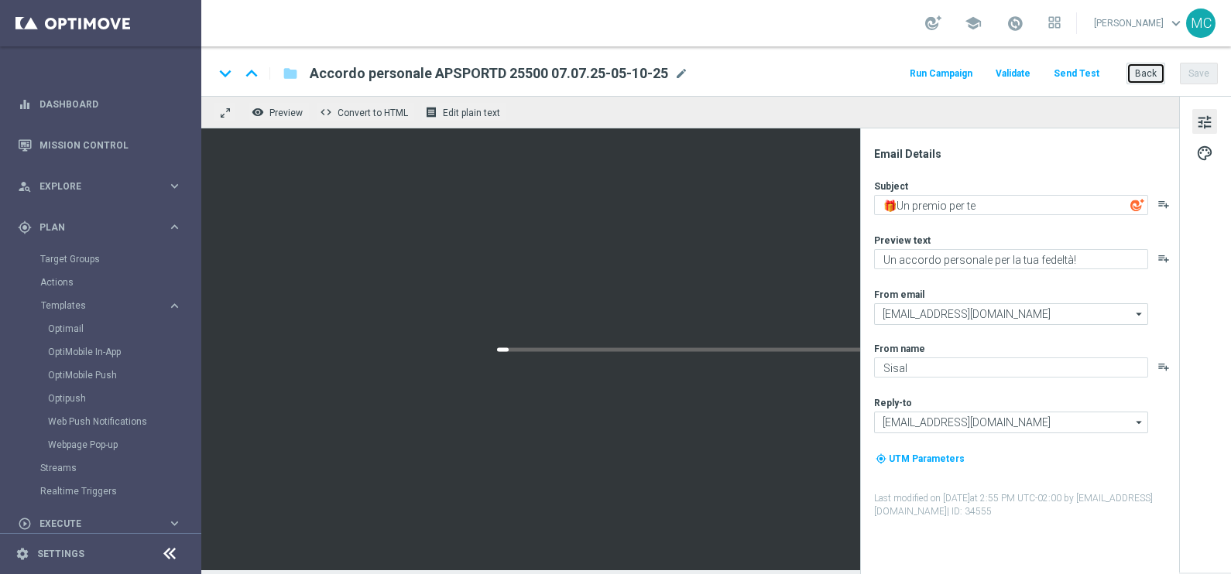
click at [1139, 75] on button "Back" at bounding box center [1145, 74] width 39 height 22
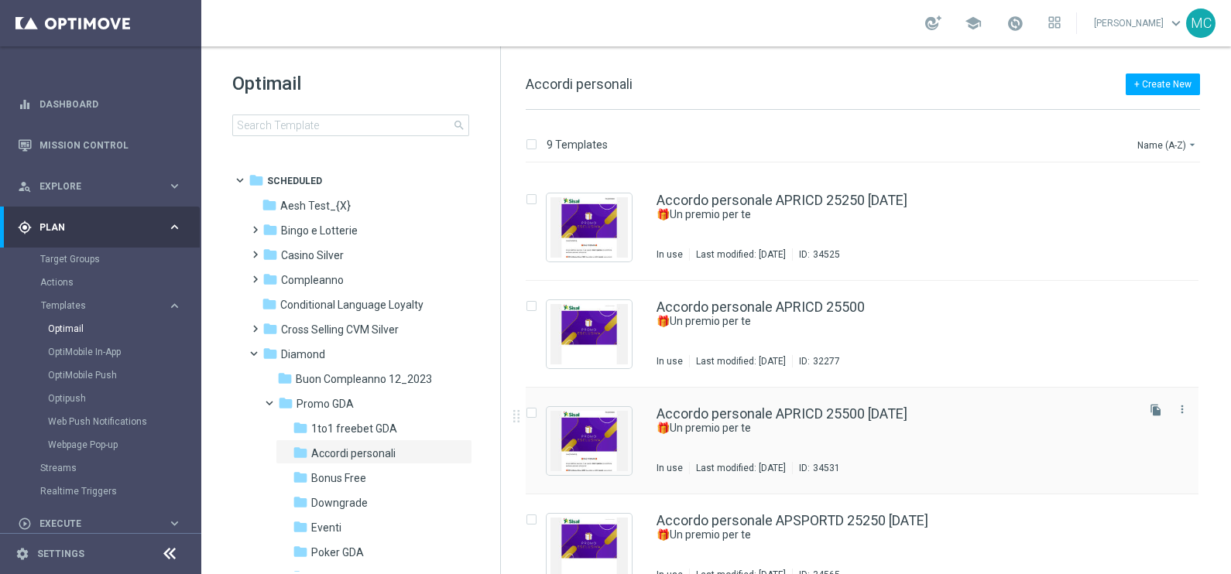
scroll to position [193, 0]
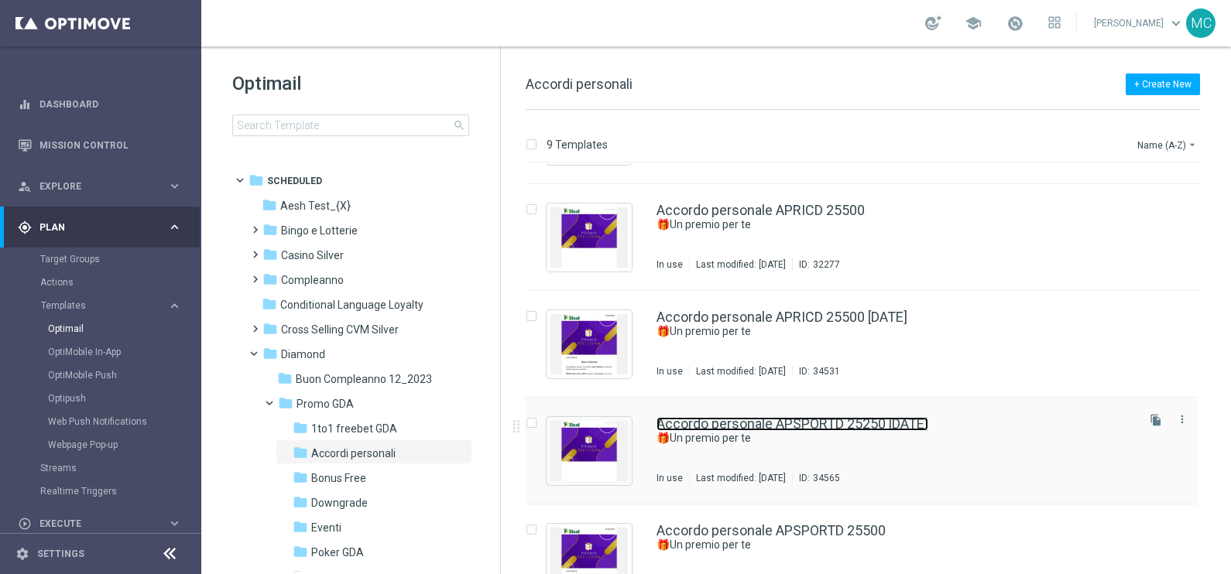
click at [838, 422] on link "Accordo personale APSPORTD 25250 [DATE]" at bounding box center [792, 424] width 272 height 14
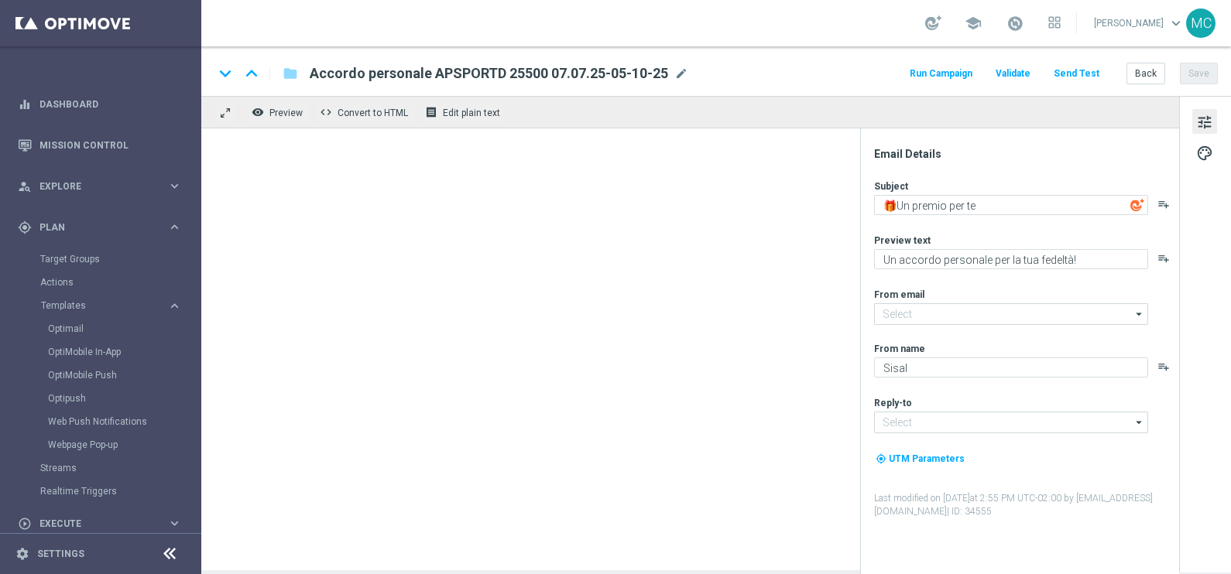
type input "[EMAIL_ADDRESS][DOMAIN_NAME]"
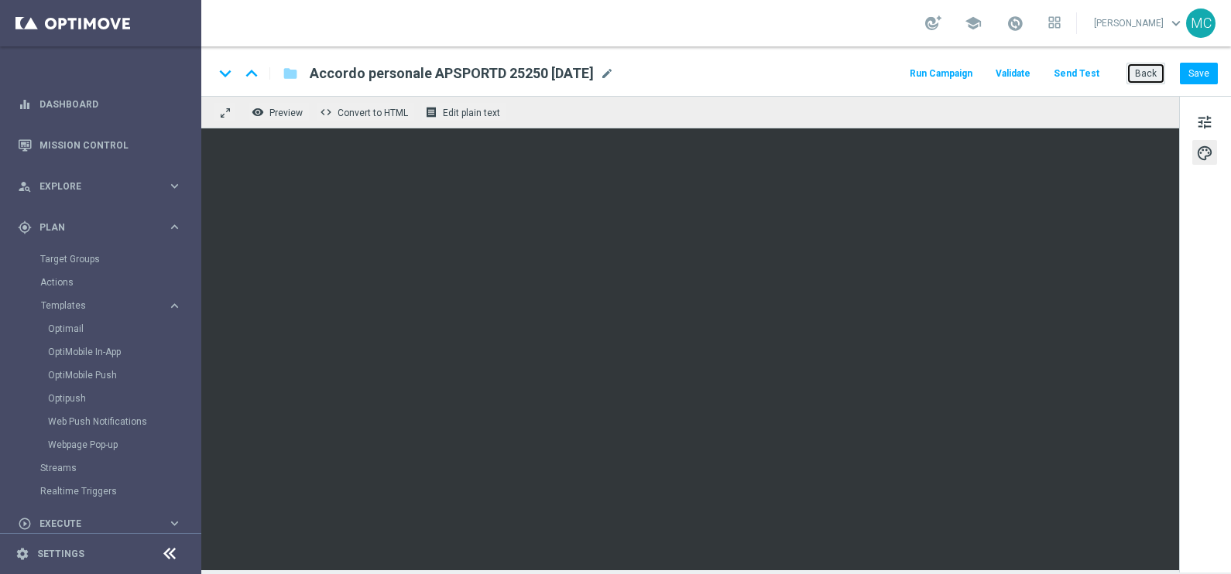
click at [1153, 80] on button "Back" at bounding box center [1145, 74] width 39 height 22
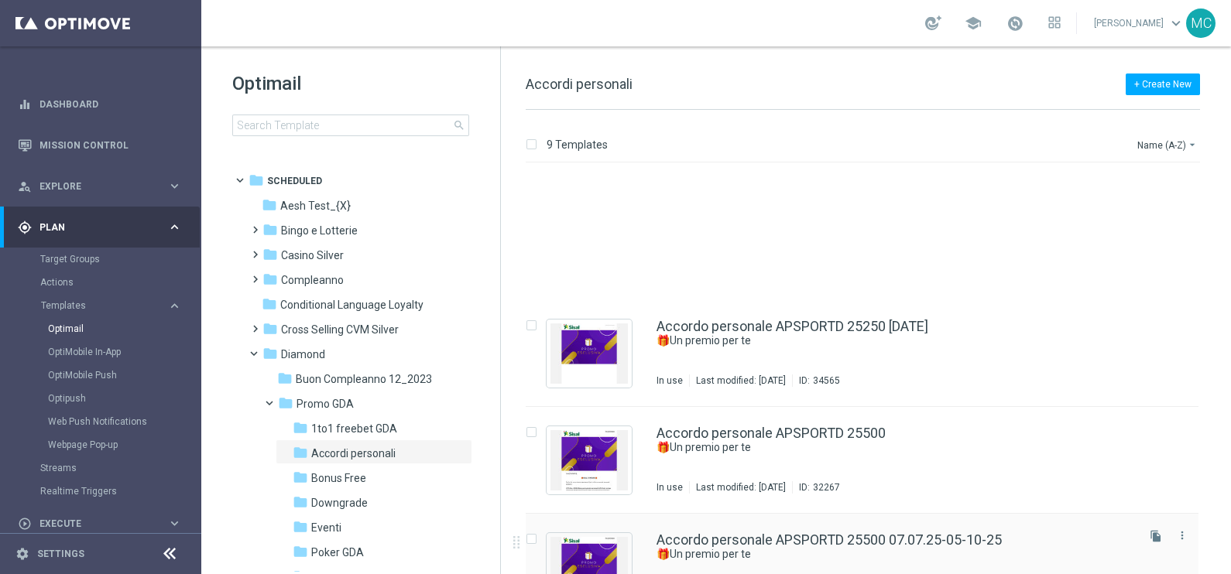
scroll to position [484, 0]
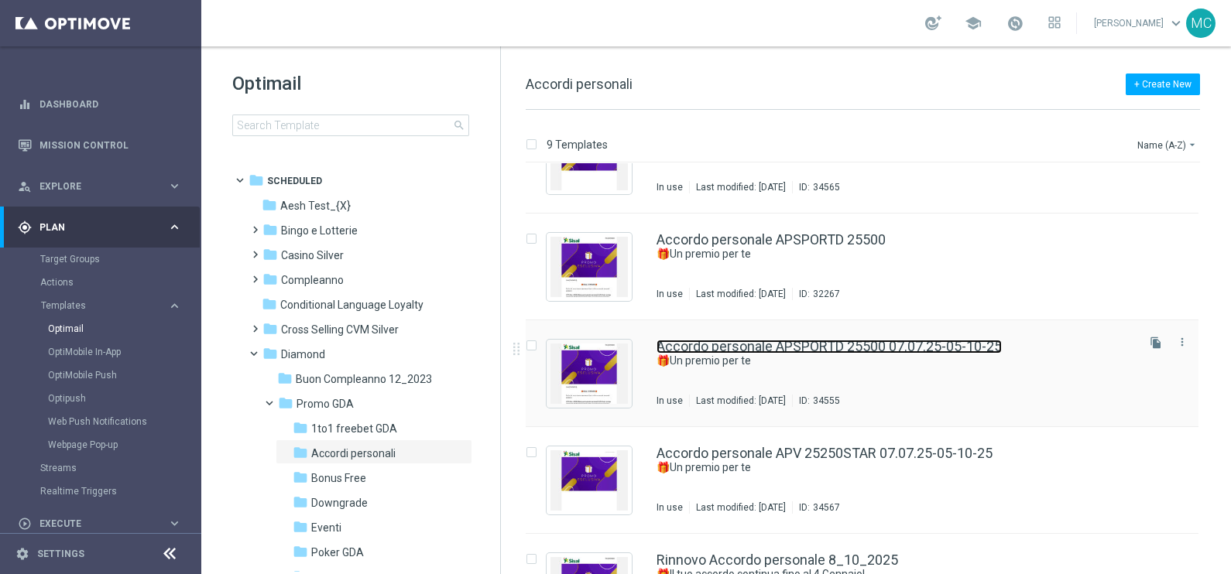
click at [862, 348] on link "Accordo personale APSPORTD 25500 07.07.25-05-10-25" at bounding box center [828, 347] width 345 height 14
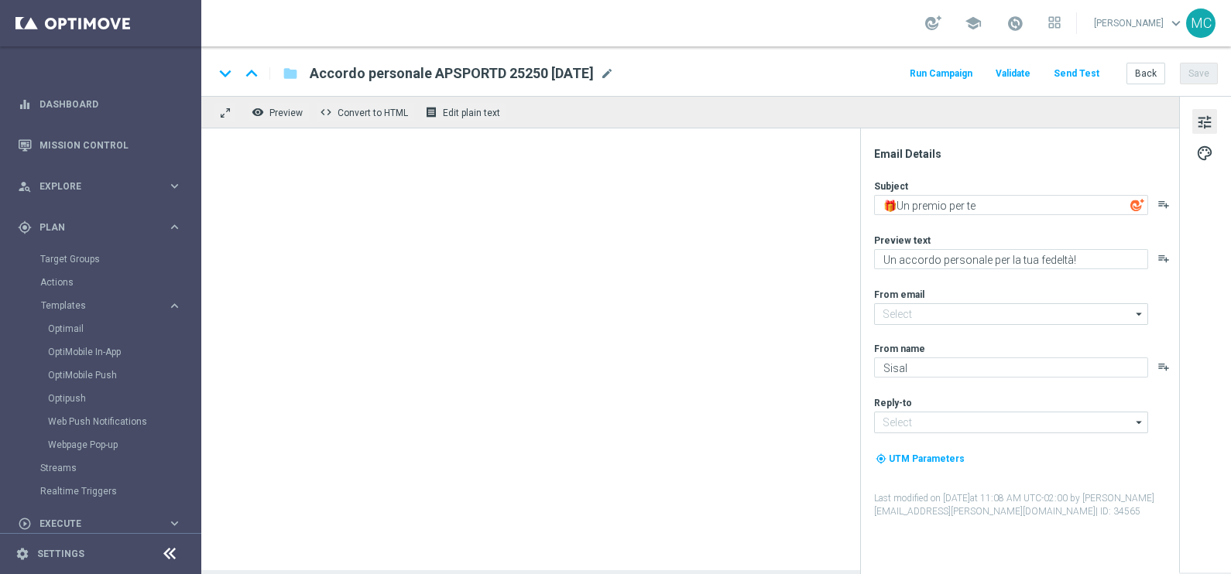
type input "[EMAIL_ADDRESS][DOMAIN_NAME]"
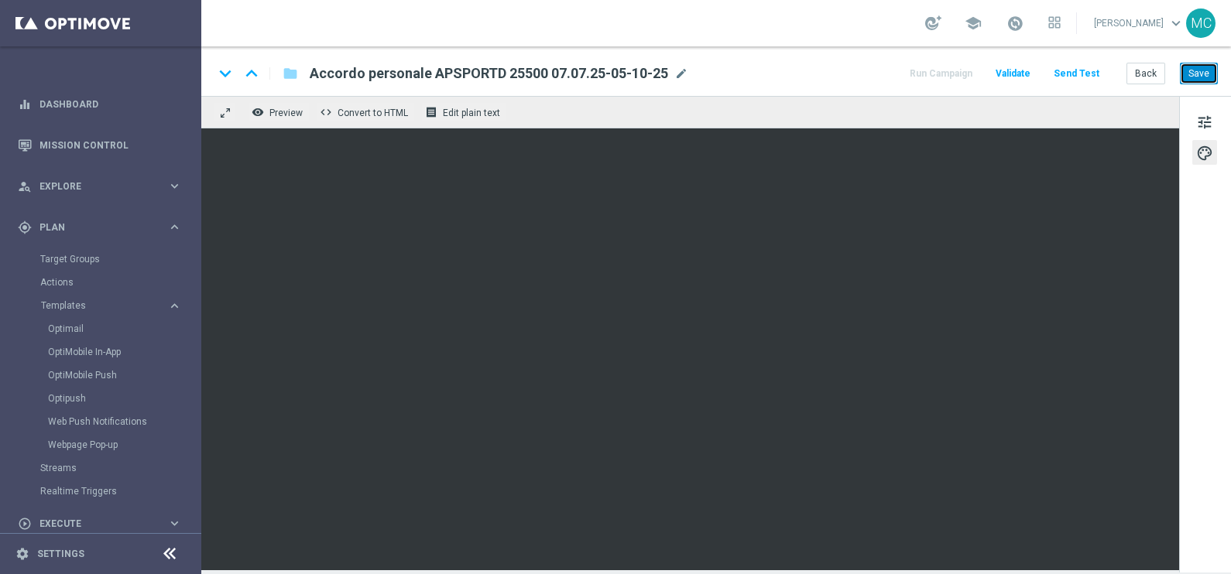
click at [1201, 74] on button "Save" at bounding box center [1199, 74] width 38 height 22
click at [681, 73] on span "mode_edit" at bounding box center [681, 74] width 14 height 14
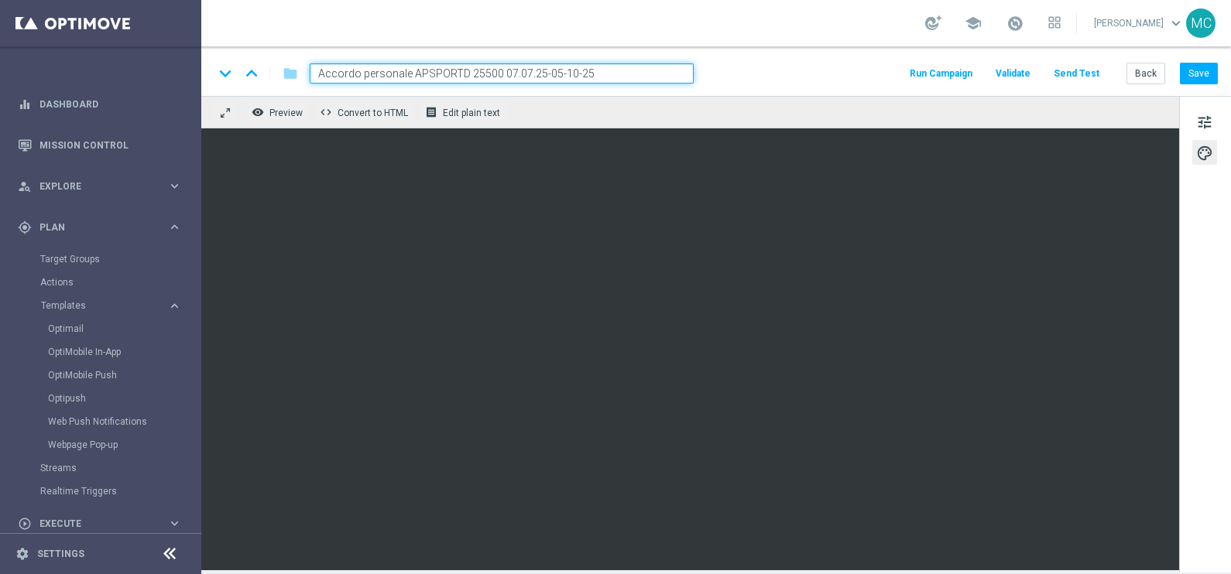
drag, startPoint x: 598, startPoint y: 70, endPoint x: 501, endPoint y: 69, distance: 97.5
click at [501, 69] on input "Accordo personale APSPORTD 25500 07.07.25-05-10-25" at bounding box center [502, 73] width 384 height 20
type input "Accordo personale APSPORTD 25500 [DATE]"
click at [1225, 74] on div "keyboard_arrow_down keyboard_arrow_up folder Accordo personale APSPORTD 25500 […" at bounding box center [715, 71] width 1029 height 50
click at [1211, 74] on button "Save" at bounding box center [1199, 74] width 38 height 22
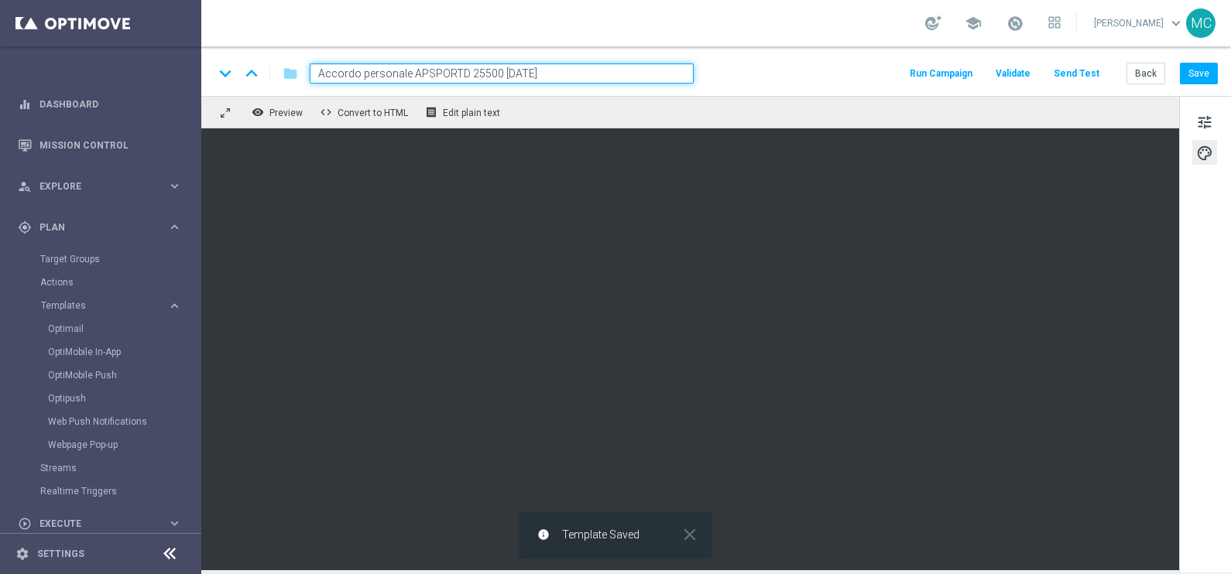
click at [551, 70] on input "Accordo personale APSPORTD 25500 [DATE]" at bounding box center [502, 73] width 384 height 20
click at [613, 35] on div "school [PERSON_NAME] keyboard_arrow_down MC" at bounding box center [715, 23] width 1029 height 46
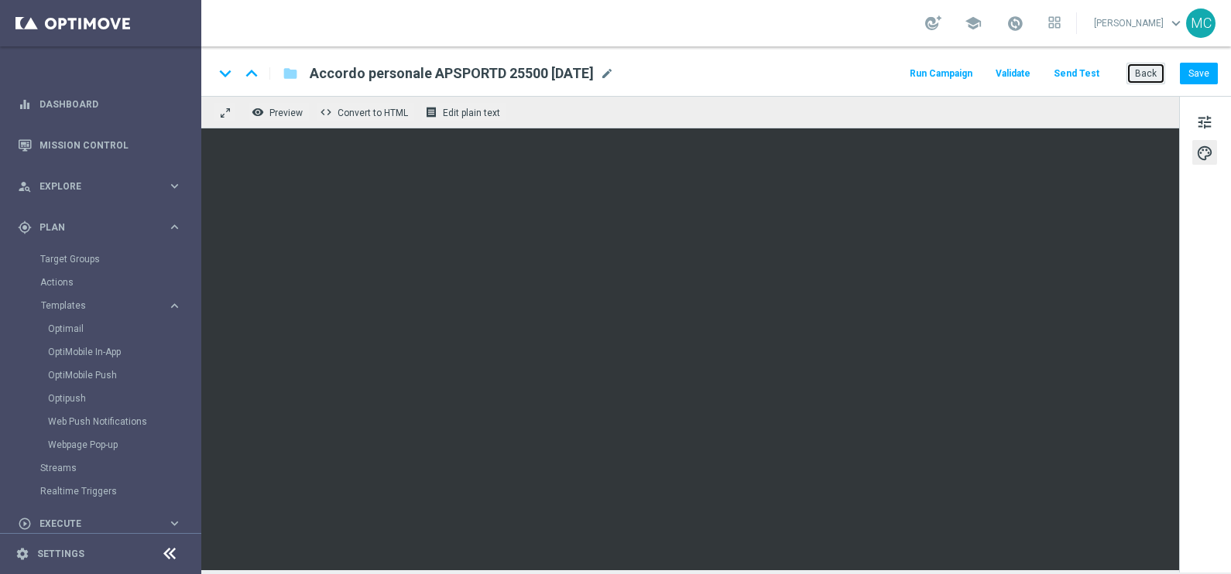
click at [1141, 70] on button "Back" at bounding box center [1145, 74] width 39 height 22
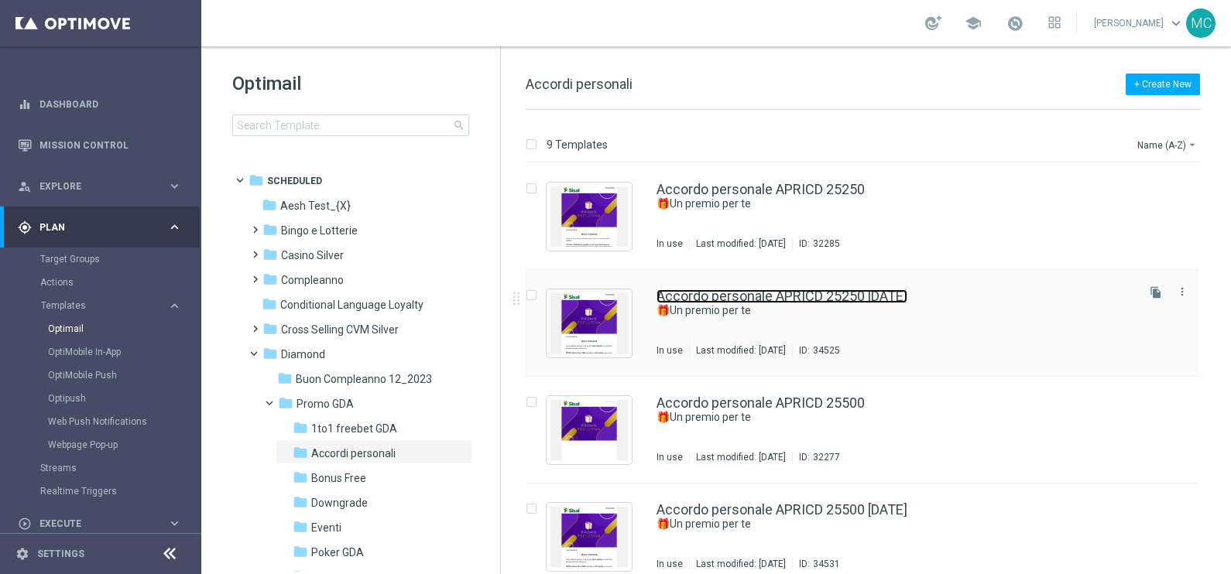
click at [829, 290] on link "Accordo personale APRICD 25250 [DATE]" at bounding box center [781, 296] width 251 height 14
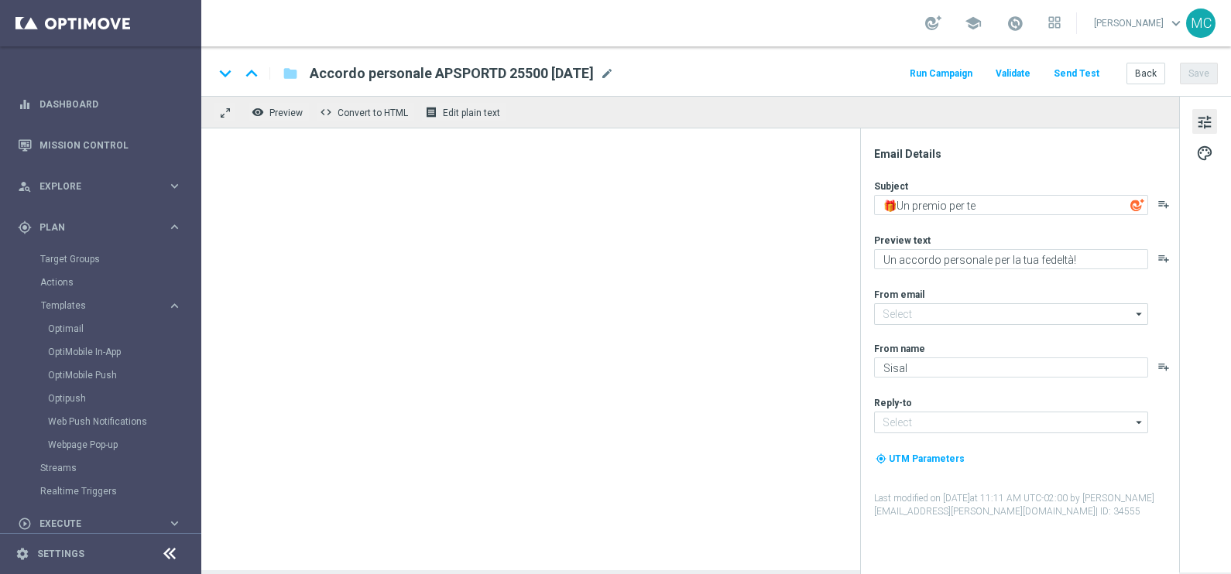
type input "[EMAIL_ADDRESS][DOMAIN_NAME]"
